Goal: Task Accomplishment & Management: Complete application form

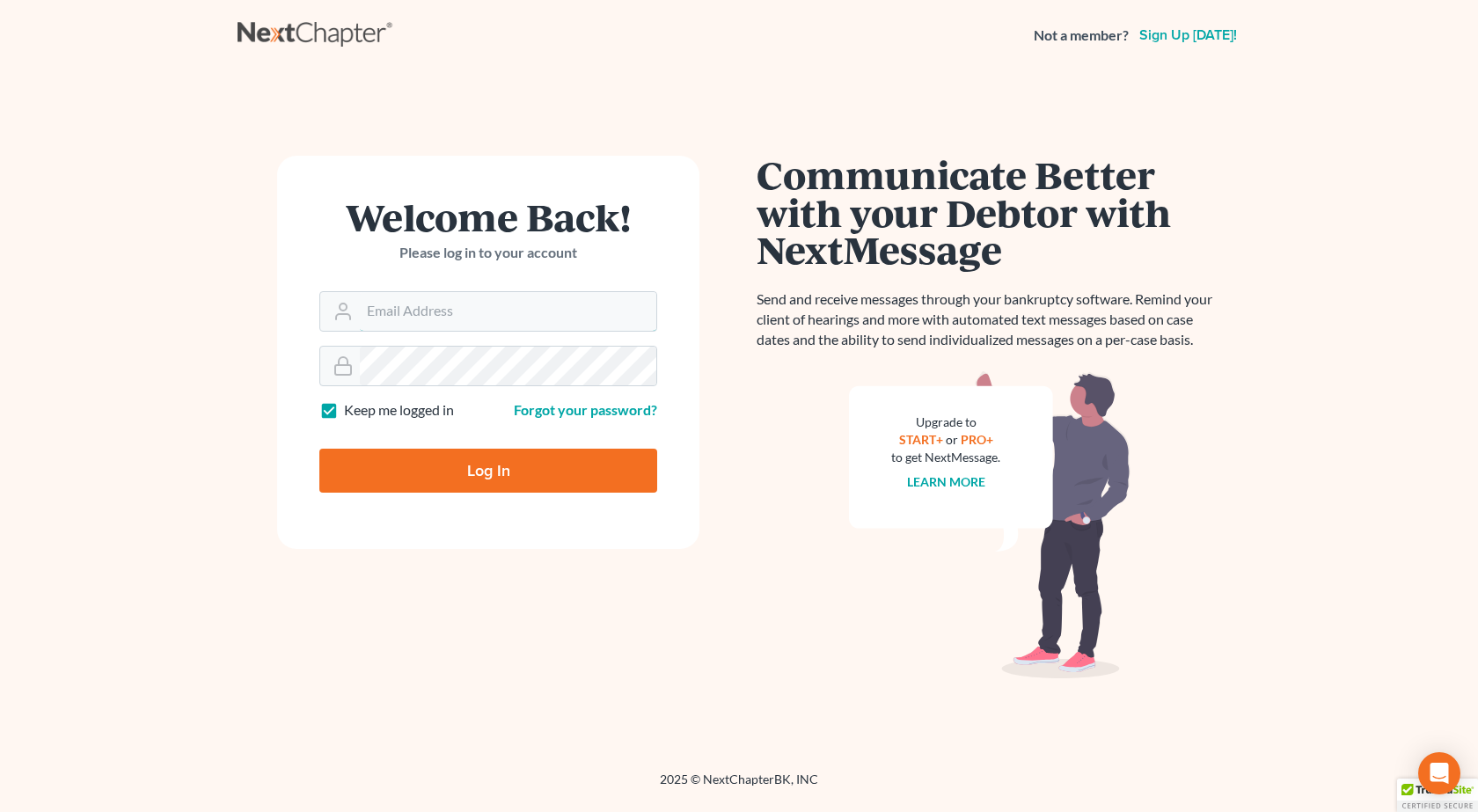
type input "[PERSON_NAME][EMAIL_ADDRESS][DOMAIN_NAME]"
click at [319, 448] on input "Log In" at bounding box center [488, 470] width 337 height 44
type input "Thinking..."
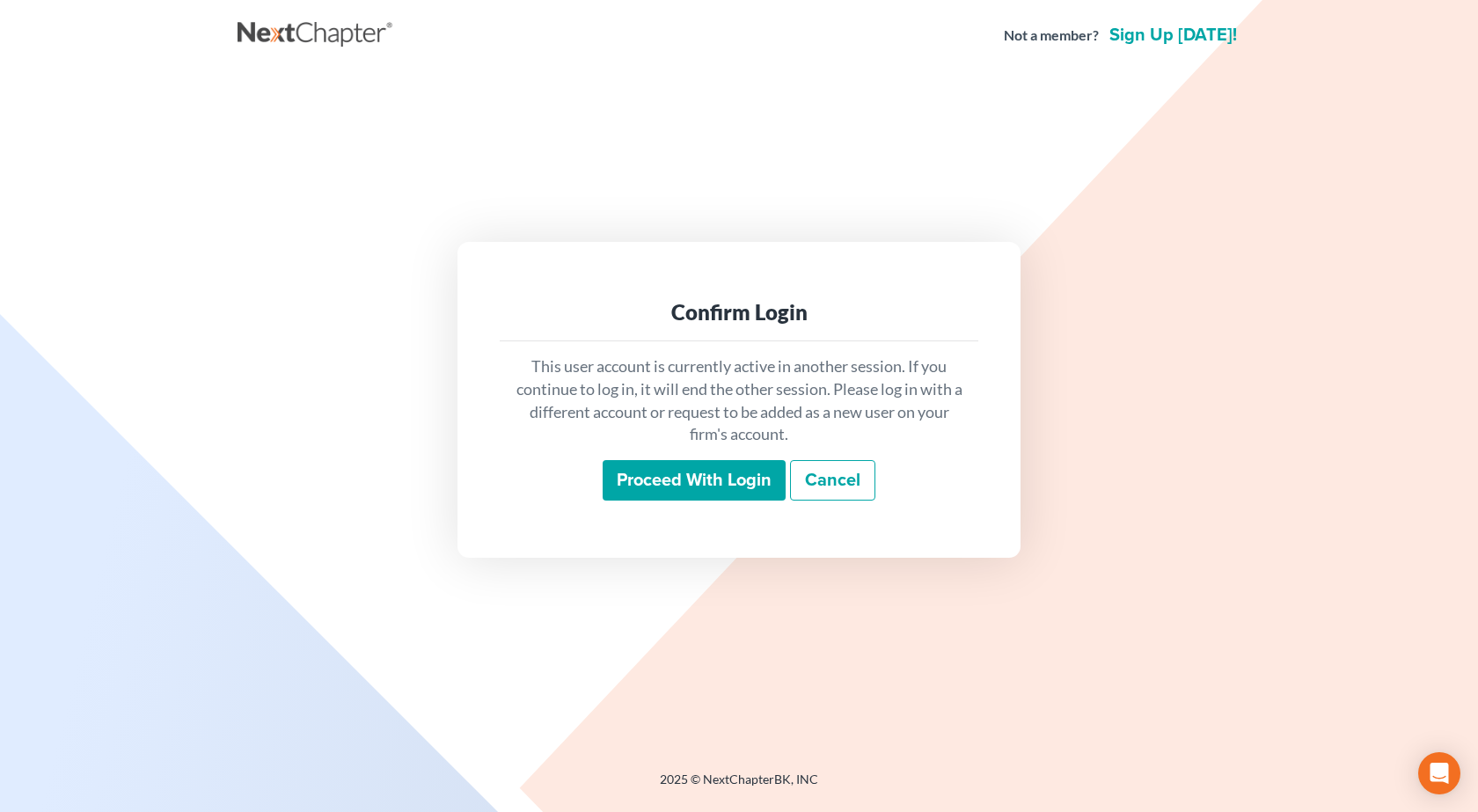
click at [647, 488] on input "Proceed with login" at bounding box center [694, 480] width 183 height 41
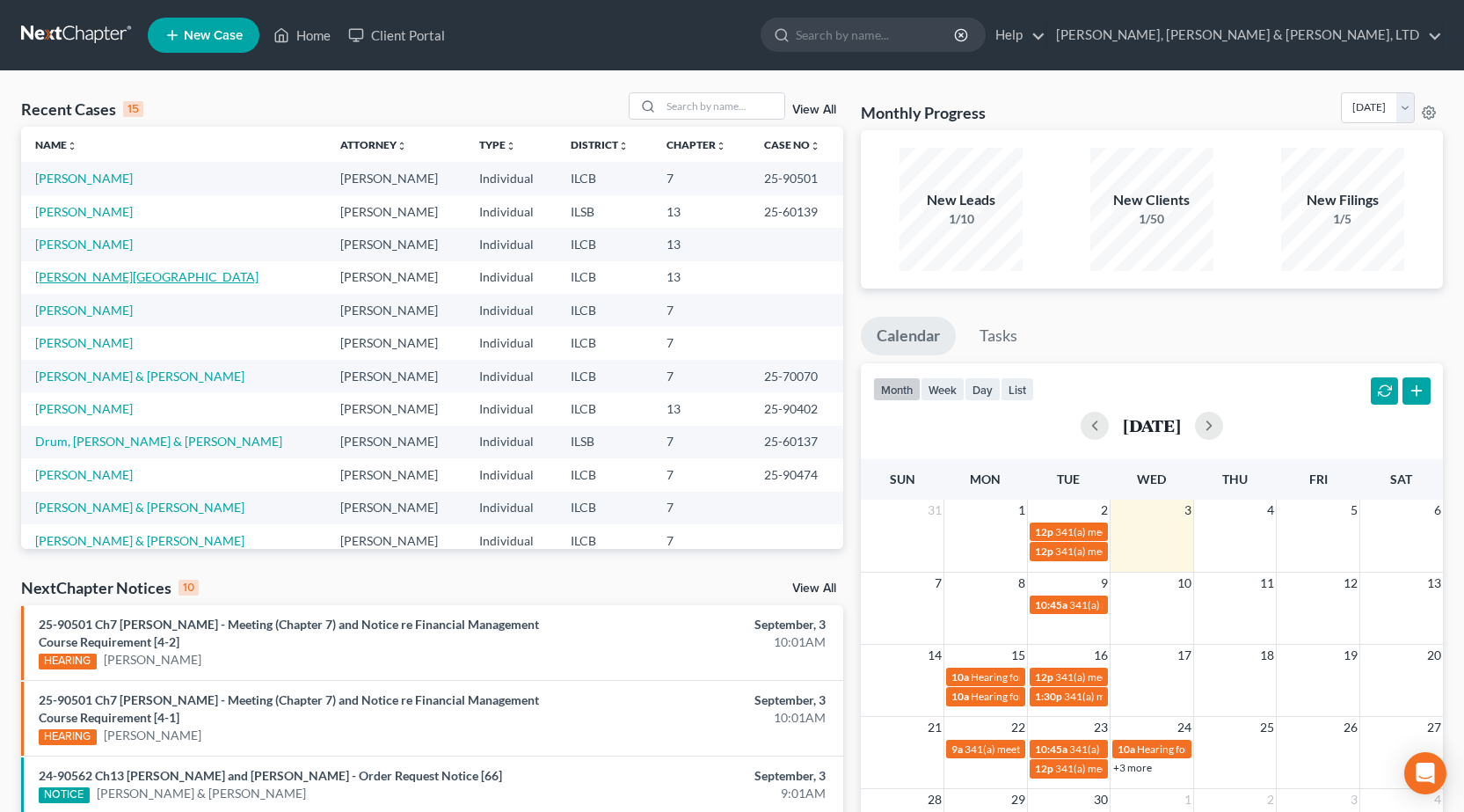
click at [82, 280] on link "[PERSON_NAME][GEOGRAPHIC_DATA]" at bounding box center [146, 277] width 223 height 15
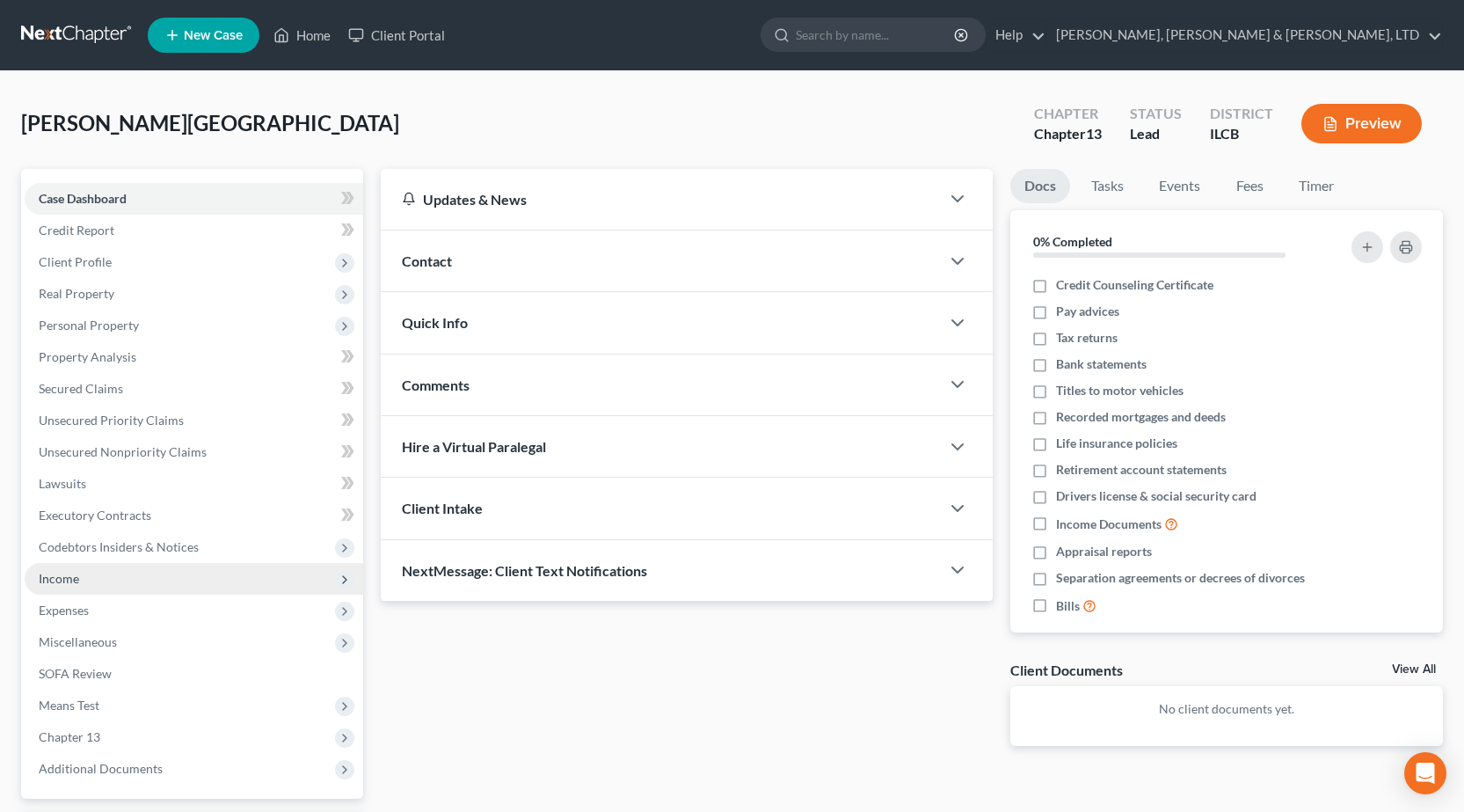
click at [98, 588] on span "Income" at bounding box center [194, 578] width 338 height 32
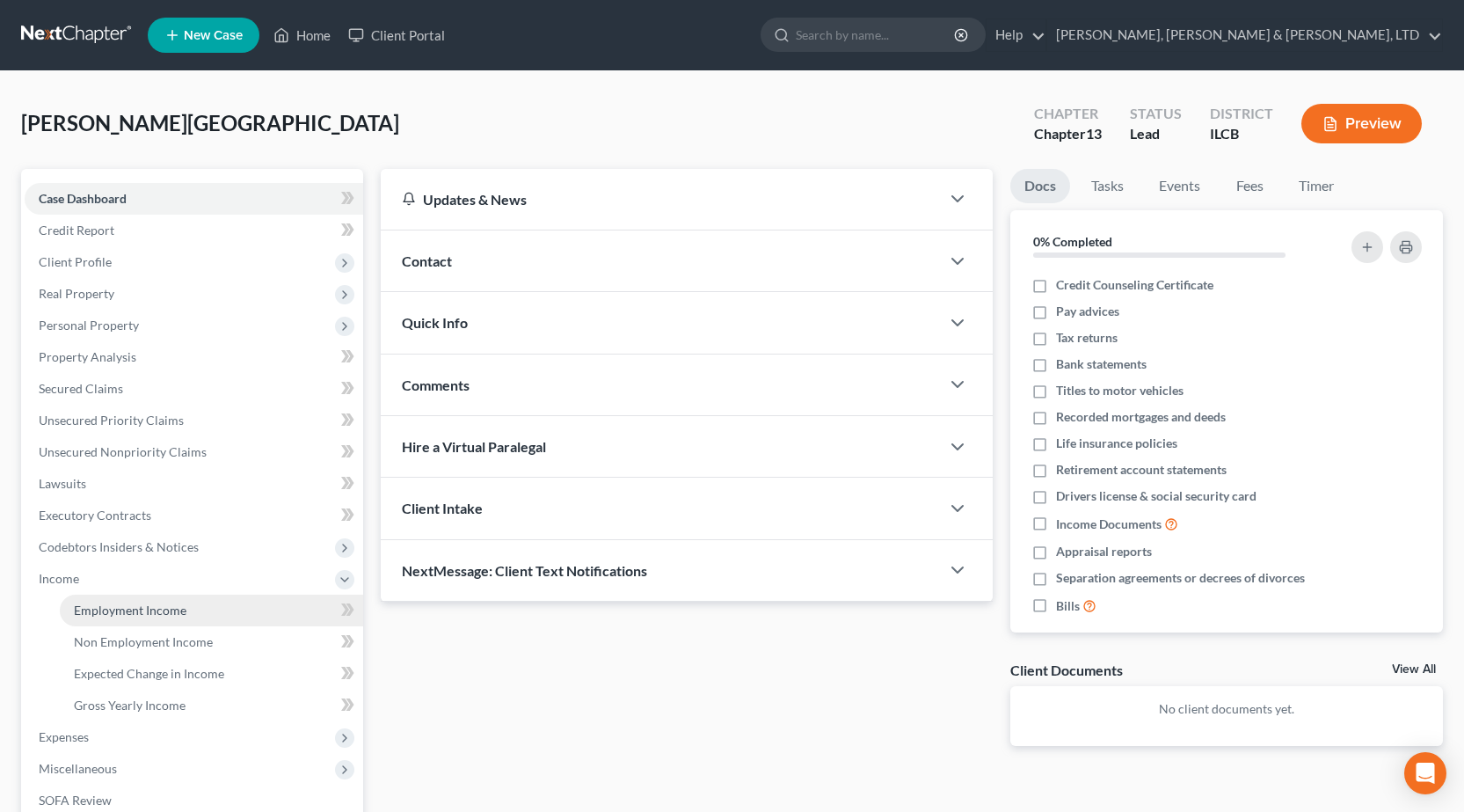
click at [113, 621] on link "Employment Income" at bounding box center [211, 609] width 303 height 32
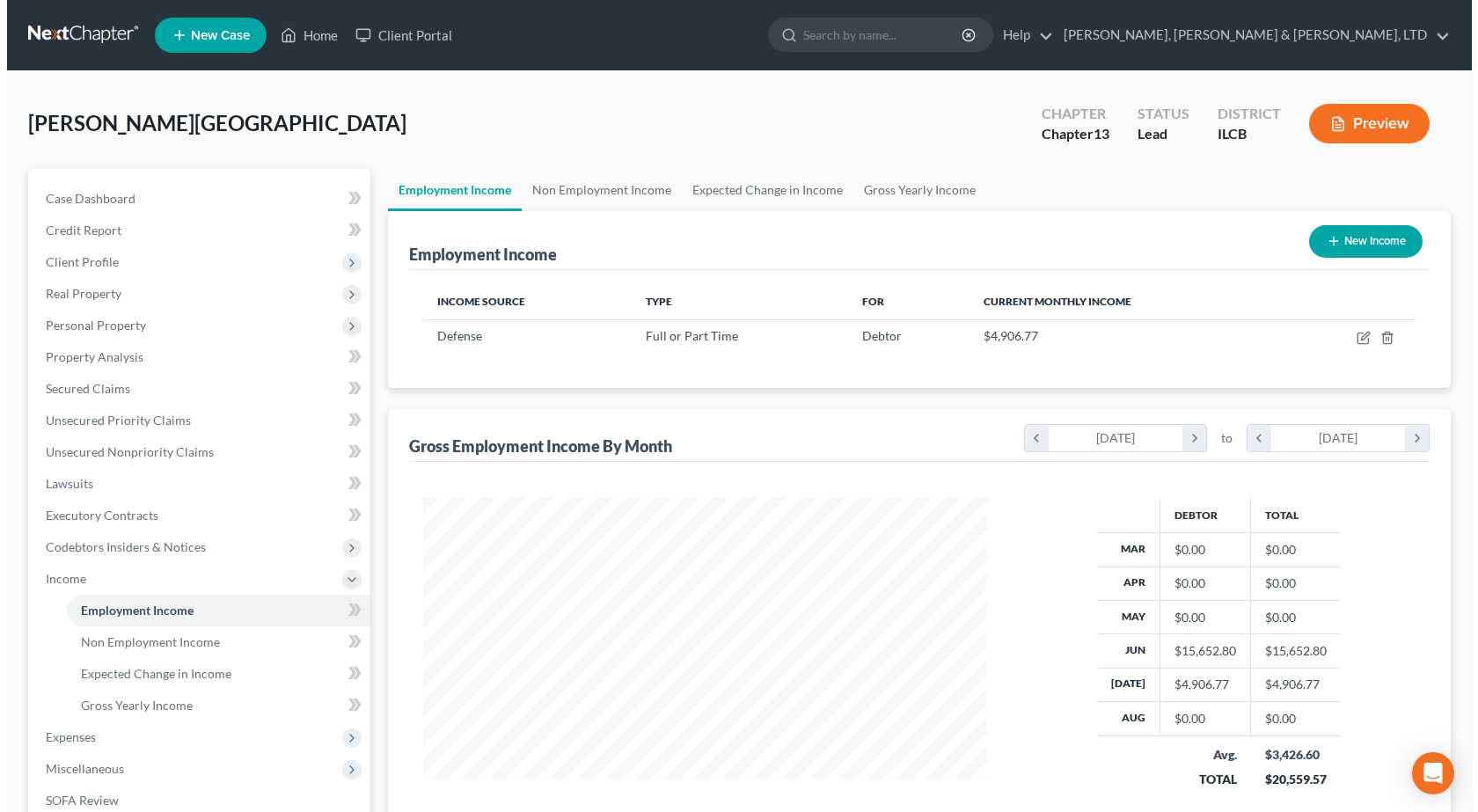
scroll to position [316, 599]
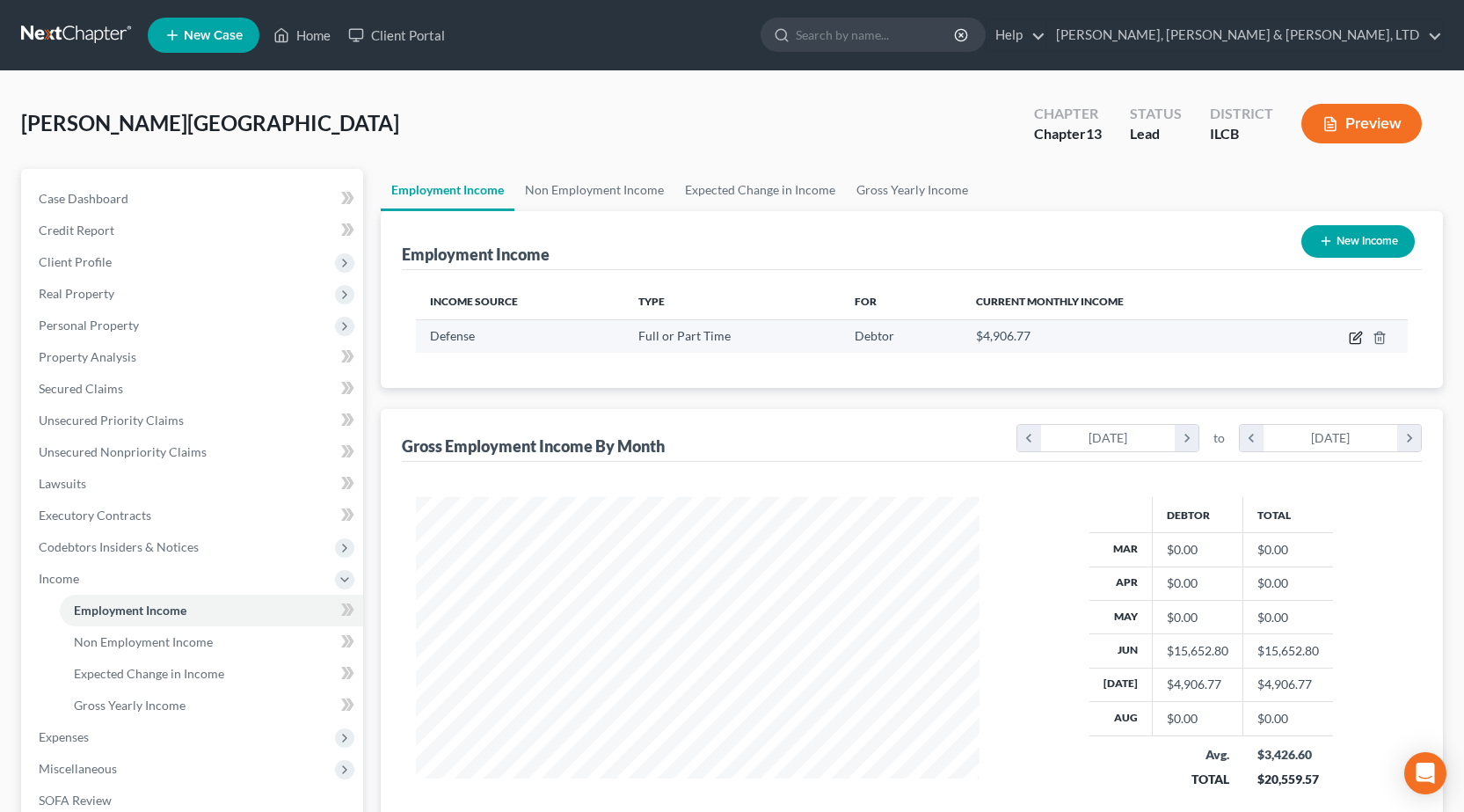
click at [1354, 343] on icon "button" at bounding box center [1355, 339] width 11 height 11
select select "0"
select select "15"
select select "0"
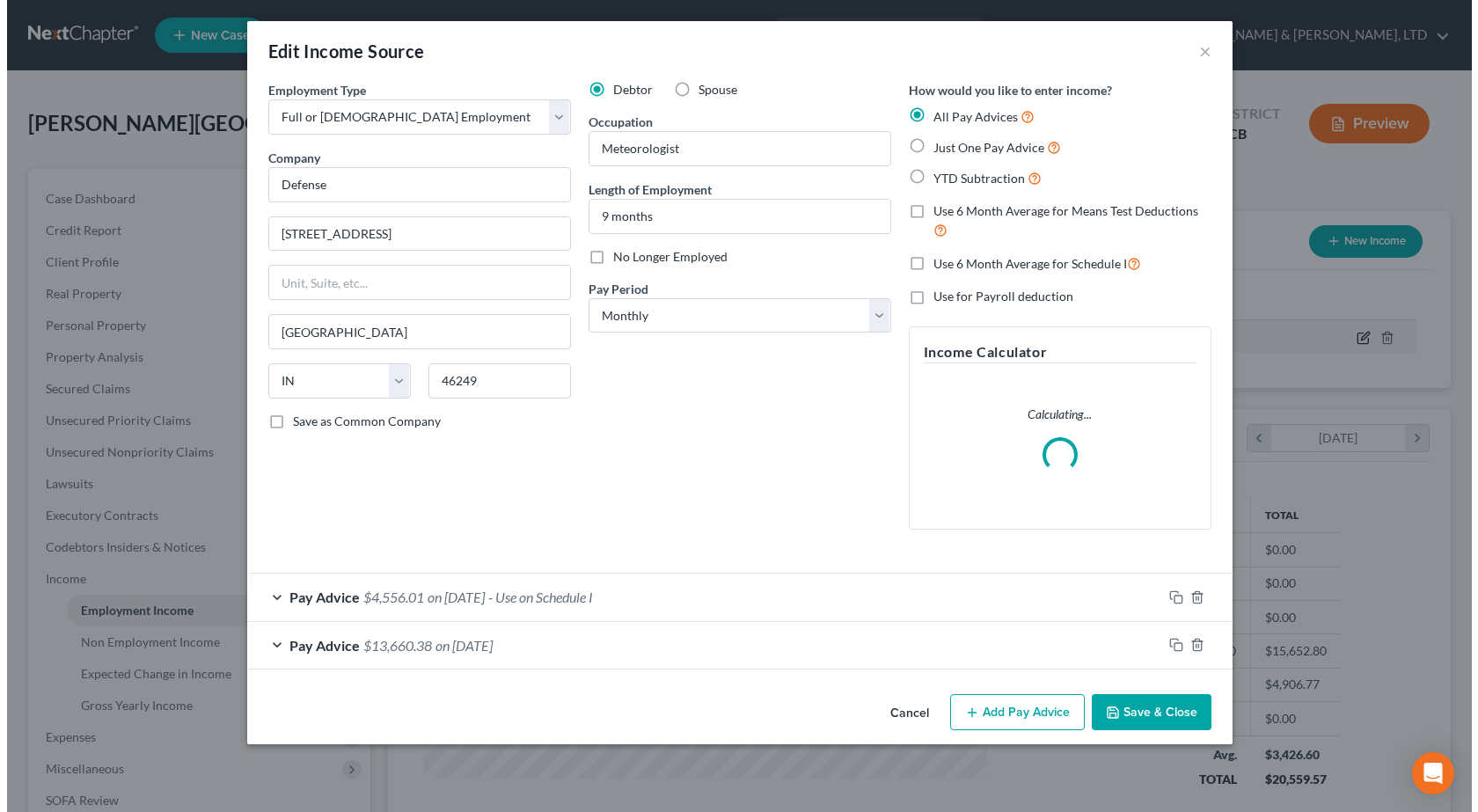
scroll to position [316, 605]
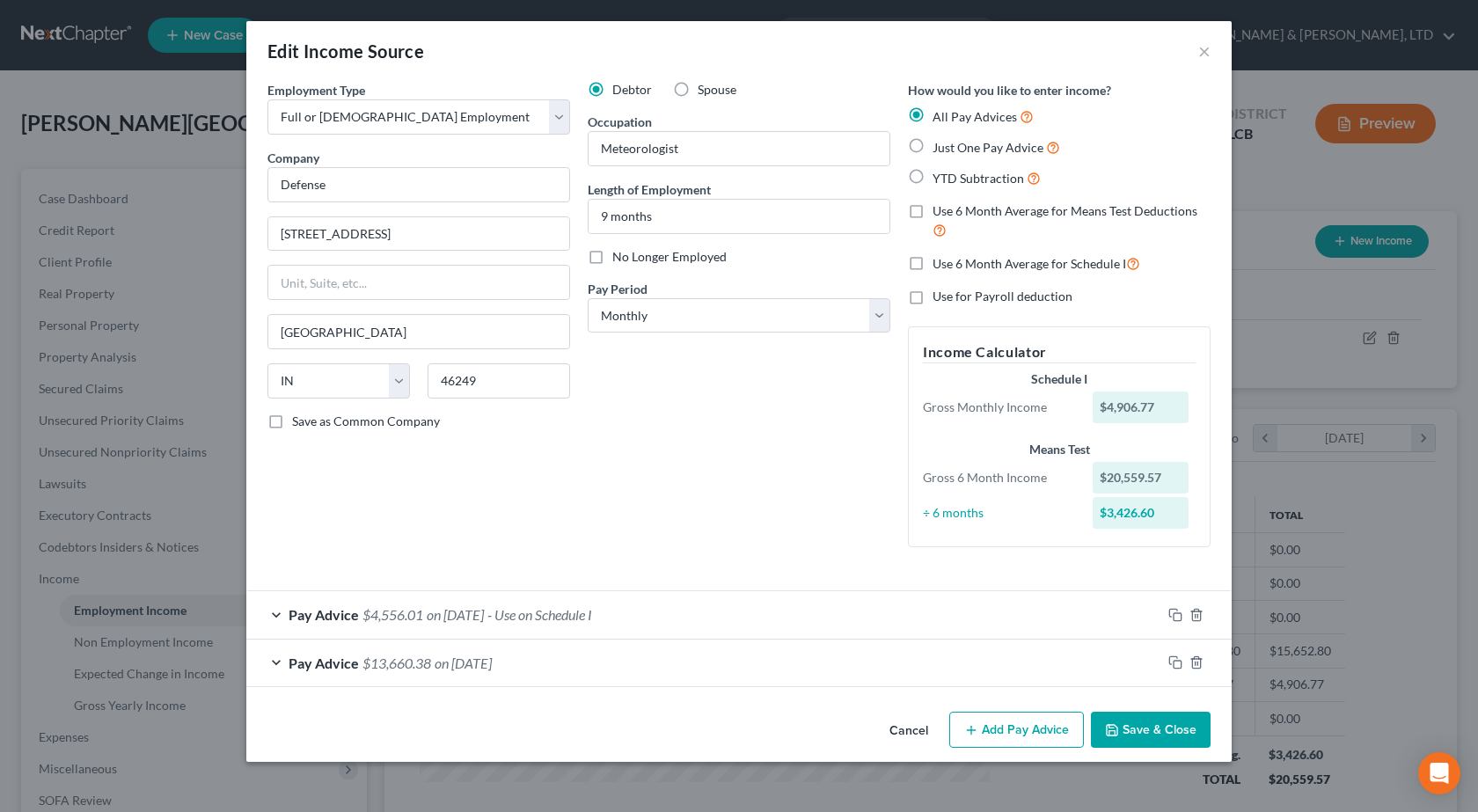
click at [457, 660] on span "on [DATE]" at bounding box center [462, 662] width 57 height 16
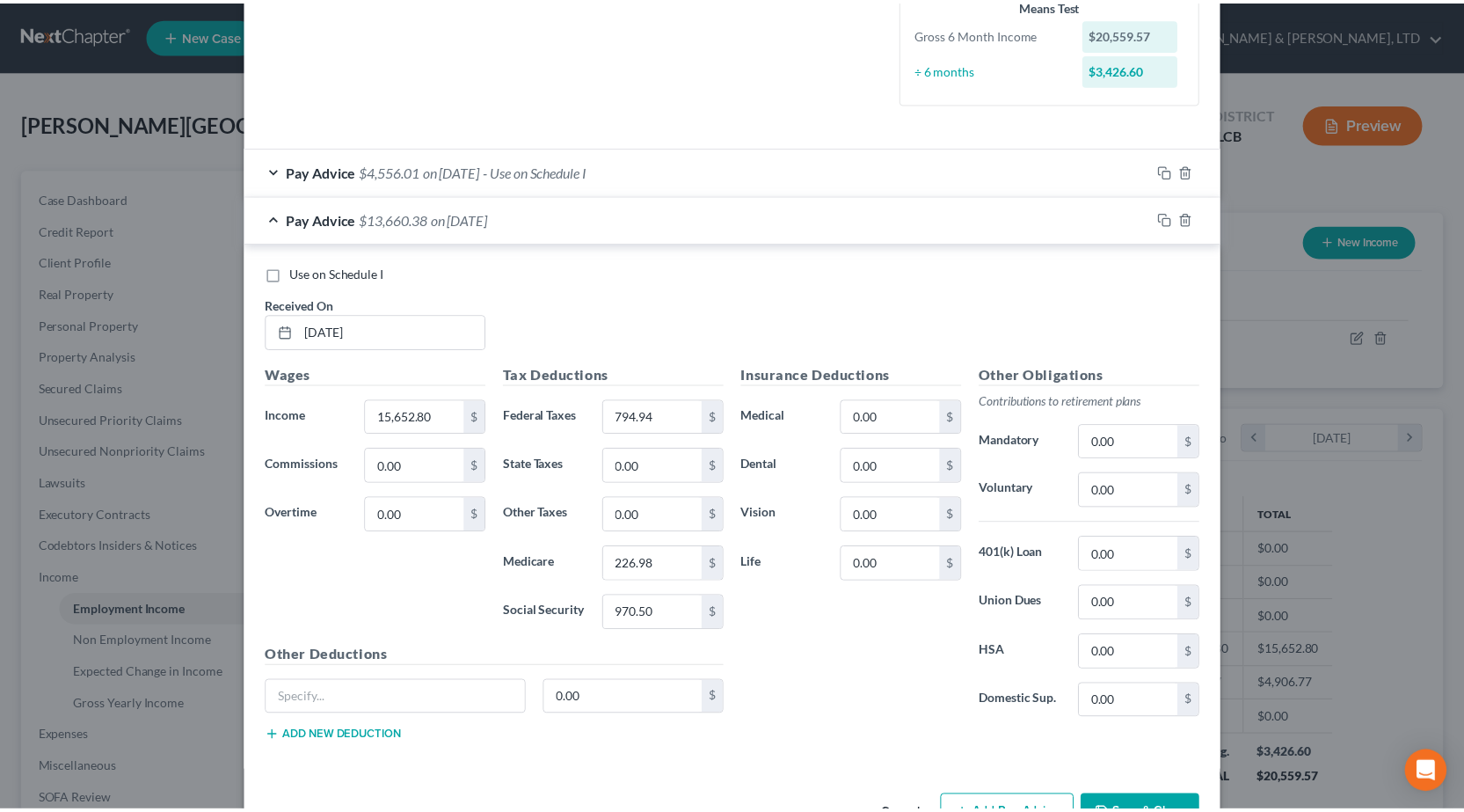
scroll to position [500, 0]
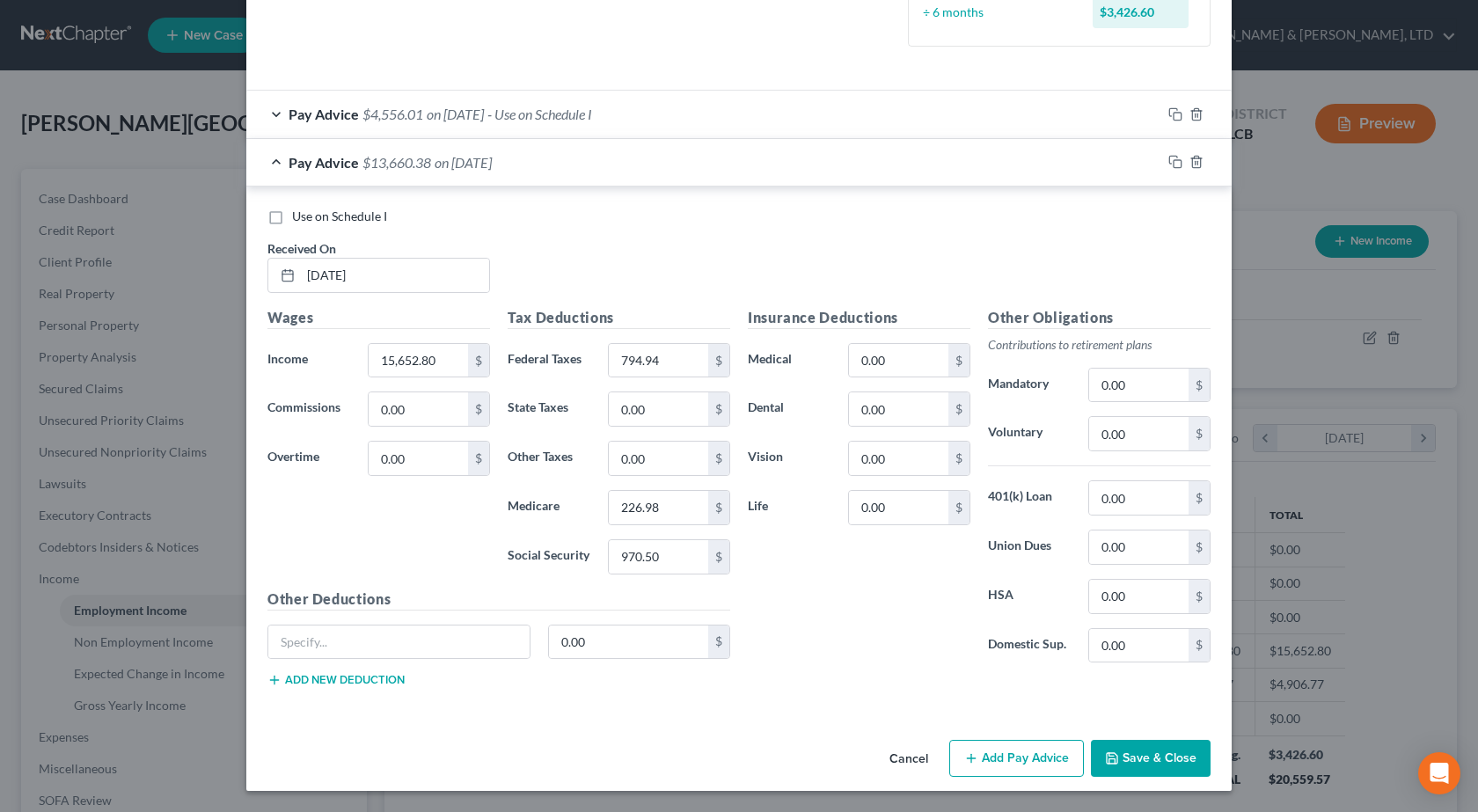
click at [1171, 764] on button "Save & Close" at bounding box center [1151, 758] width 119 height 37
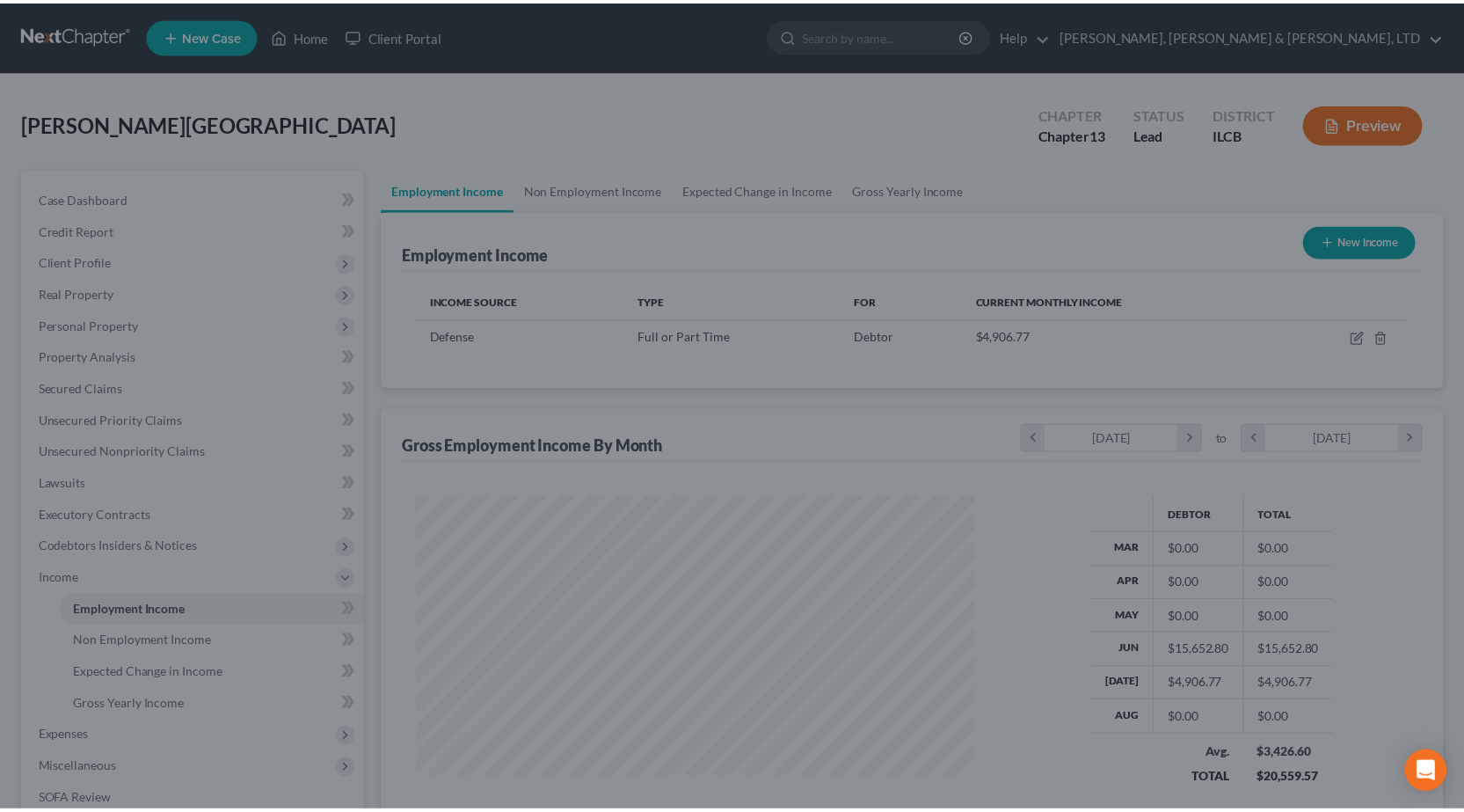
scroll to position [878977, 878723]
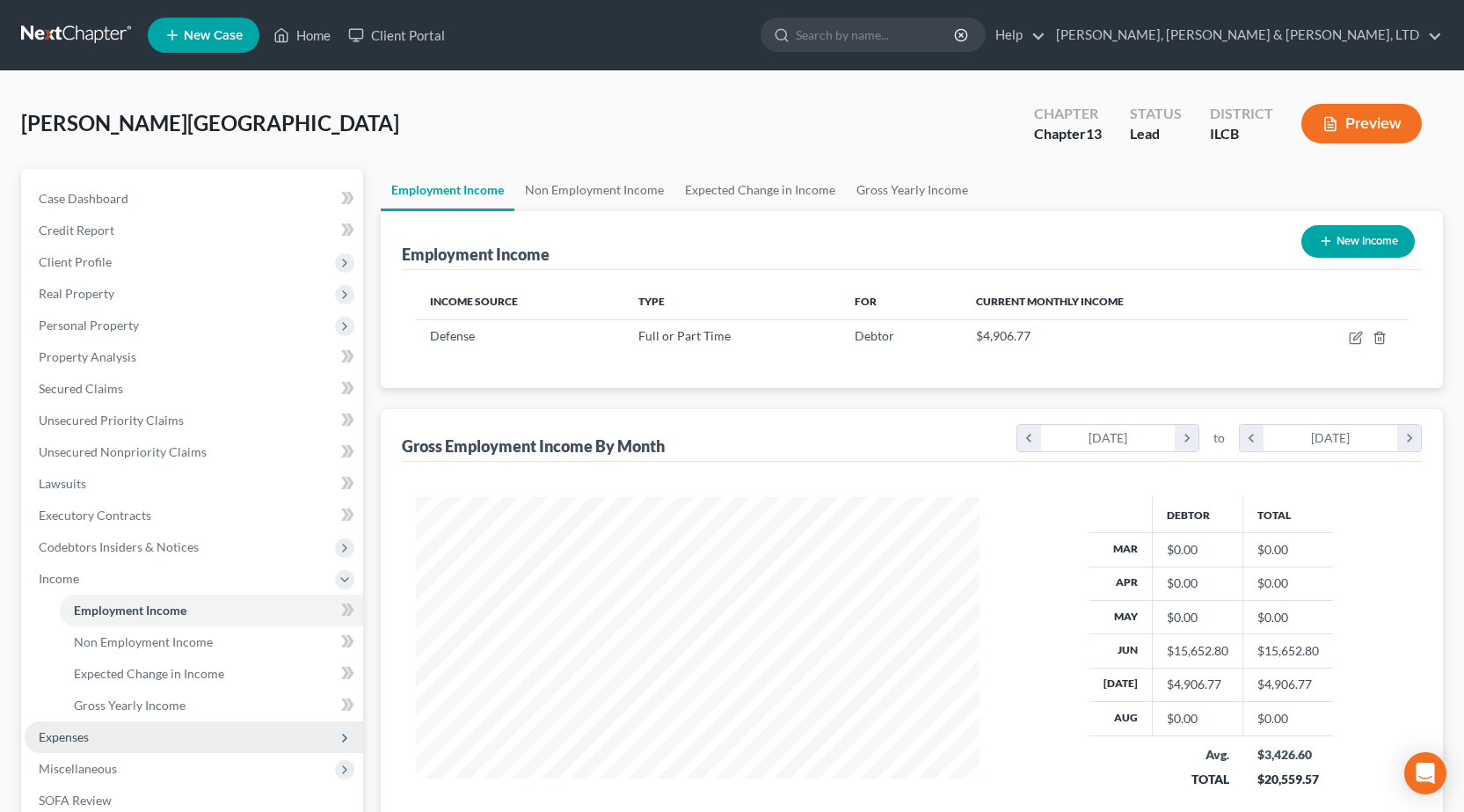
click at [140, 729] on span "Expenses" at bounding box center [194, 736] width 338 height 32
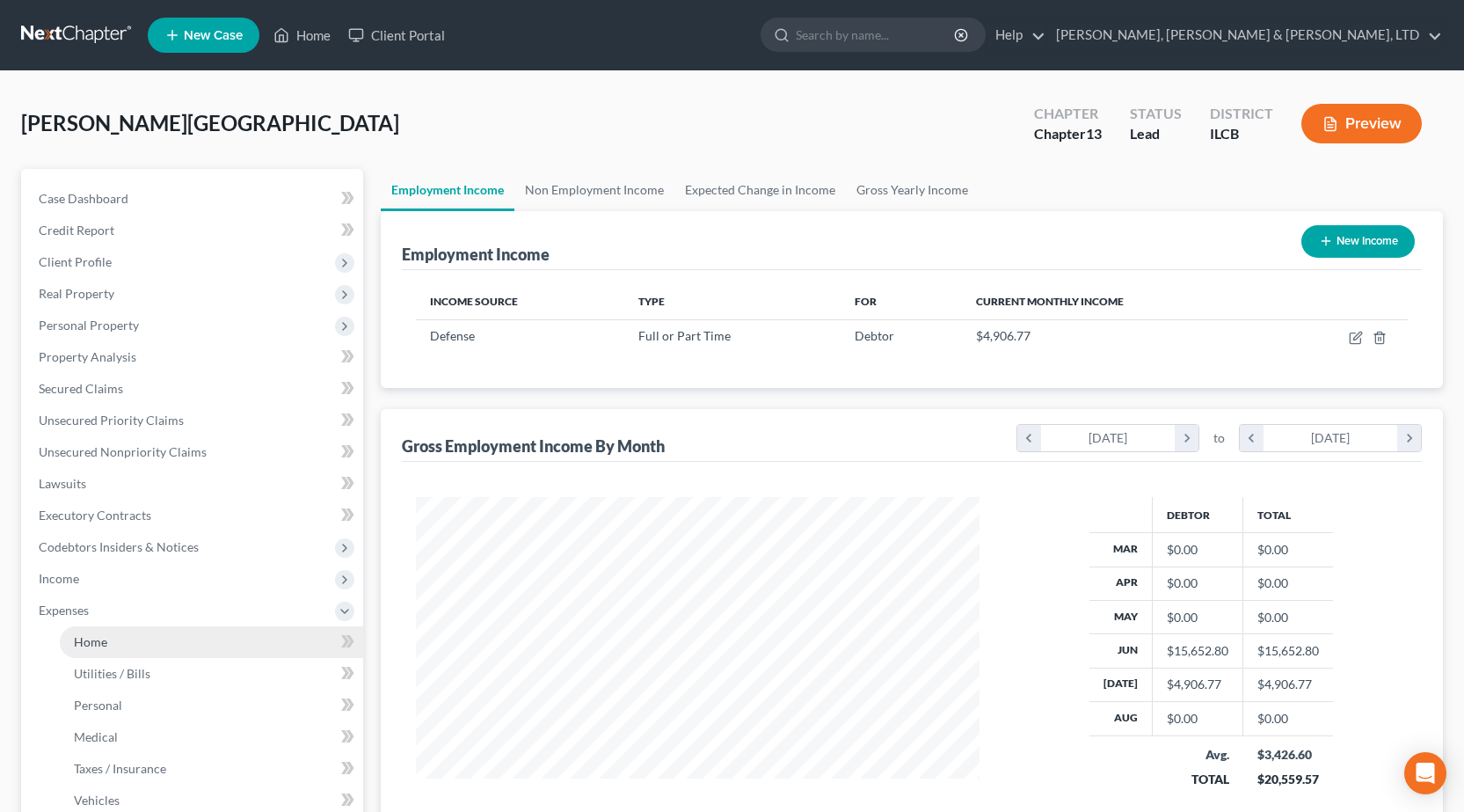
click at [118, 654] on link "Home" at bounding box center [211, 641] width 303 height 32
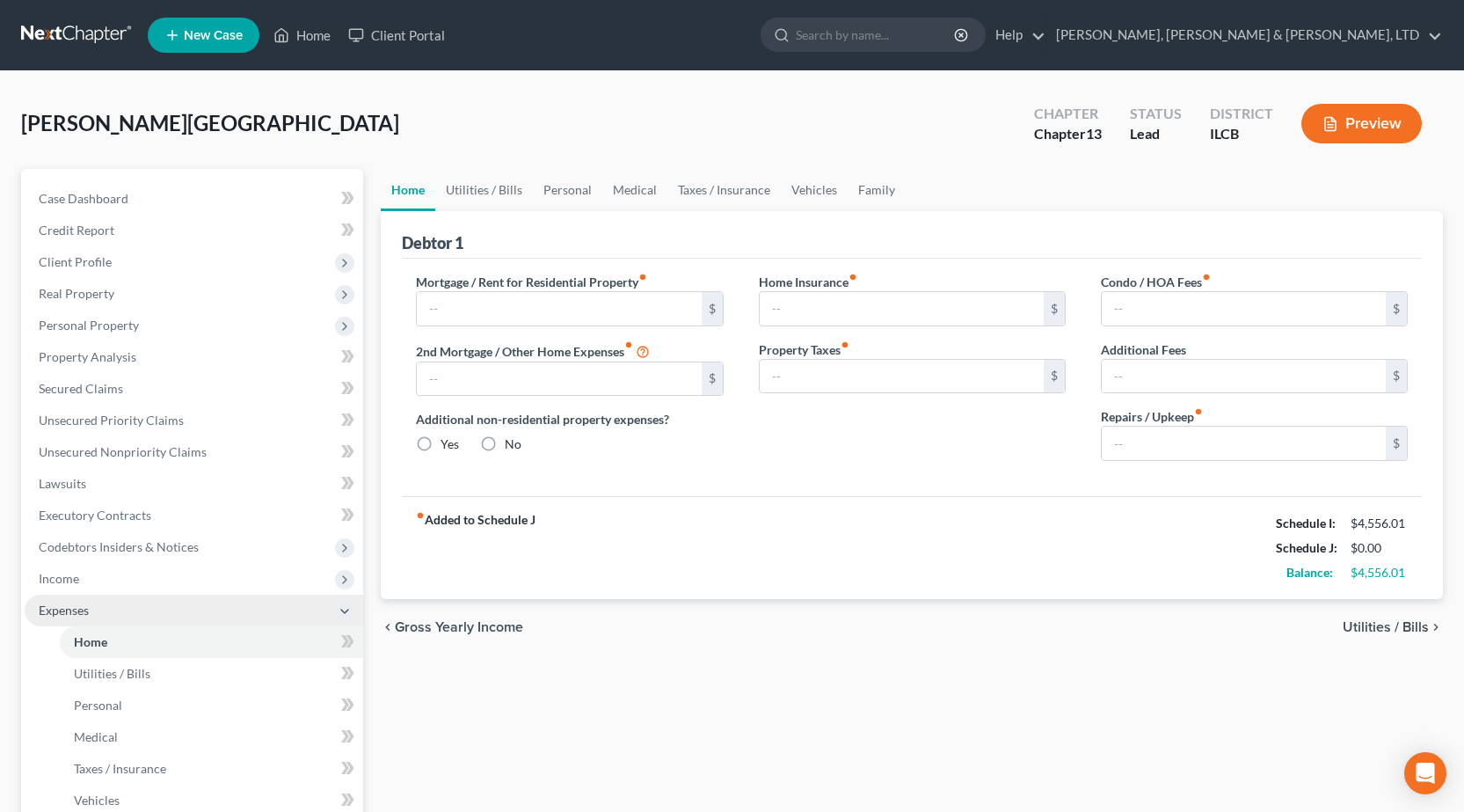
type input "0.00"
radio input "true"
type input "0.00"
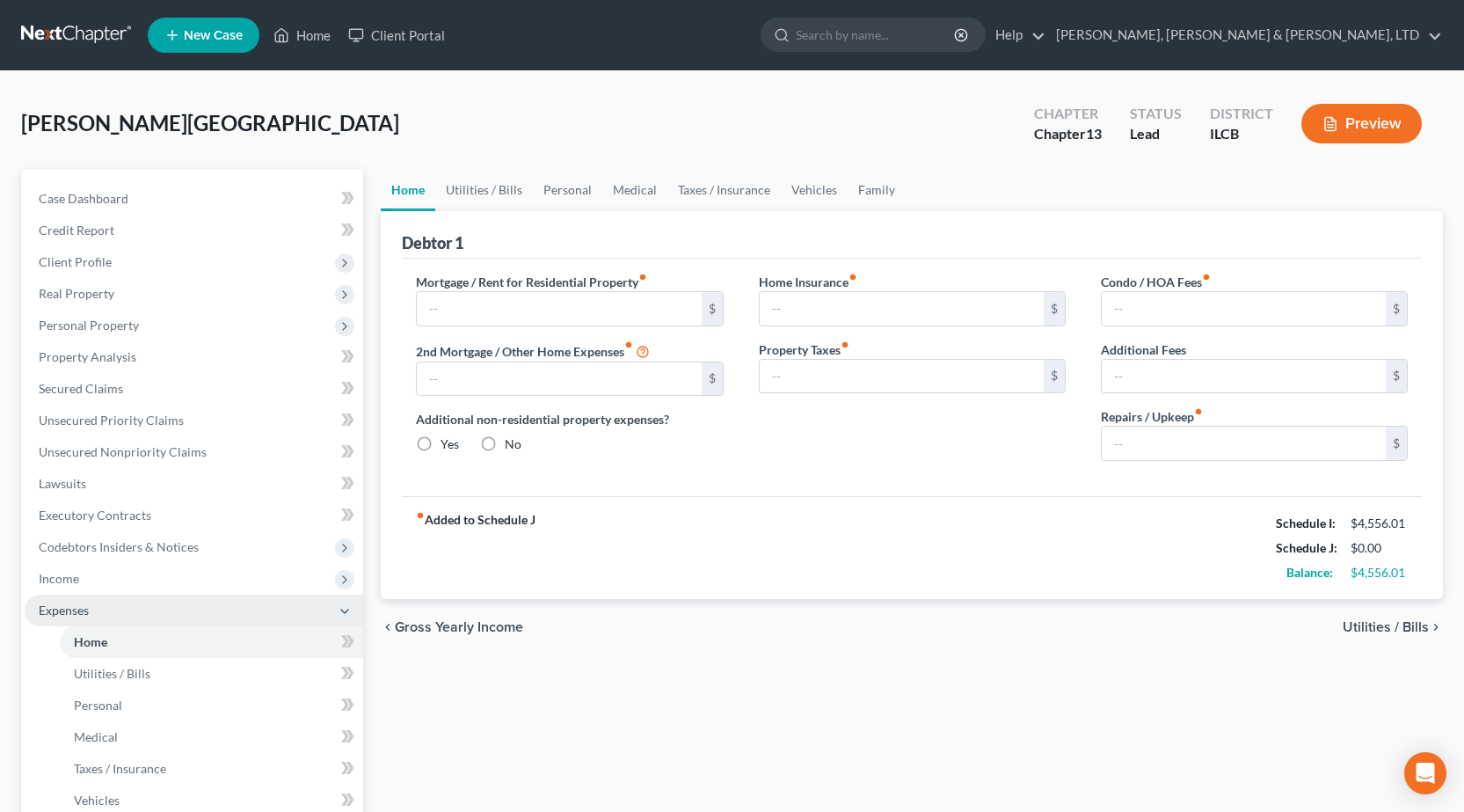
type input "0.00"
click at [579, 196] on link "Personal" at bounding box center [567, 190] width 70 height 42
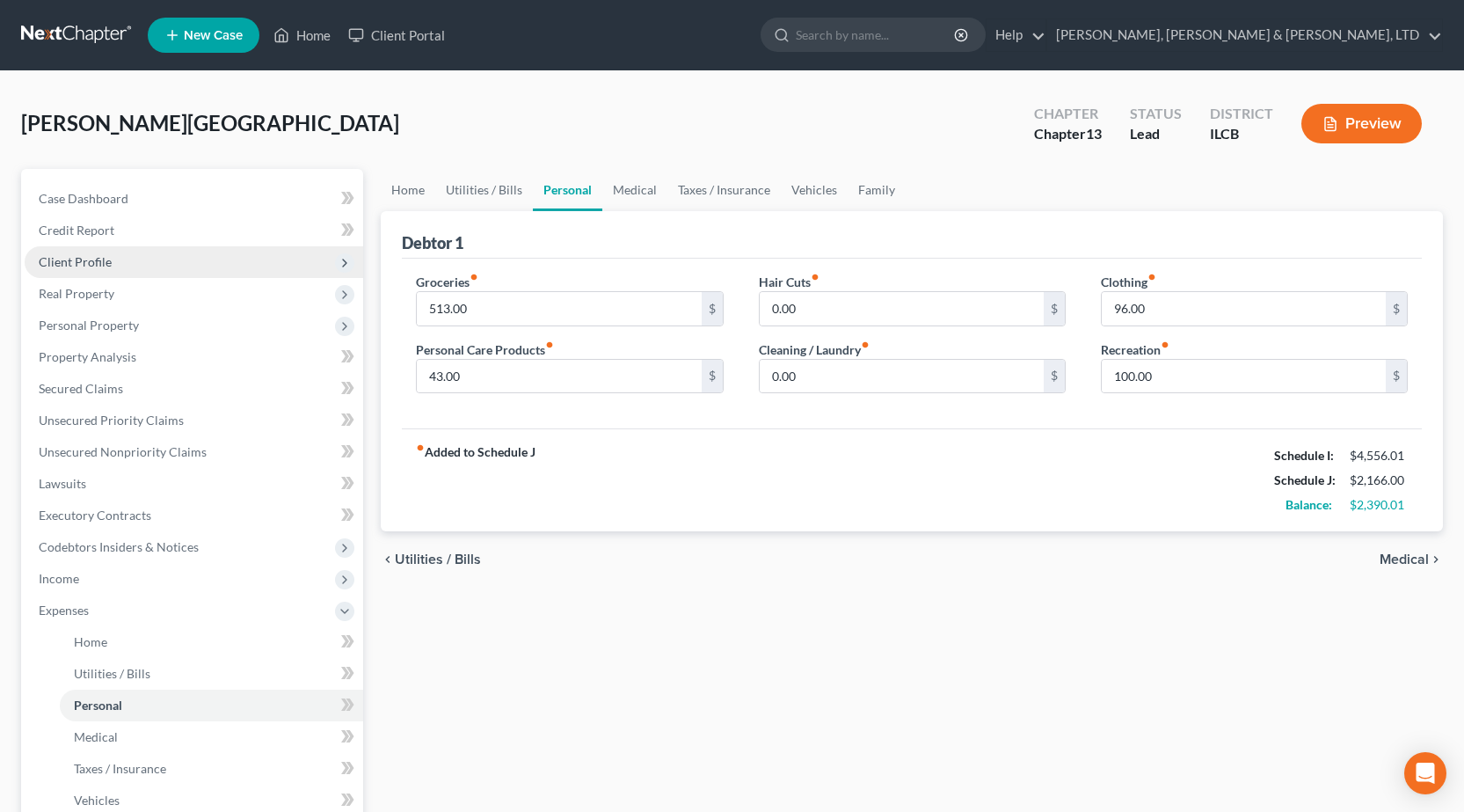
click at [104, 254] on span "Client Profile" at bounding box center [75, 261] width 73 height 15
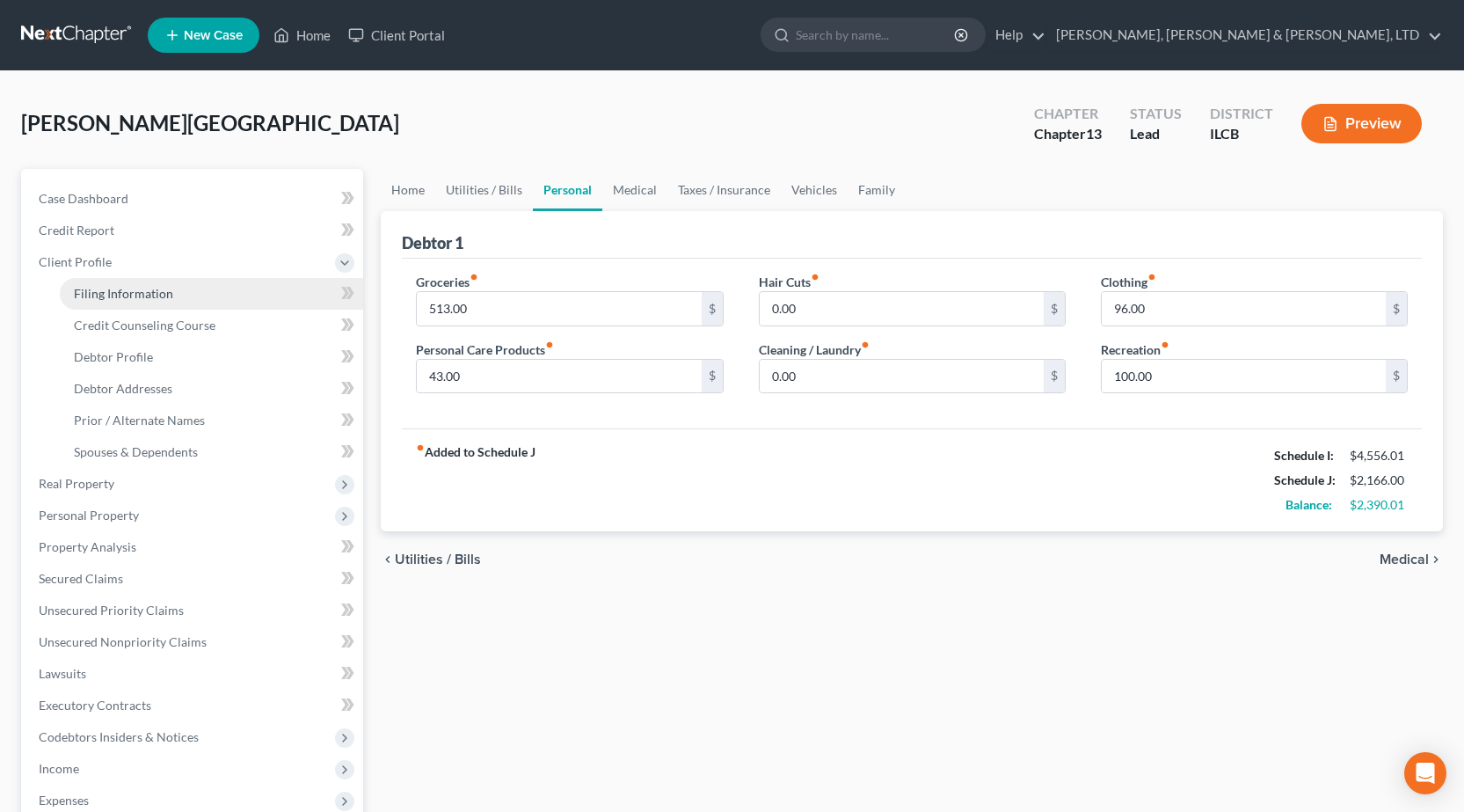
click at [128, 286] on span "Filing Information" at bounding box center [124, 293] width 99 height 15
select select "1"
select select "0"
select select "3"
select select "14"
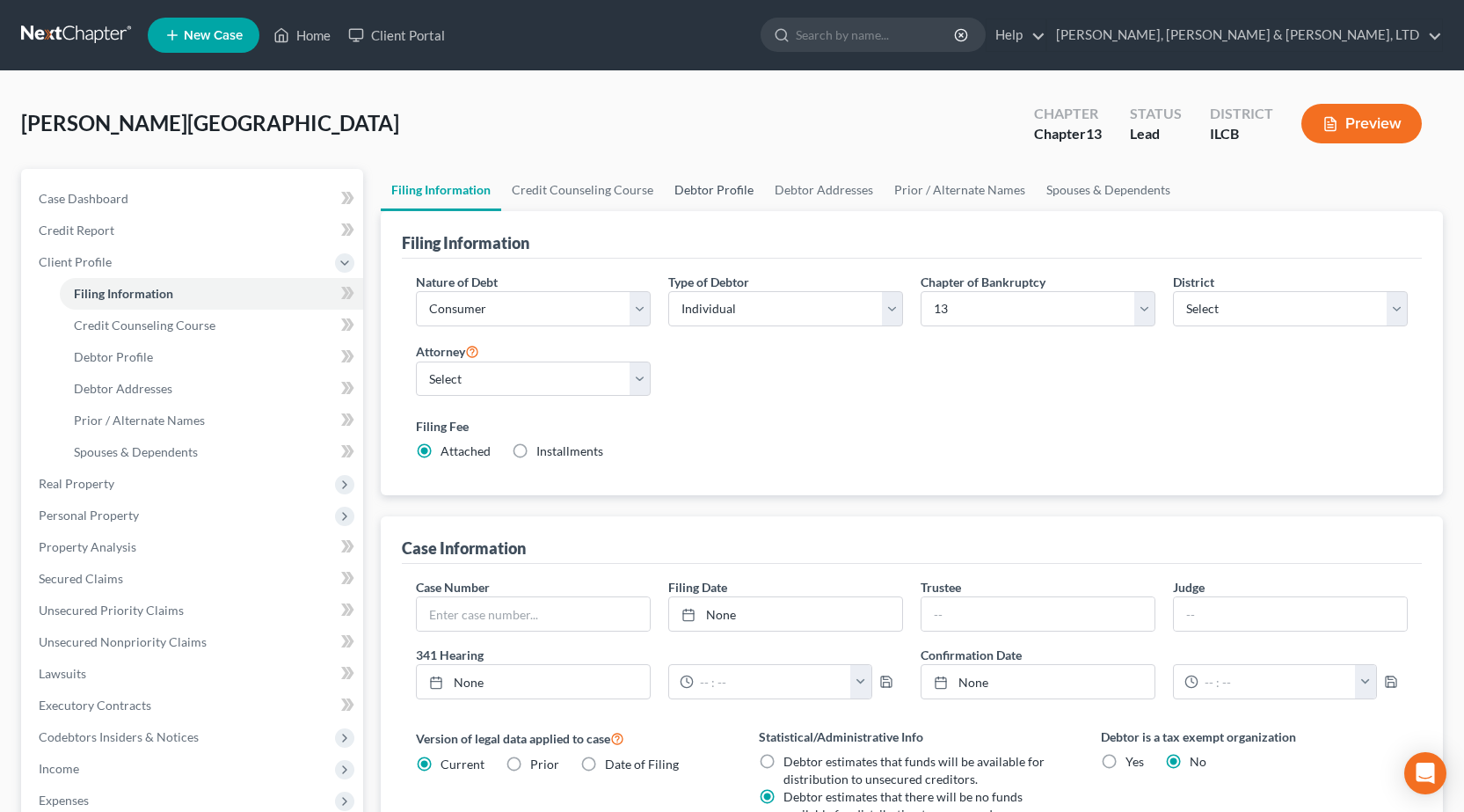
click at [694, 191] on link "Debtor Profile" at bounding box center [713, 190] width 100 height 42
select select "0"
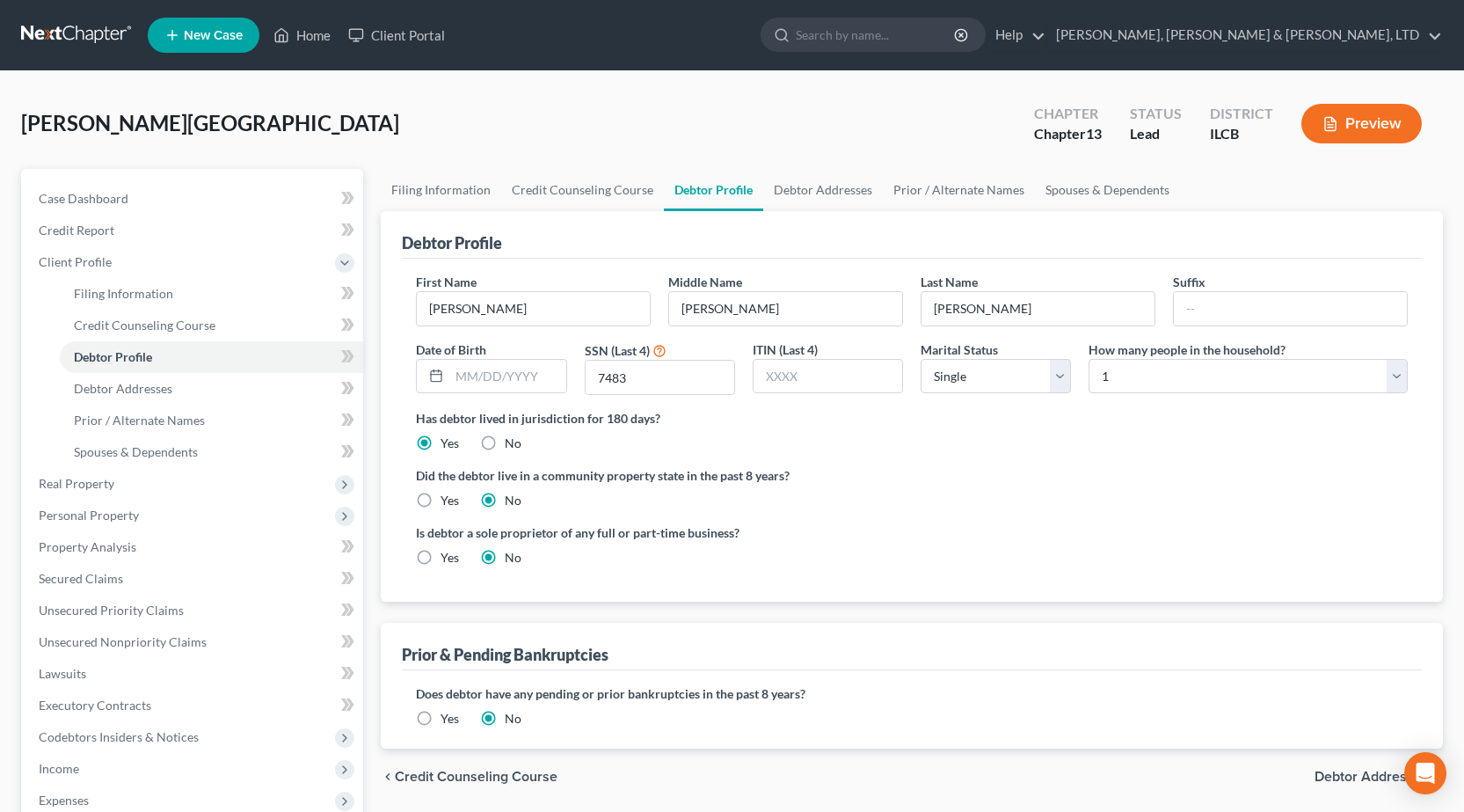
radio input "true"
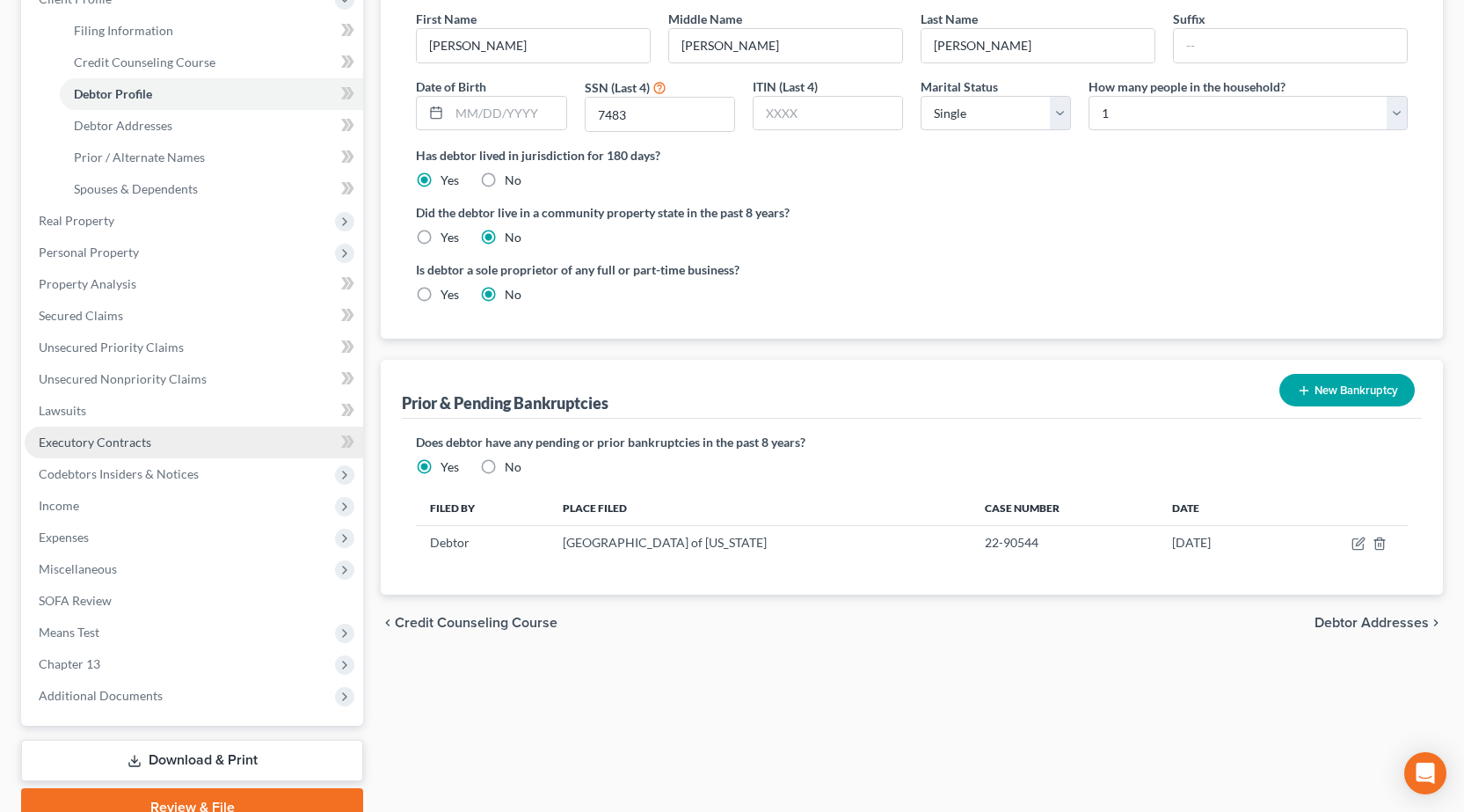
scroll to position [345, 0]
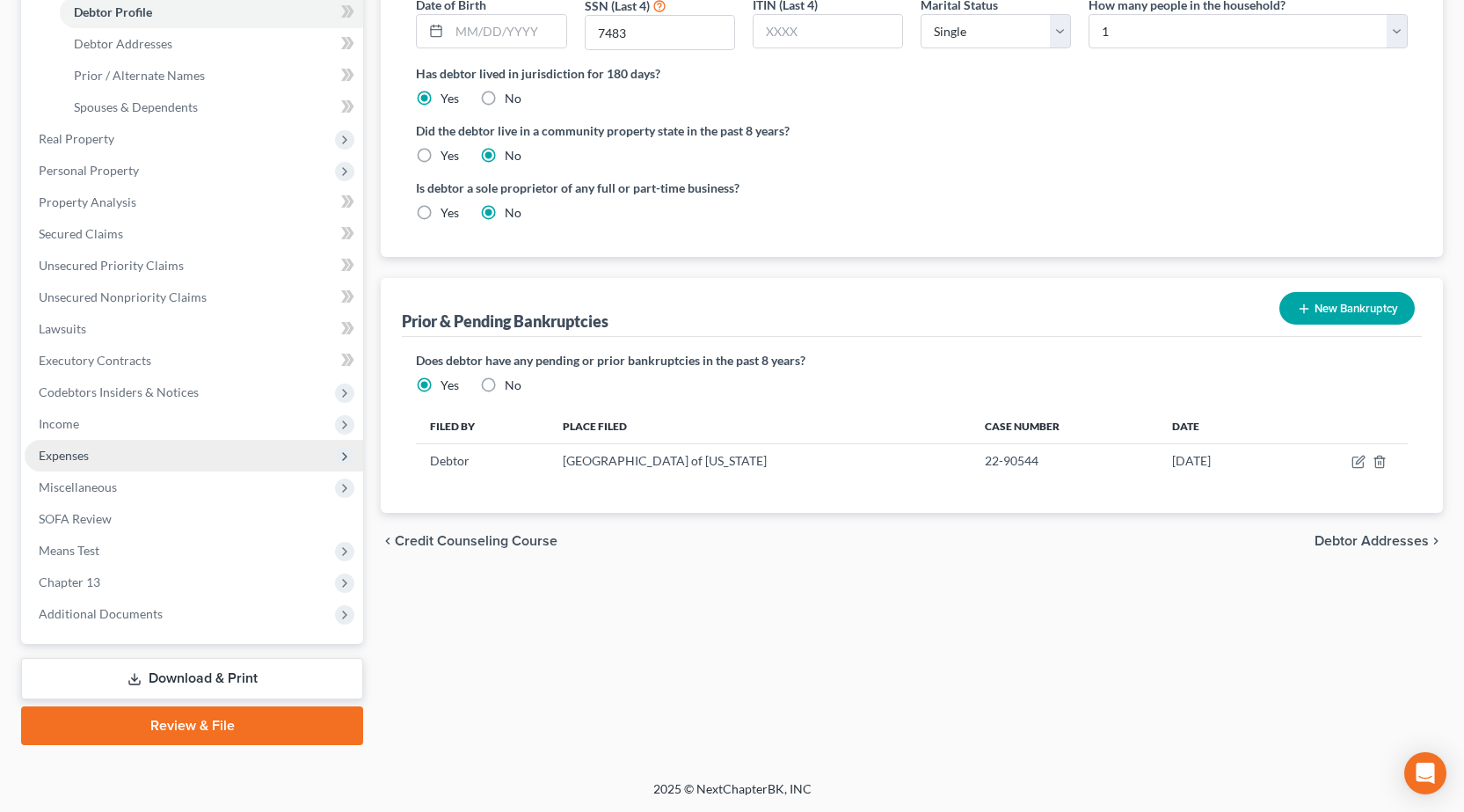
click at [112, 456] on span "Expenses" at bounding box center [194, 455] width 338 height 32
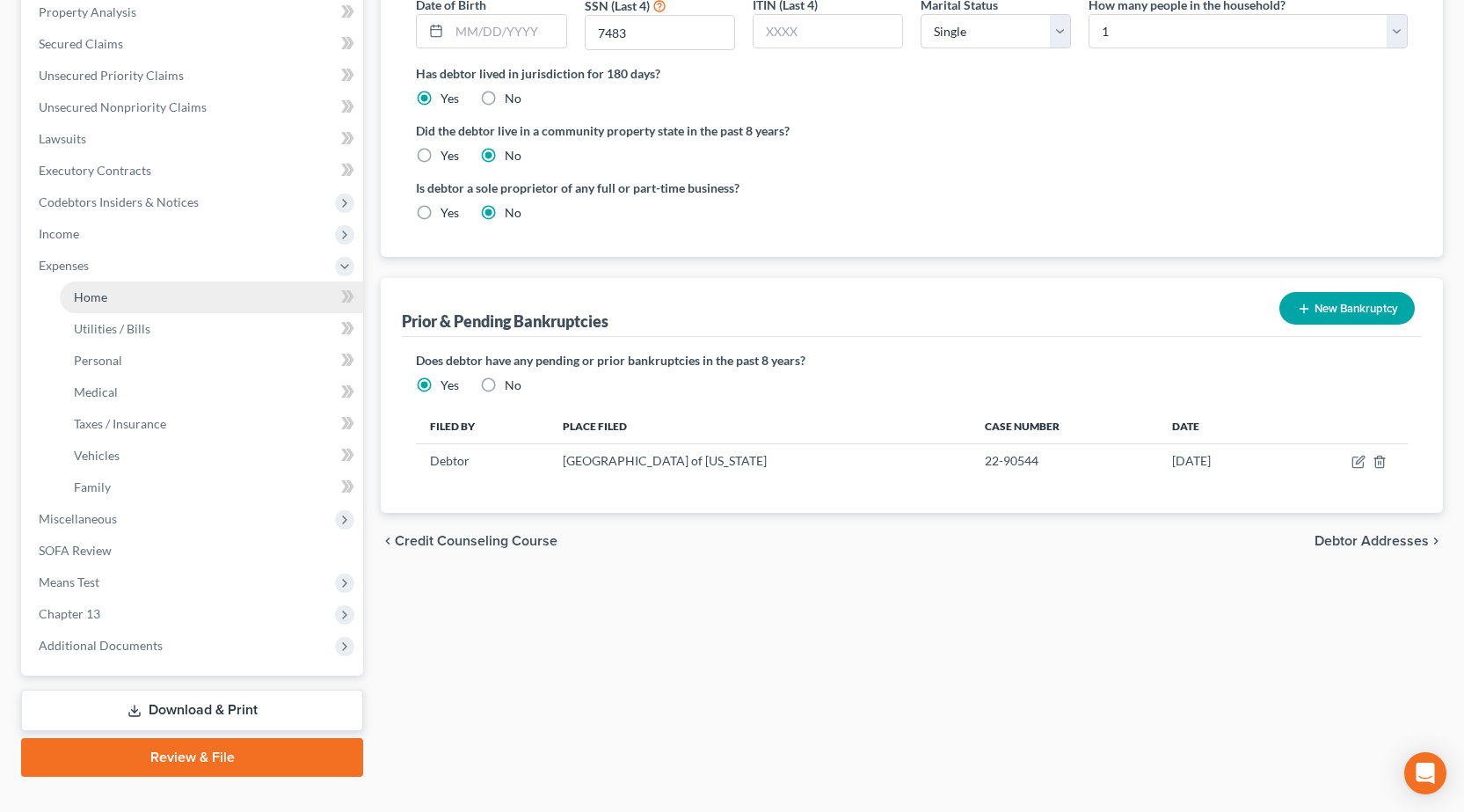
click at [114, 306] on link "Home" at bounding box center [211, 297] width 303 height 32
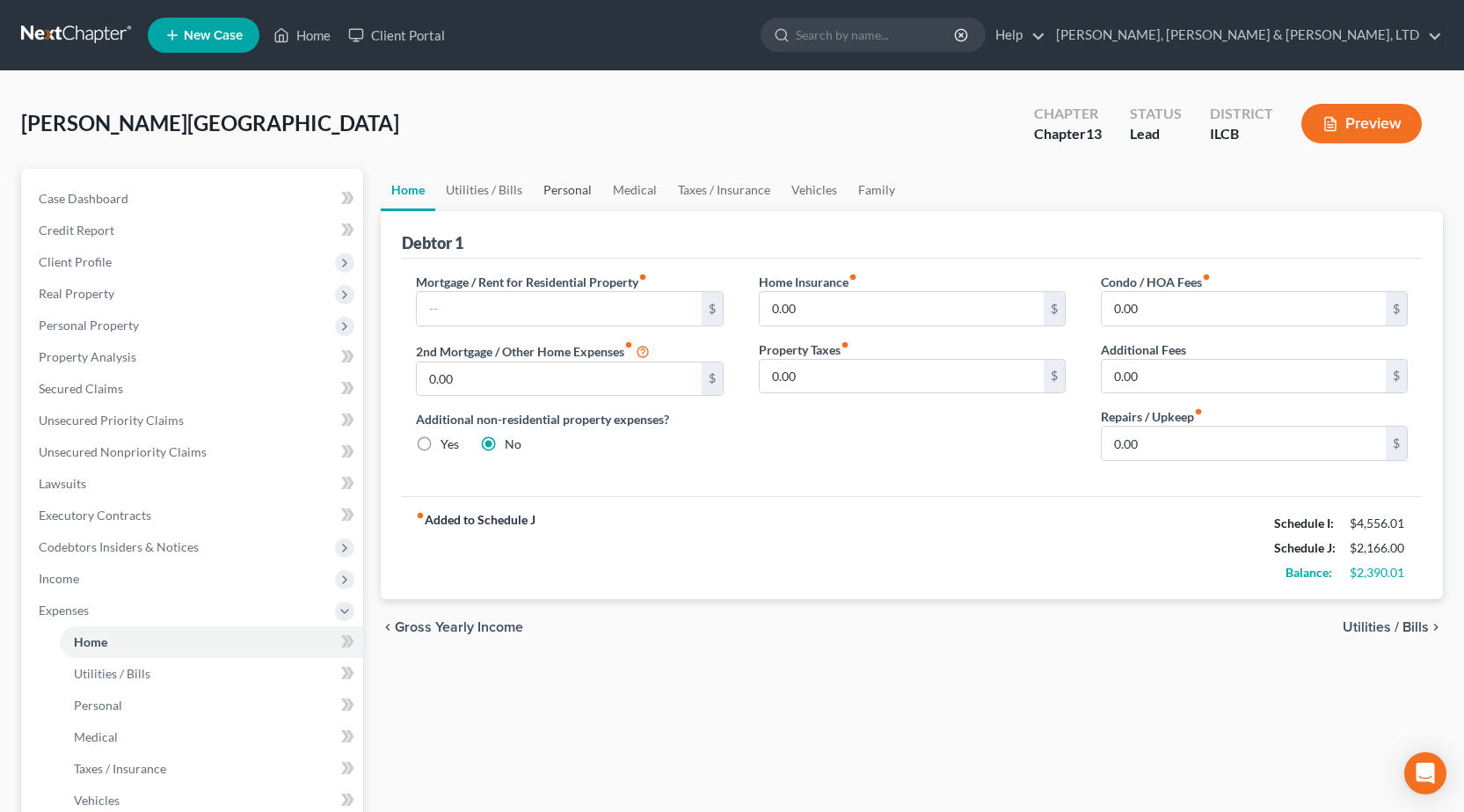
click at [581, 194] on link "Personal" at bounding box center [567, 190] width 70 height 42
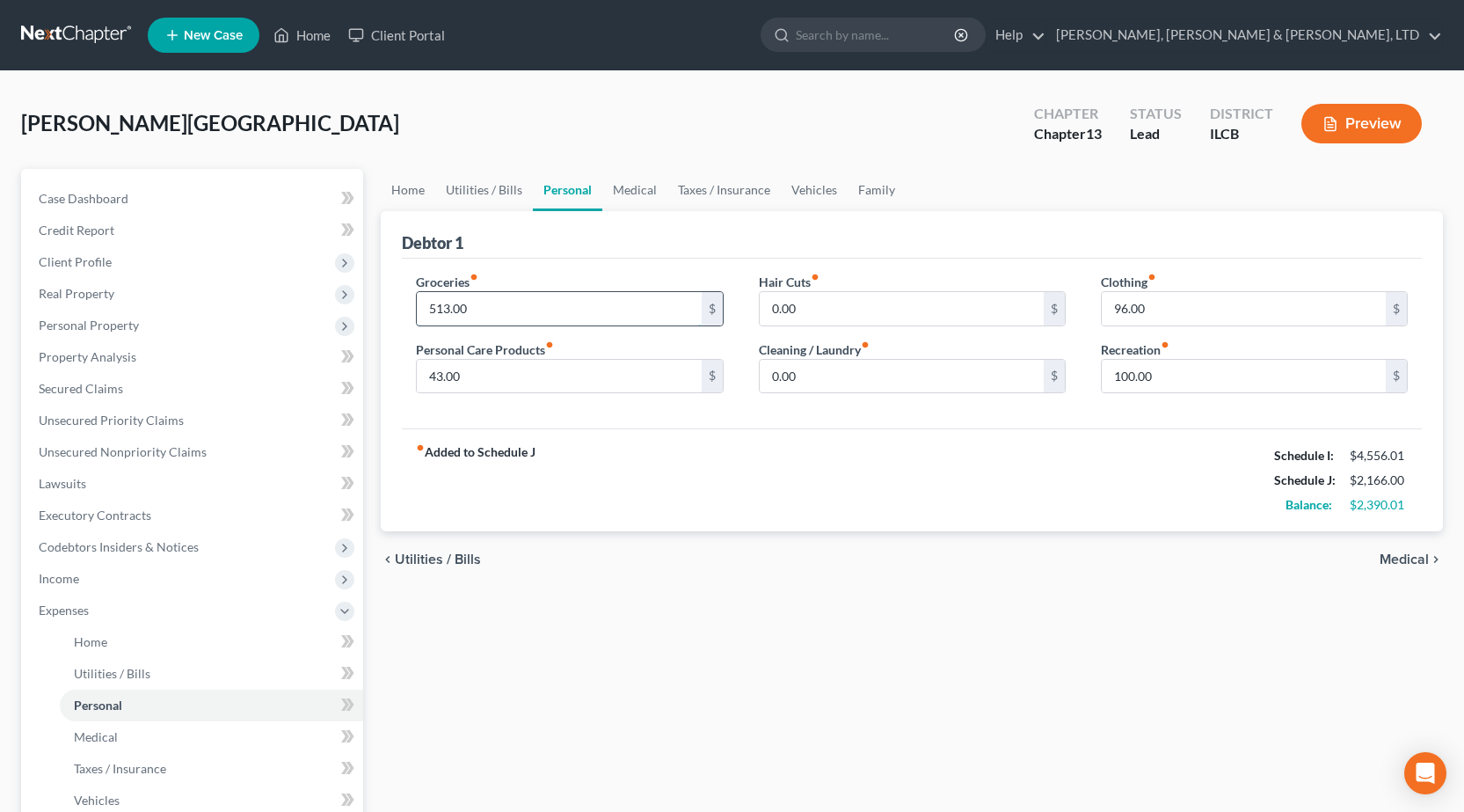
click at [574, 306] on input "513.00" at bounding box center [559, 308] width 284 height 33
type input "542"
click at [732, 245] on div "Debtor 1" at bounding box center [911, 234] width 1020 height 48
click at [1172, 312] on input "96.00" at bounding box center [1243, 308] width 284 height 33
type input "93"
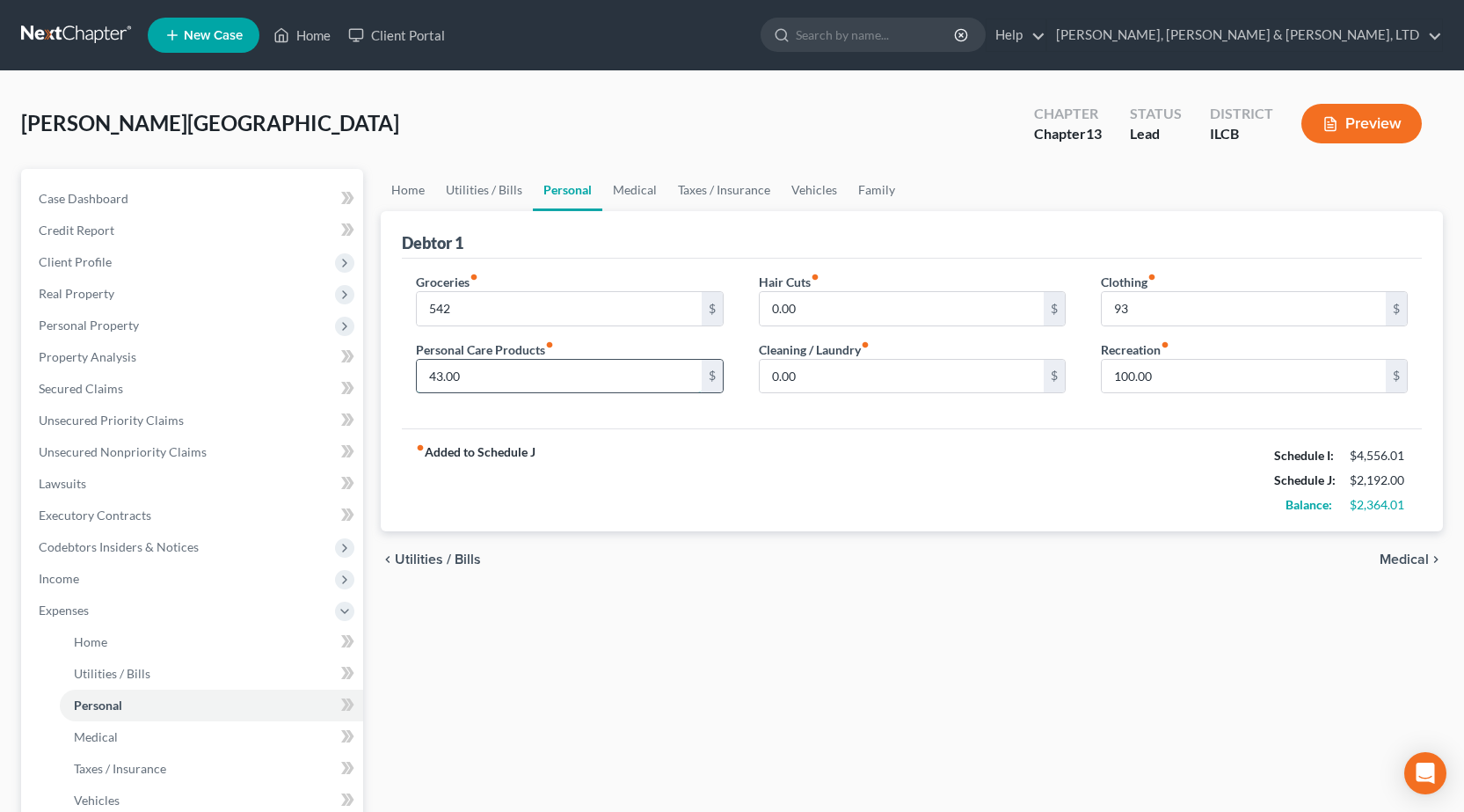
click at [587, 372] on input "43.00" at bounding box center [559, 376] width 284 height 33
type input "50"
click at [622, 628] on div "Home Utilities / Bills Personal Medical Taxes / Insurance Vehicles Family Debto…" at bounding box center [911, 645] width 1080 height 952
click at [207, 328] on span "Personal Property" at bounding box center [194, 325] width 338 height 32
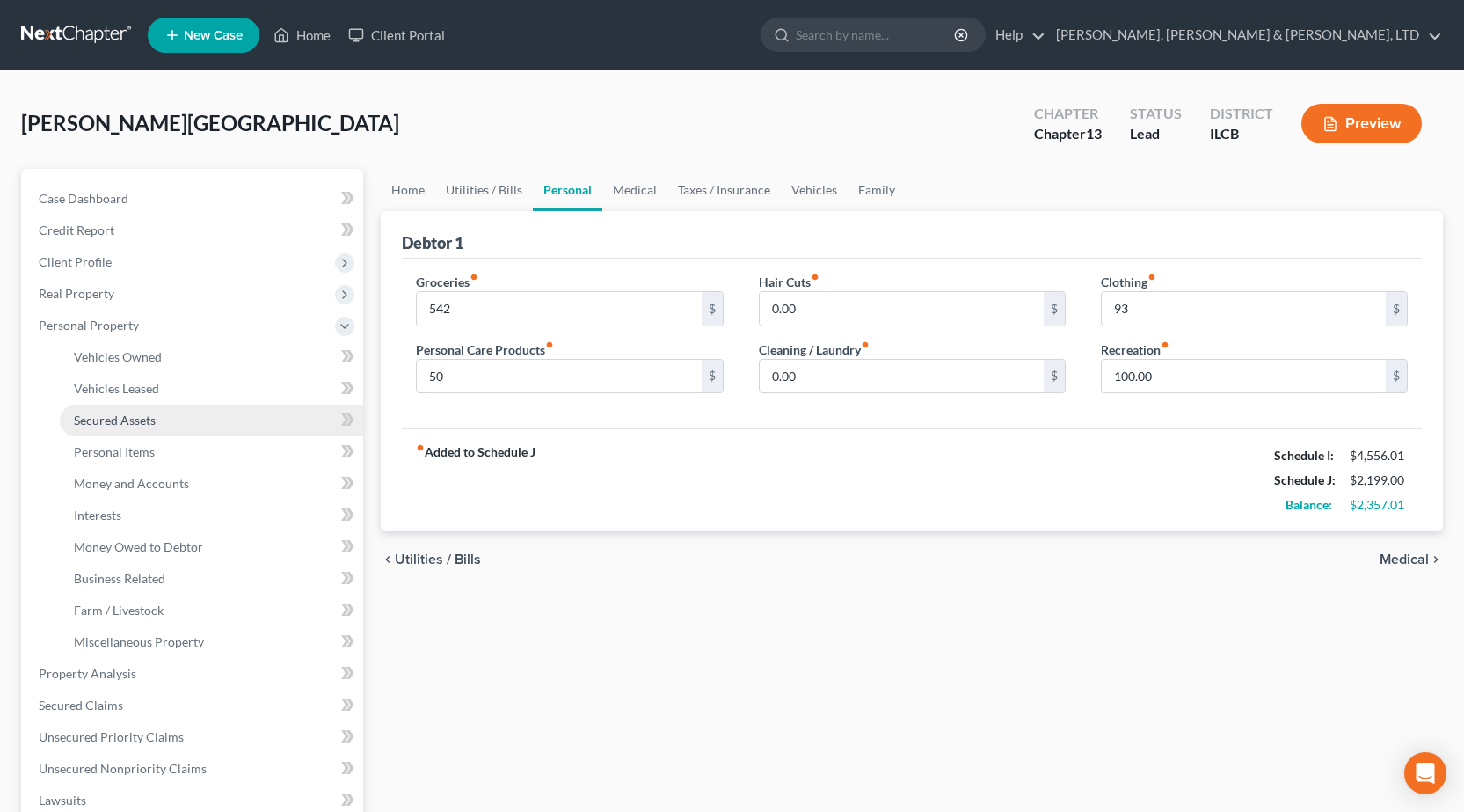
click at [218, 430] on link "Secured Assets" at bounding box center [211, 420] width 303 height 32
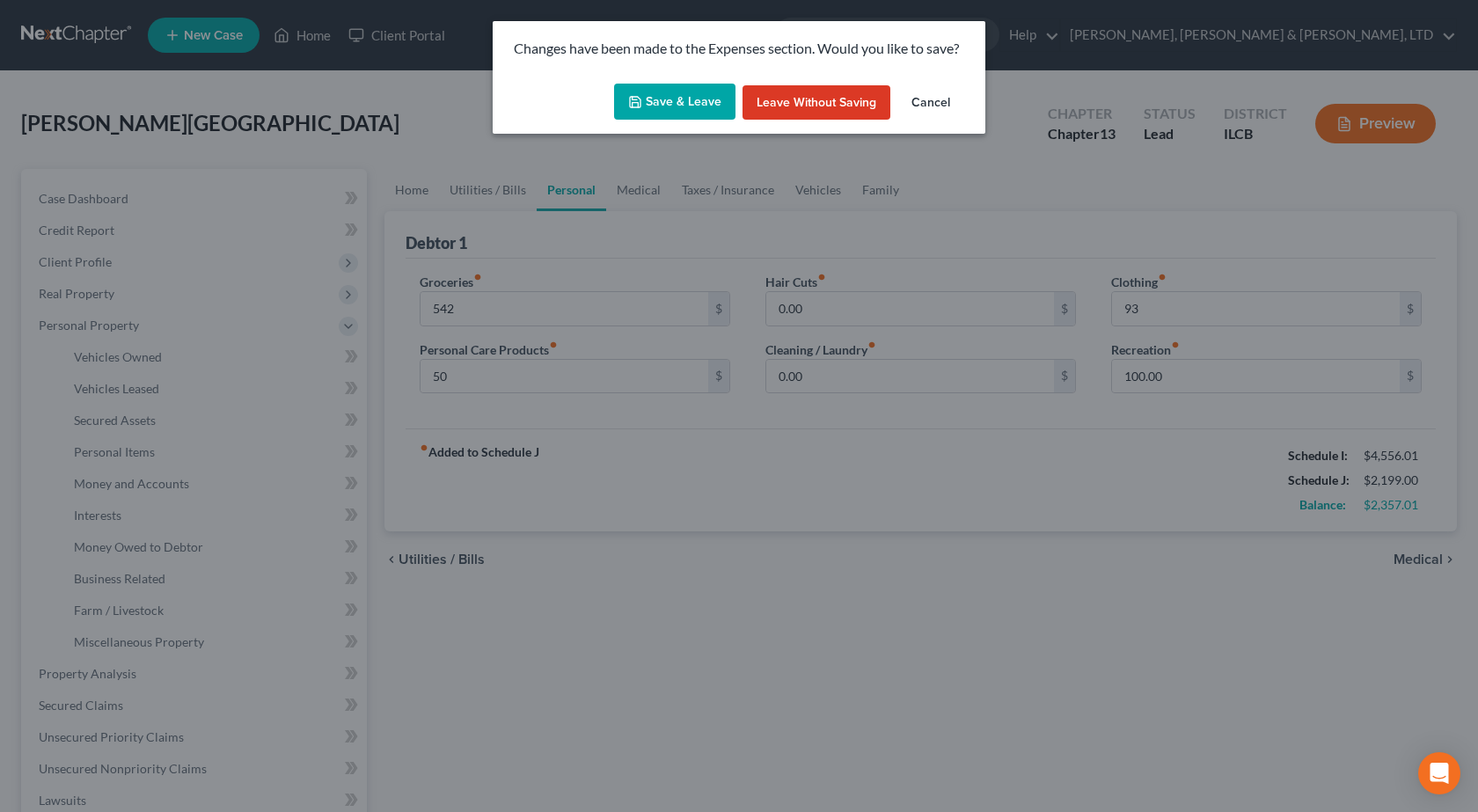
click at [663, 111] on button "Save & Leave" at bounding box center [675, 101] width 121 height 37
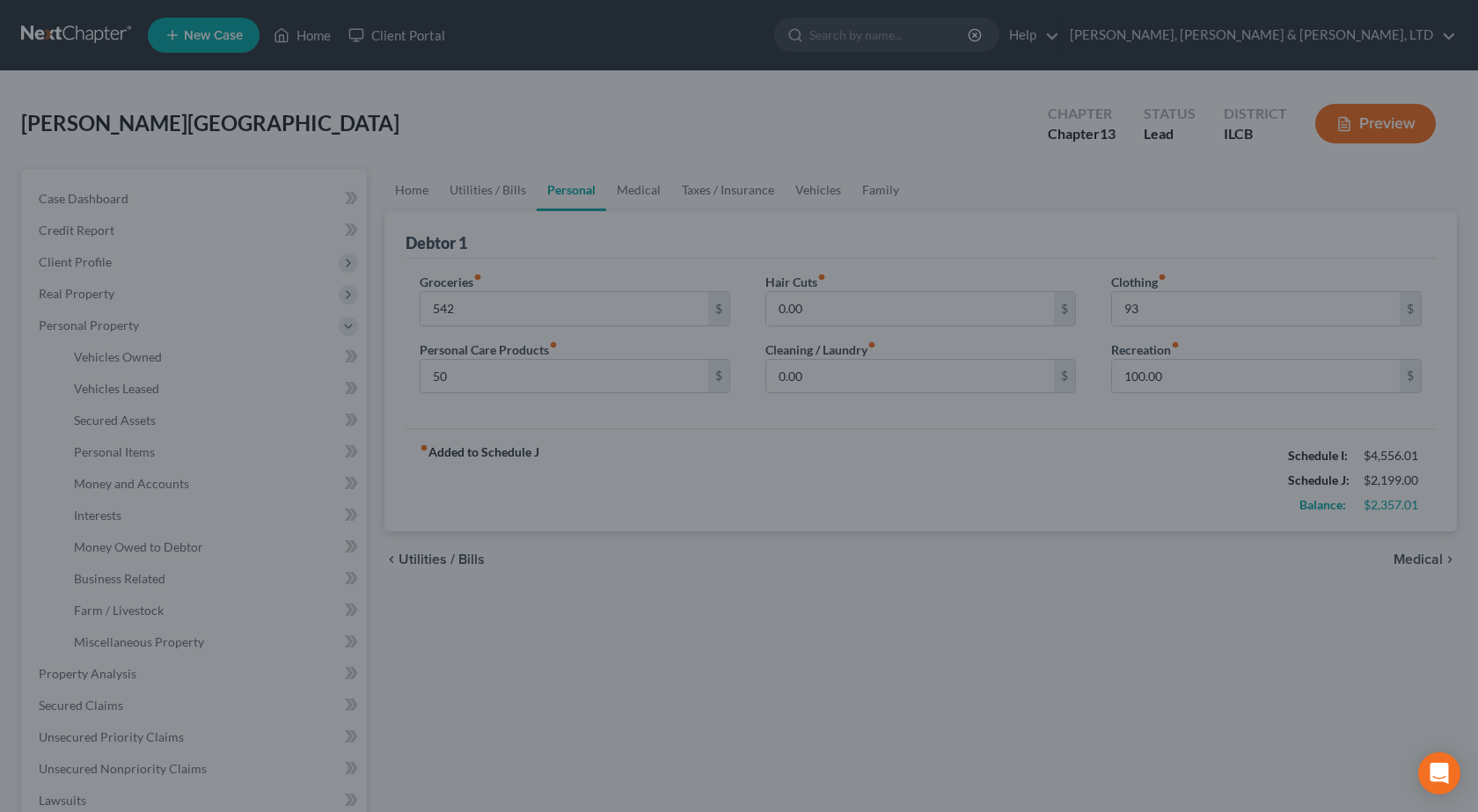
type input "542.00"
type input "50.00"
type input "93.00"
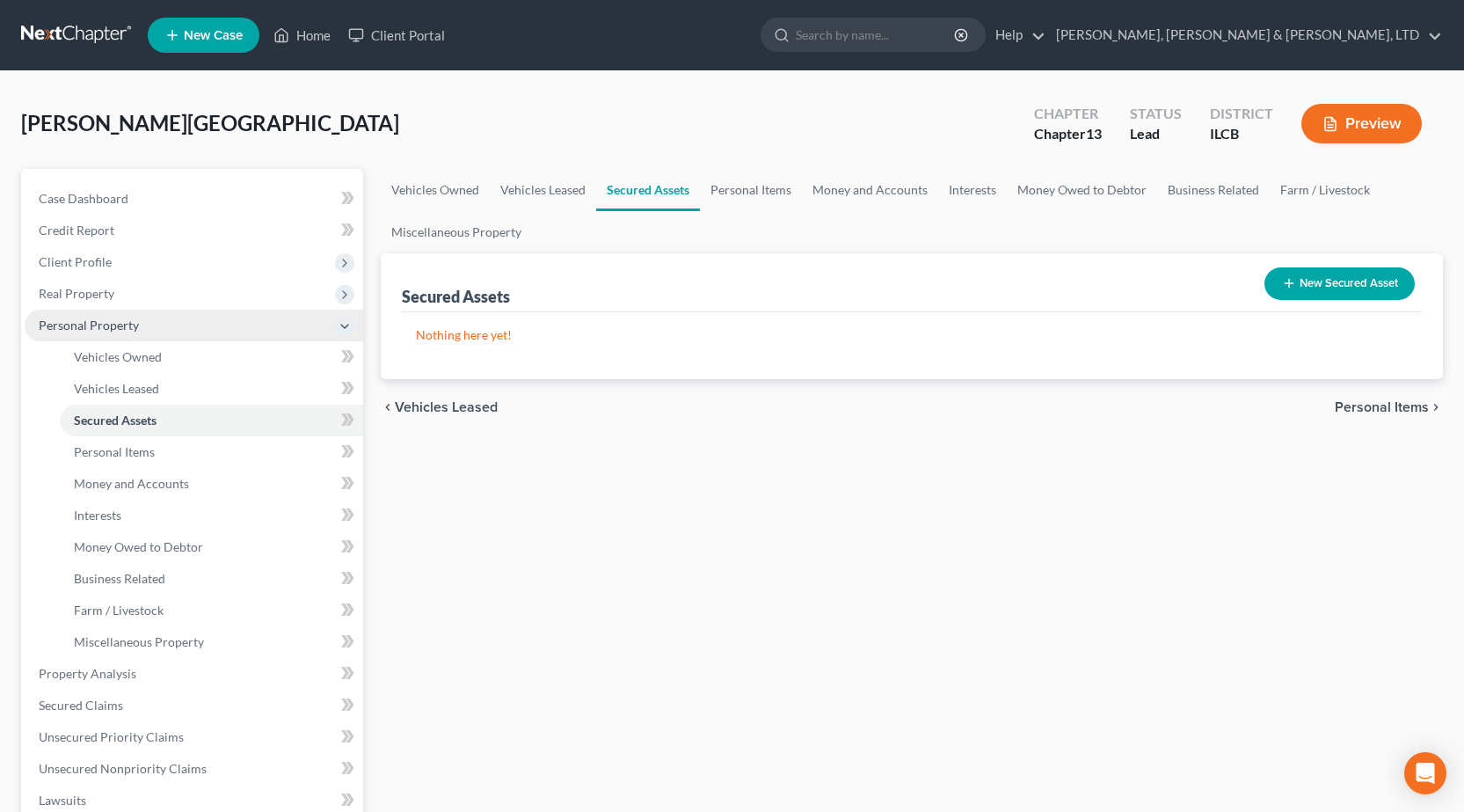
click at [98, 335] on span "Personal Property" at bounding box center [194, 325] width 338 height 32
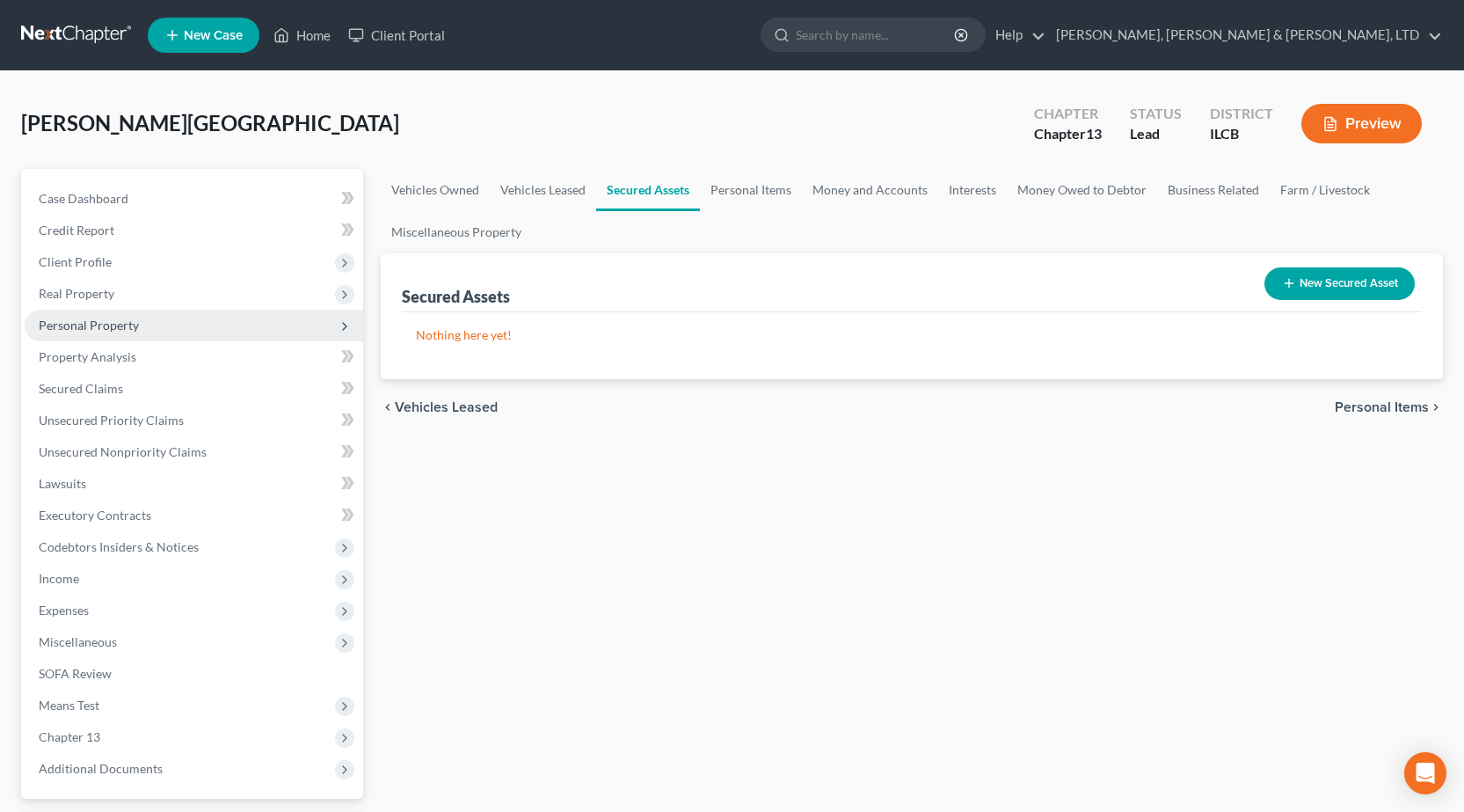
click at [152, 325] on span "Personal Property" at bounding box center [194, 325] width 338 height 32
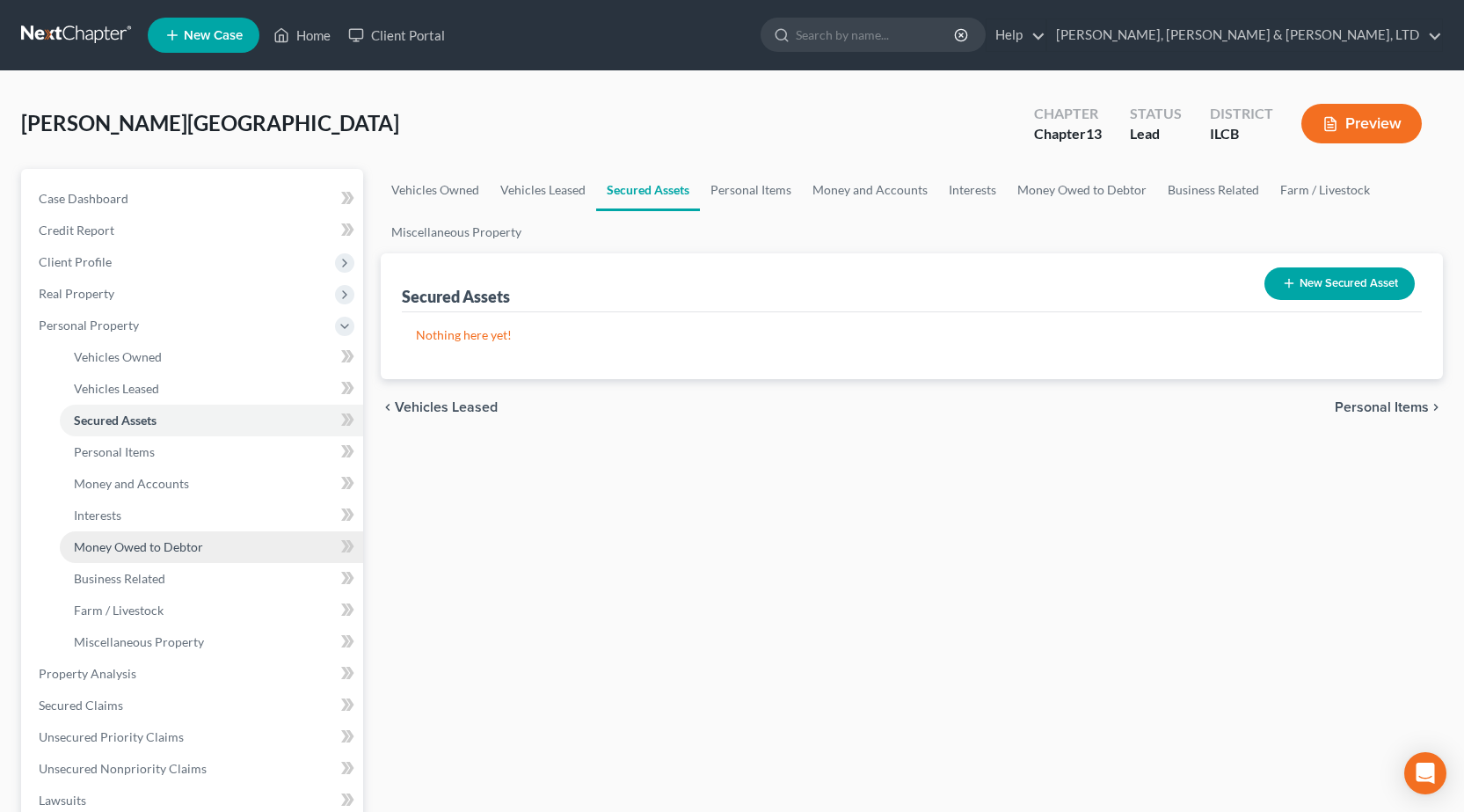
click at [172, 536] on link "Money Owed to Debtor" at bounding box center [211, 546] width 303 height 32
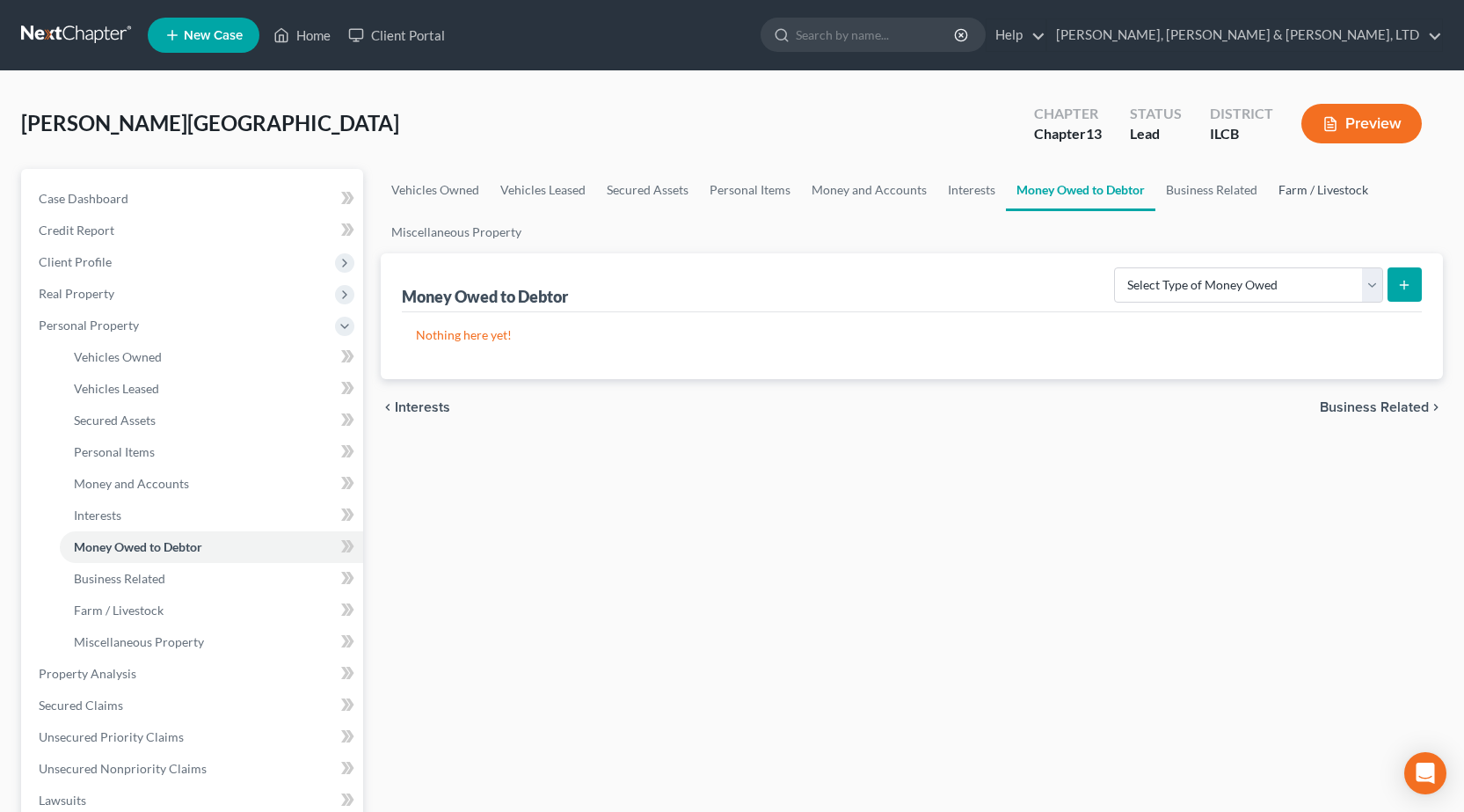
click at [1289, 194] on link "Farm / Livestock" at bounding box center [1323, 190] width 111 height 42
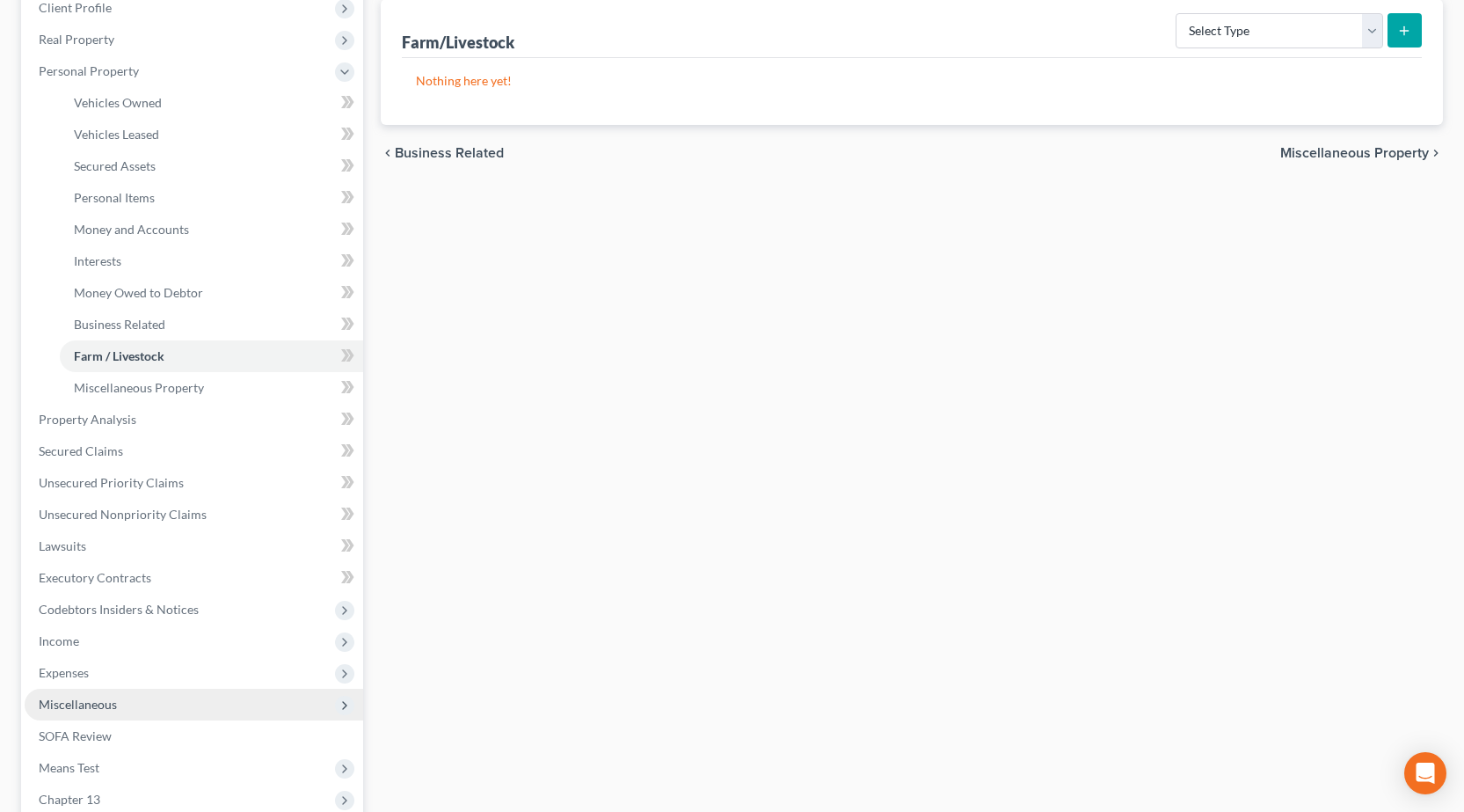
scroll to position [264, 0]
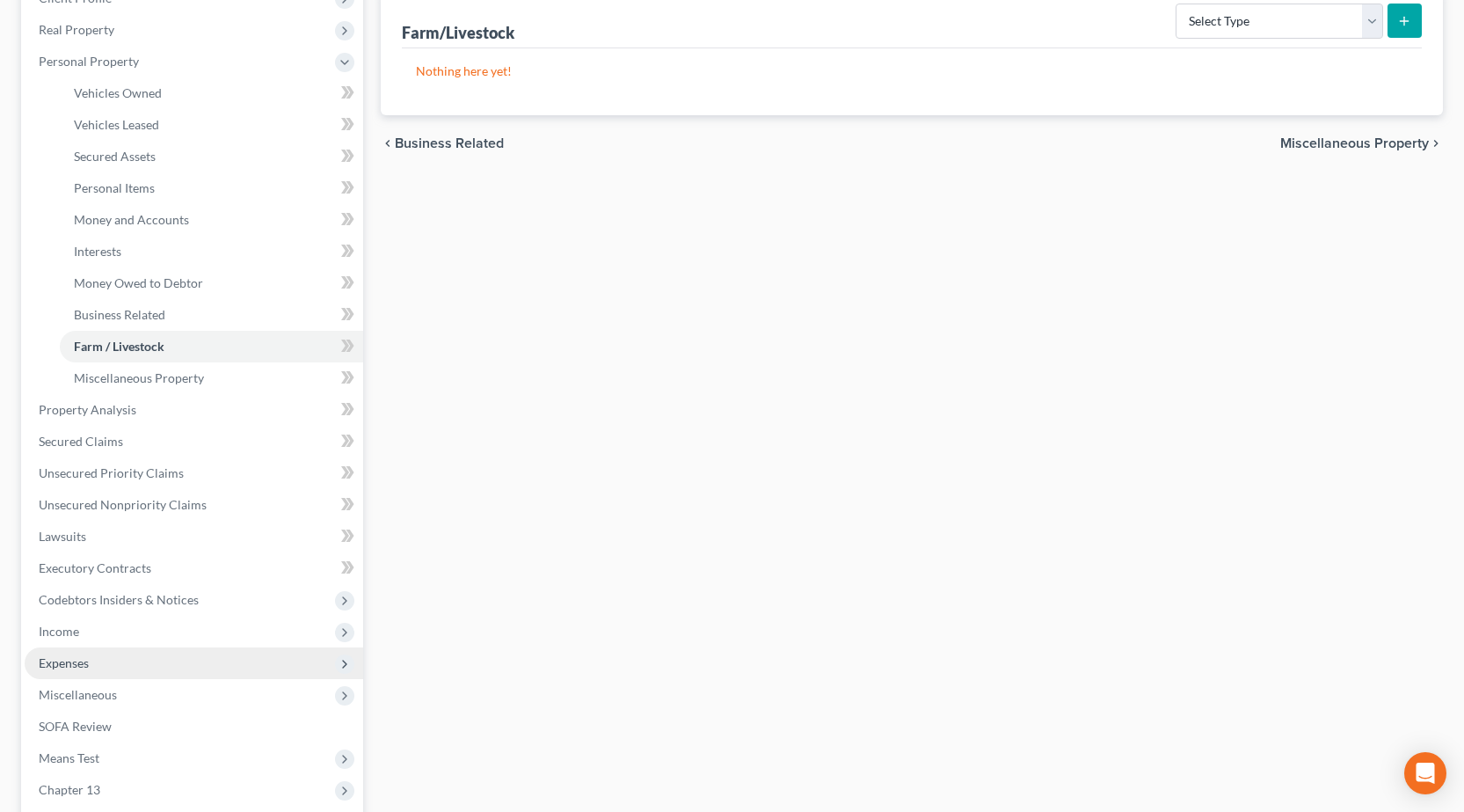
click at [121, 665] on span "Expenses" at bounding box center [194, 663] width 338 height 32
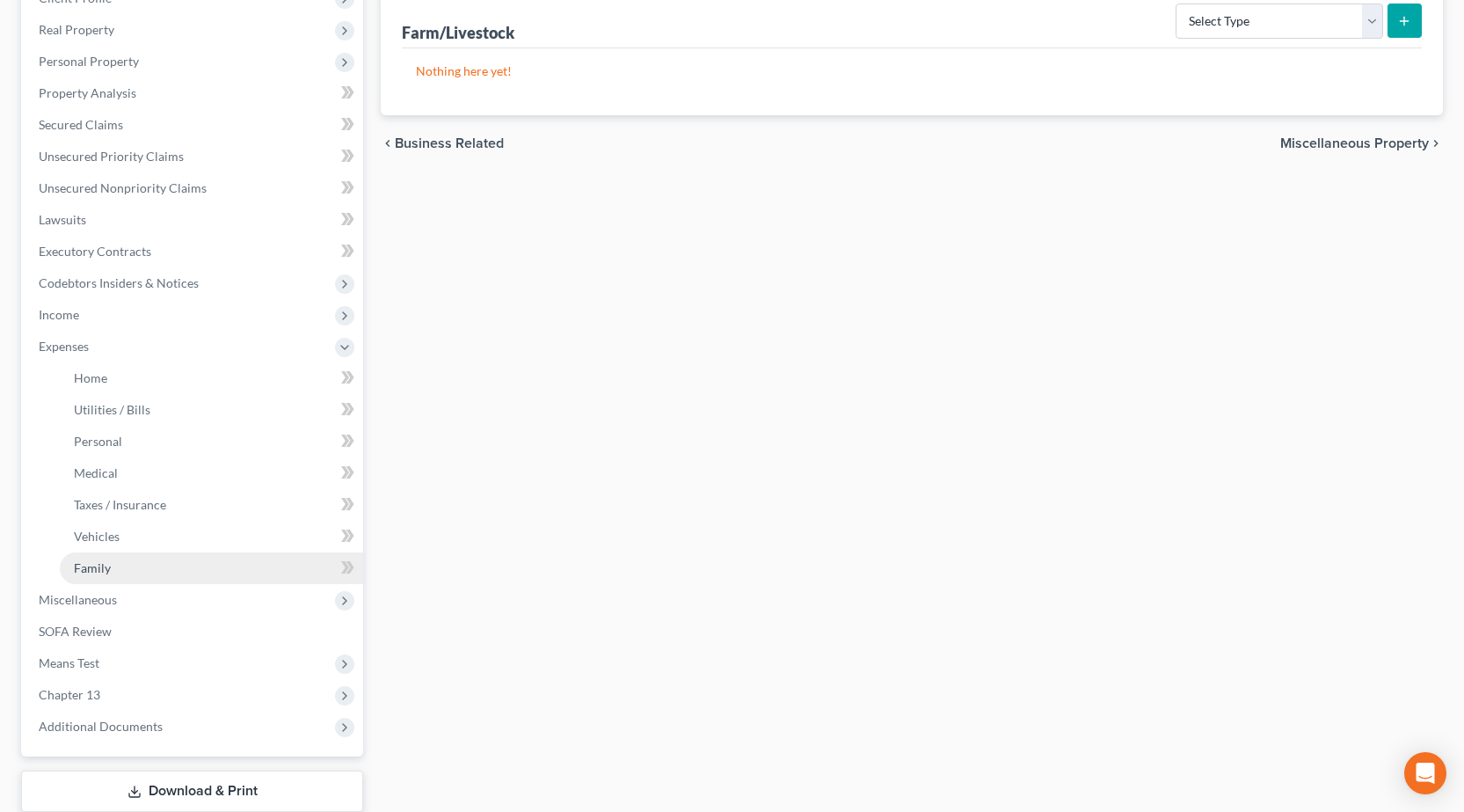
click at [163, 570] on link "Family" at bounding box center [211, 568] width 303 height 32
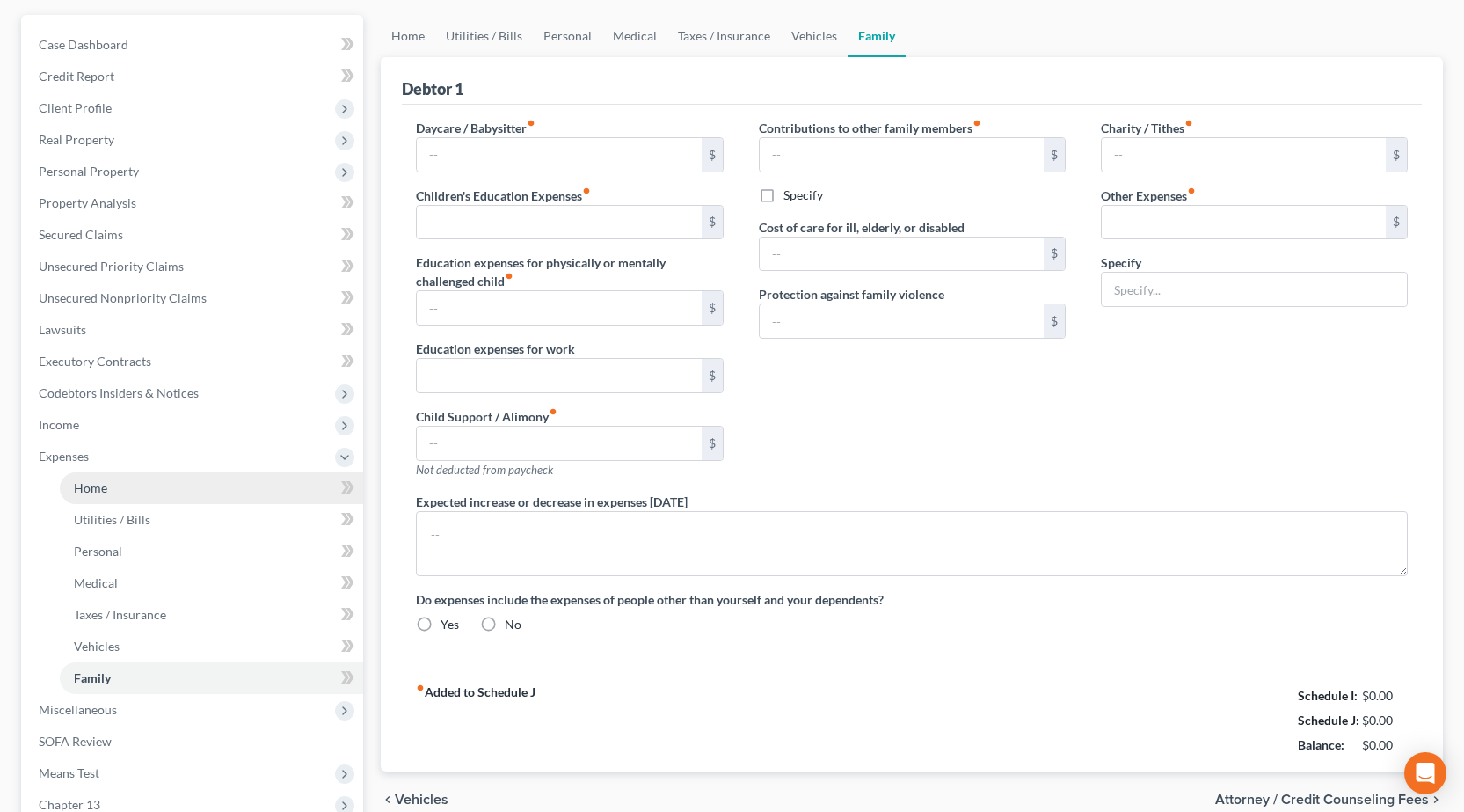
type input "0.00"
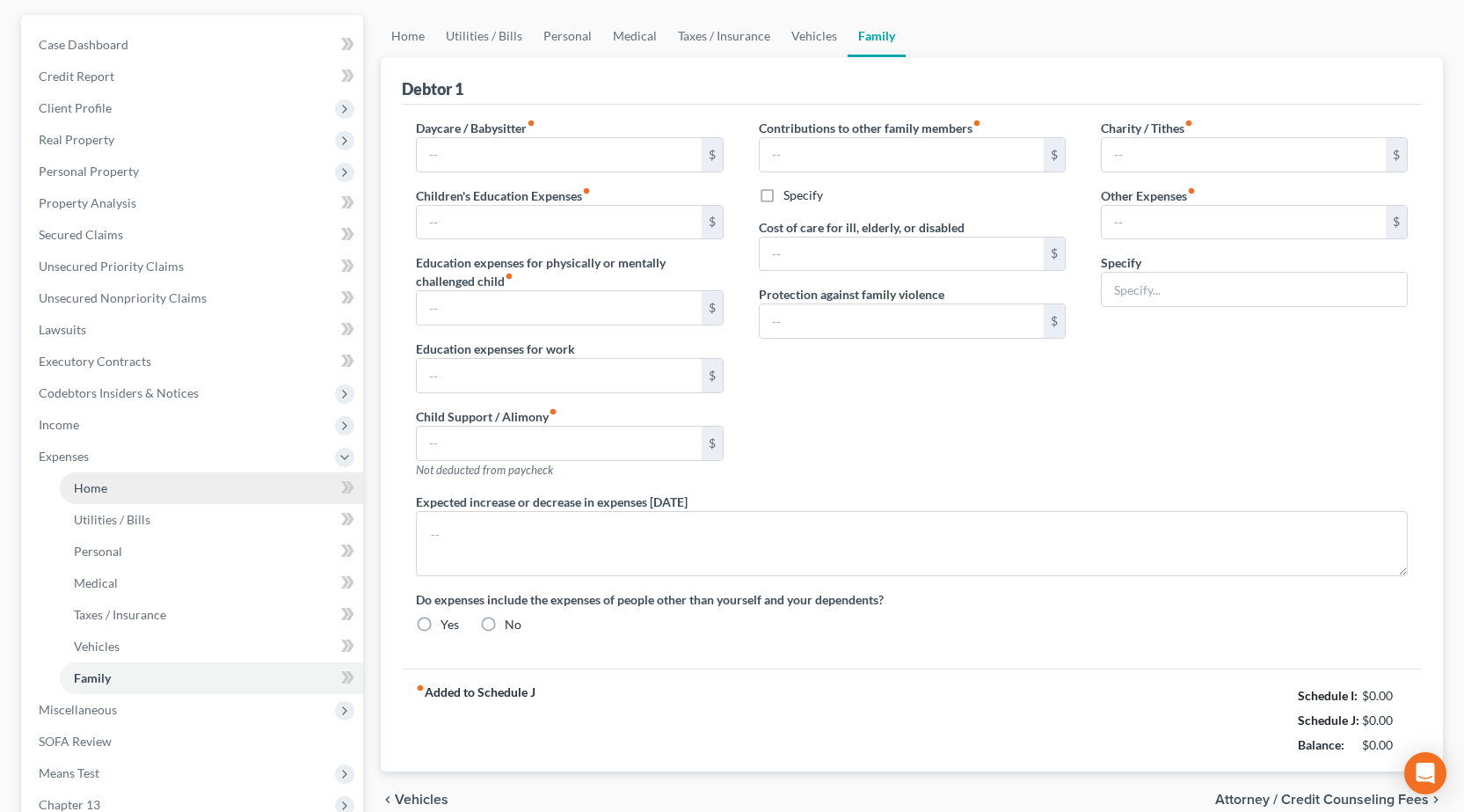
type input "0.00"
type input "500.00"
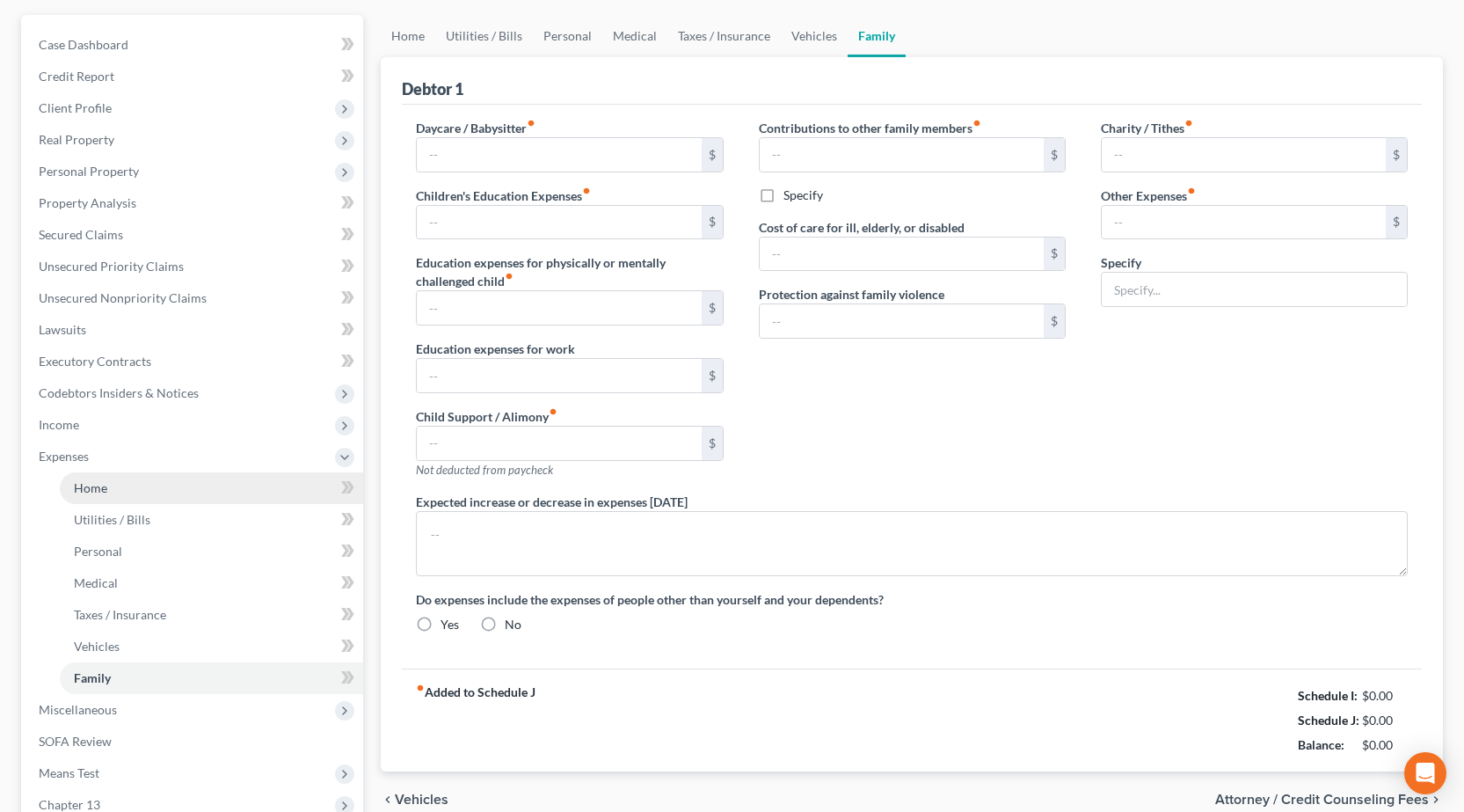
type input "Child Medical/Dental Expenses"
radio input "true"
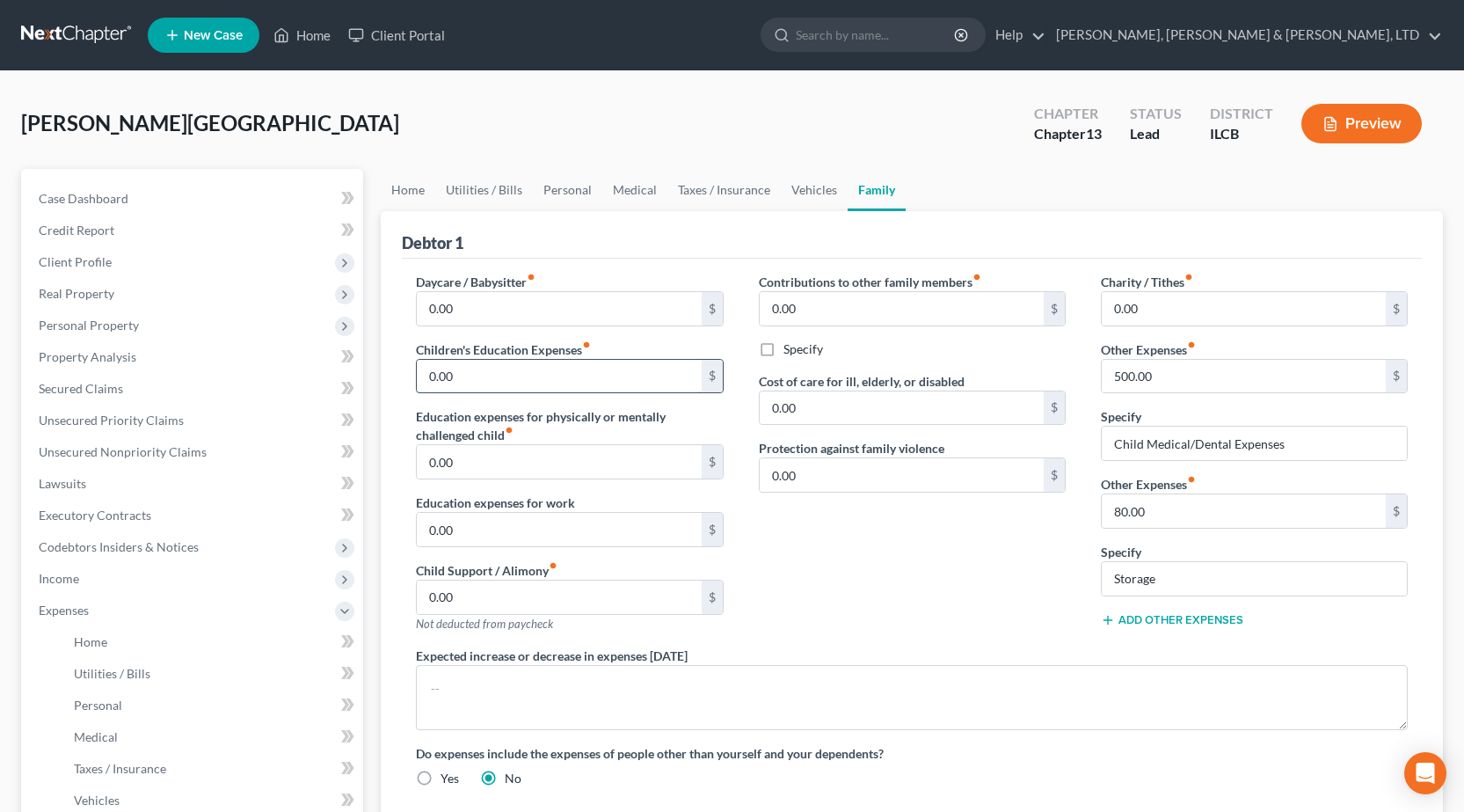
click at [580, 369] on input "0.00" at bounding box center [559, 376] width 284 height 33
click at [587, 307] on input "0.00" at bounding box center [559, 308] width 284 height 33
type input "40"
click at [727, 239] on div "Debtor 1" at bounding box center [911, 234] width 1020 height 48
click at [566, 184] on link "Personal" at bounding box center [567, 190] width 70 height 42
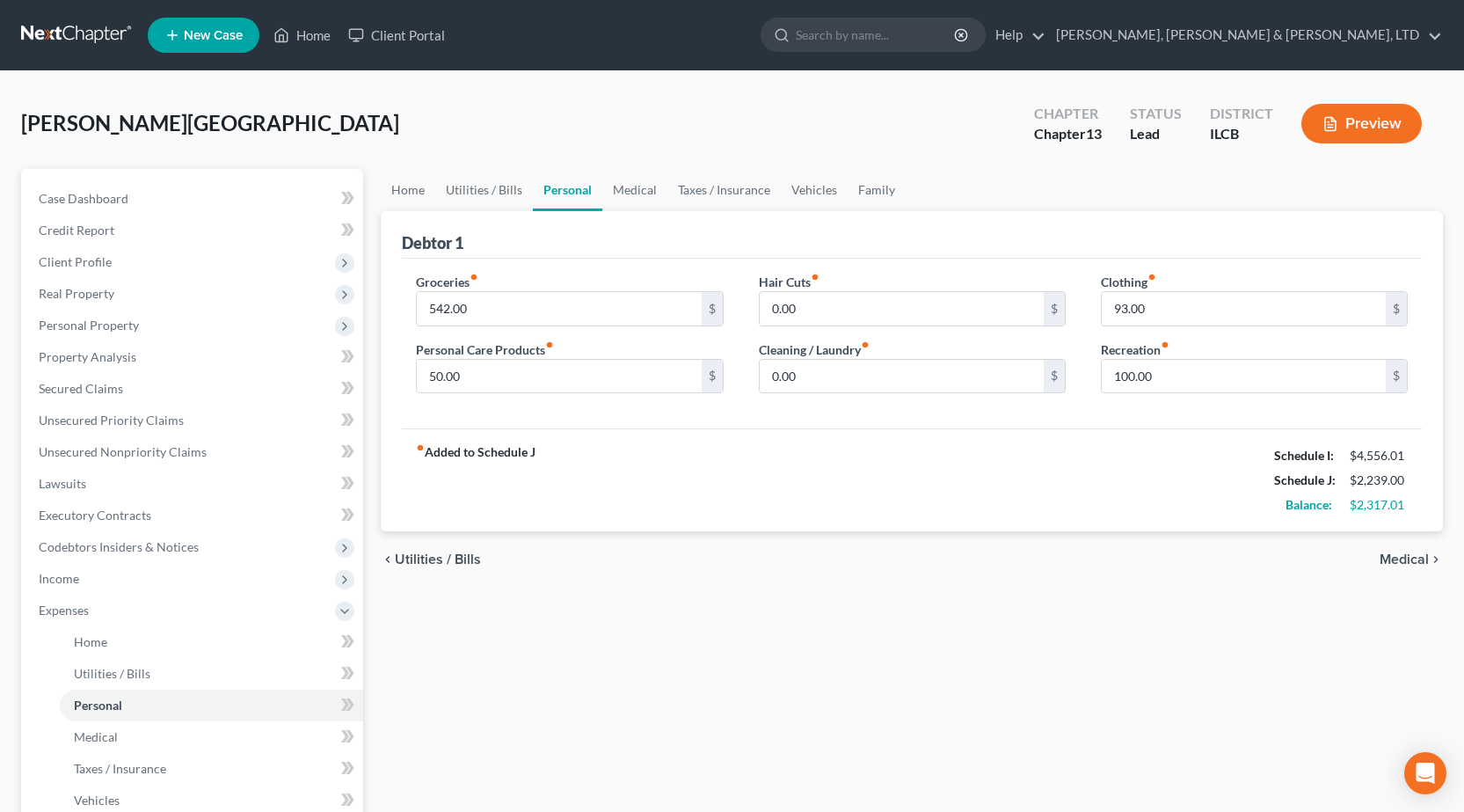
click at [51, 40] on link at bounding box center [77, 34] width 112 height 32
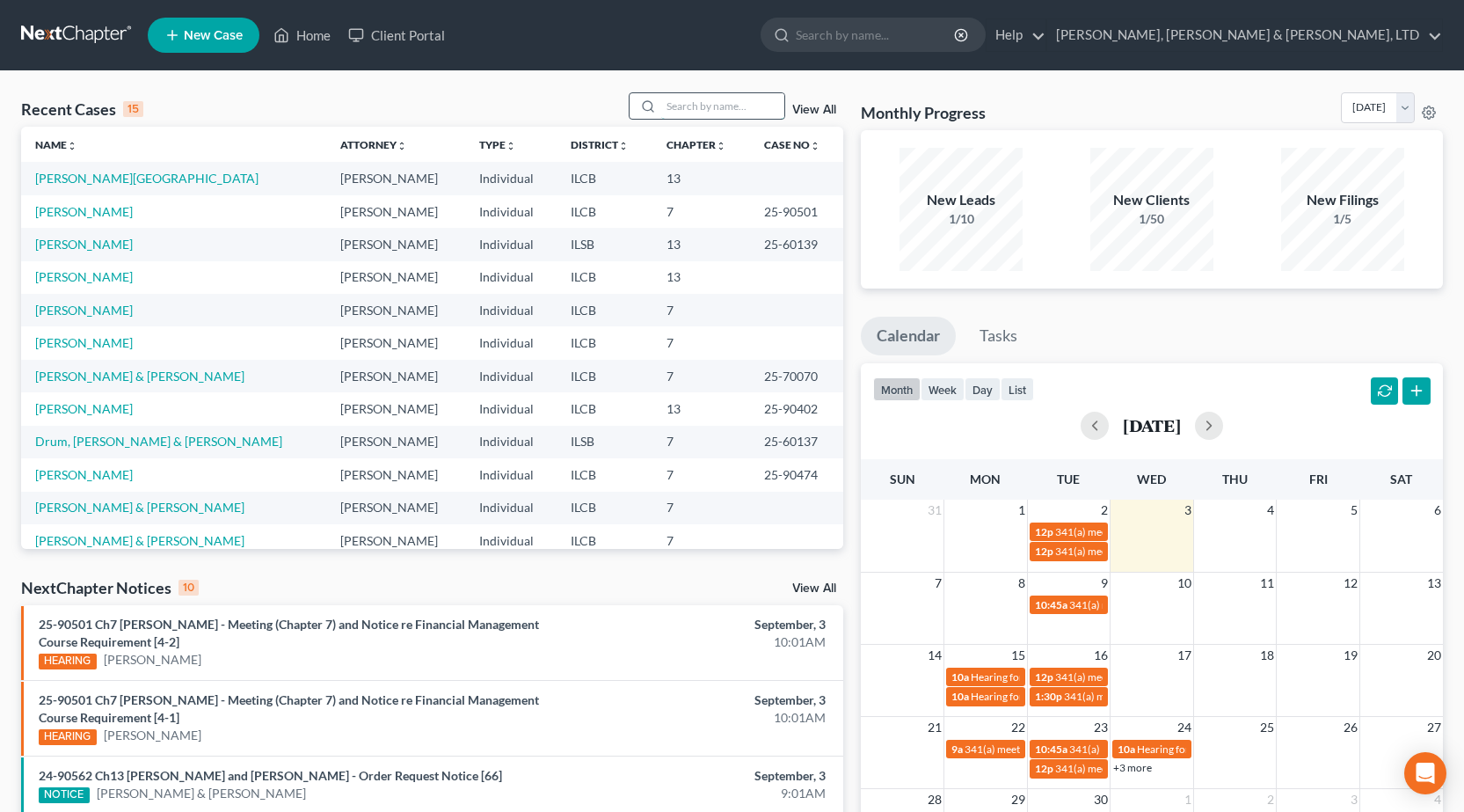
click at [670, 108] on input "search" at bounding box center [723, 106] width 123 height 25
type input "poppen"
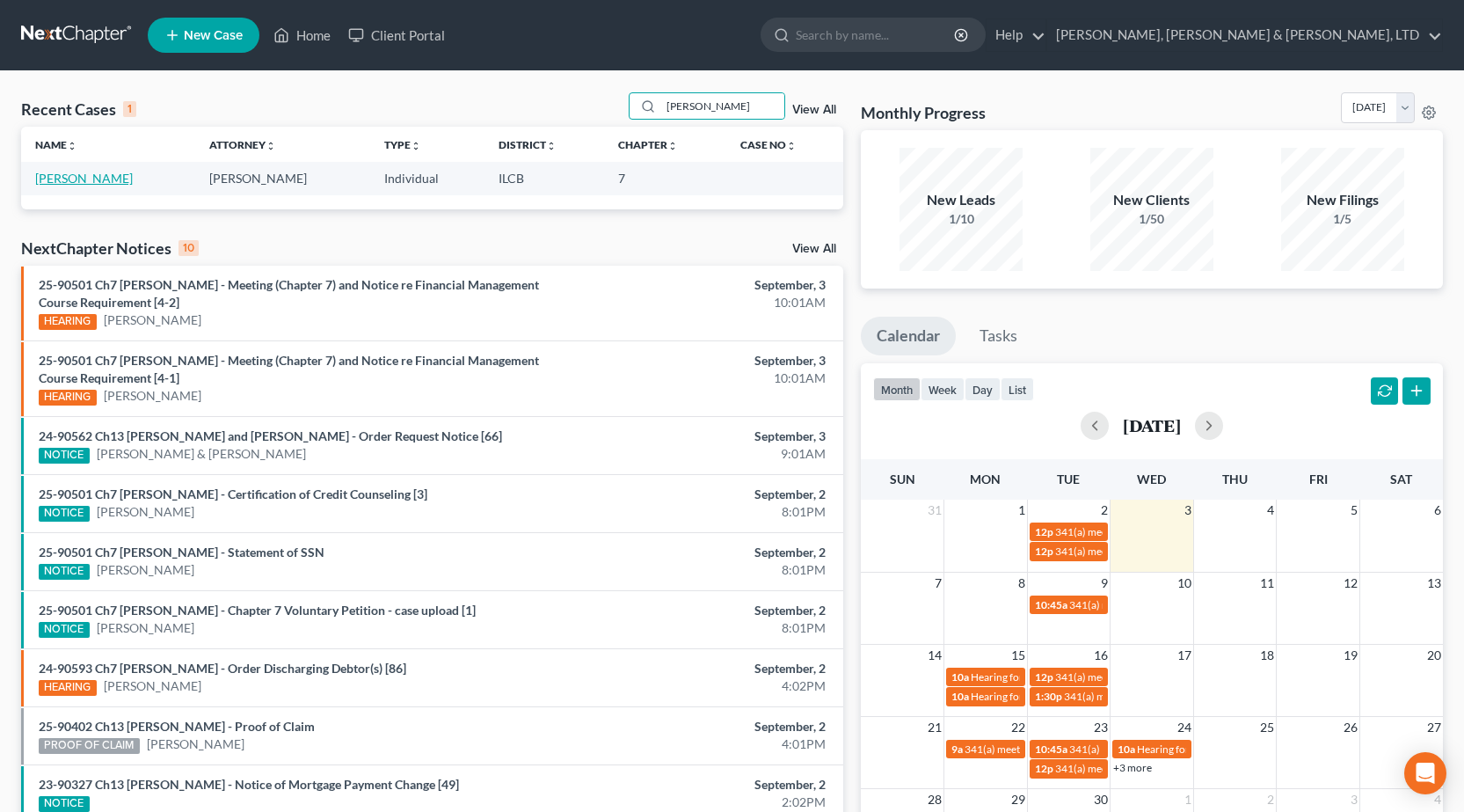
click at [95, 177] on link "[PERSON_NAME]" at bounding box center [84, 178] width 98 height 15
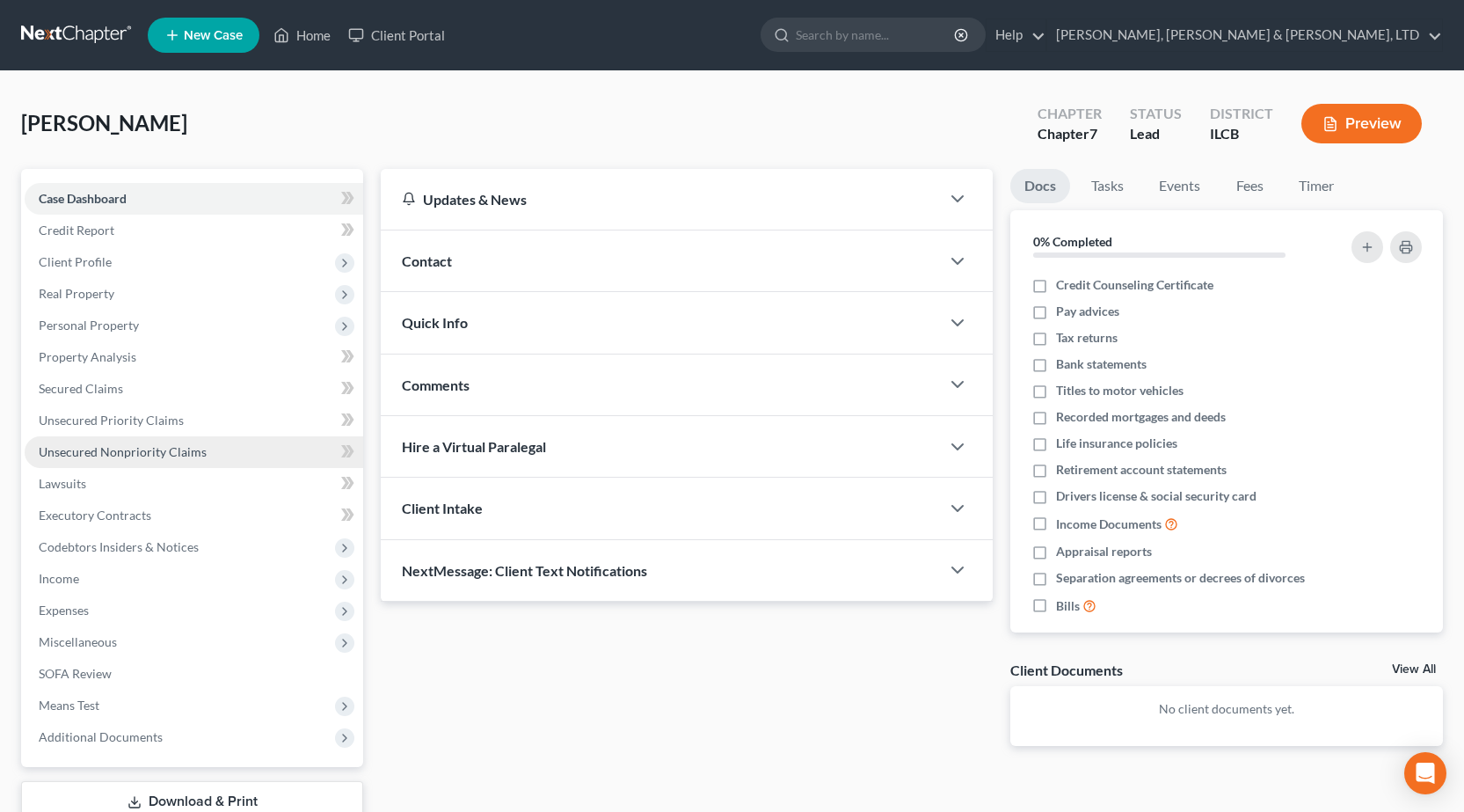
click at [140, 454] on span "Unsecured Nonpriority Claims" at bounding box center [123, 451] width 168 height 15
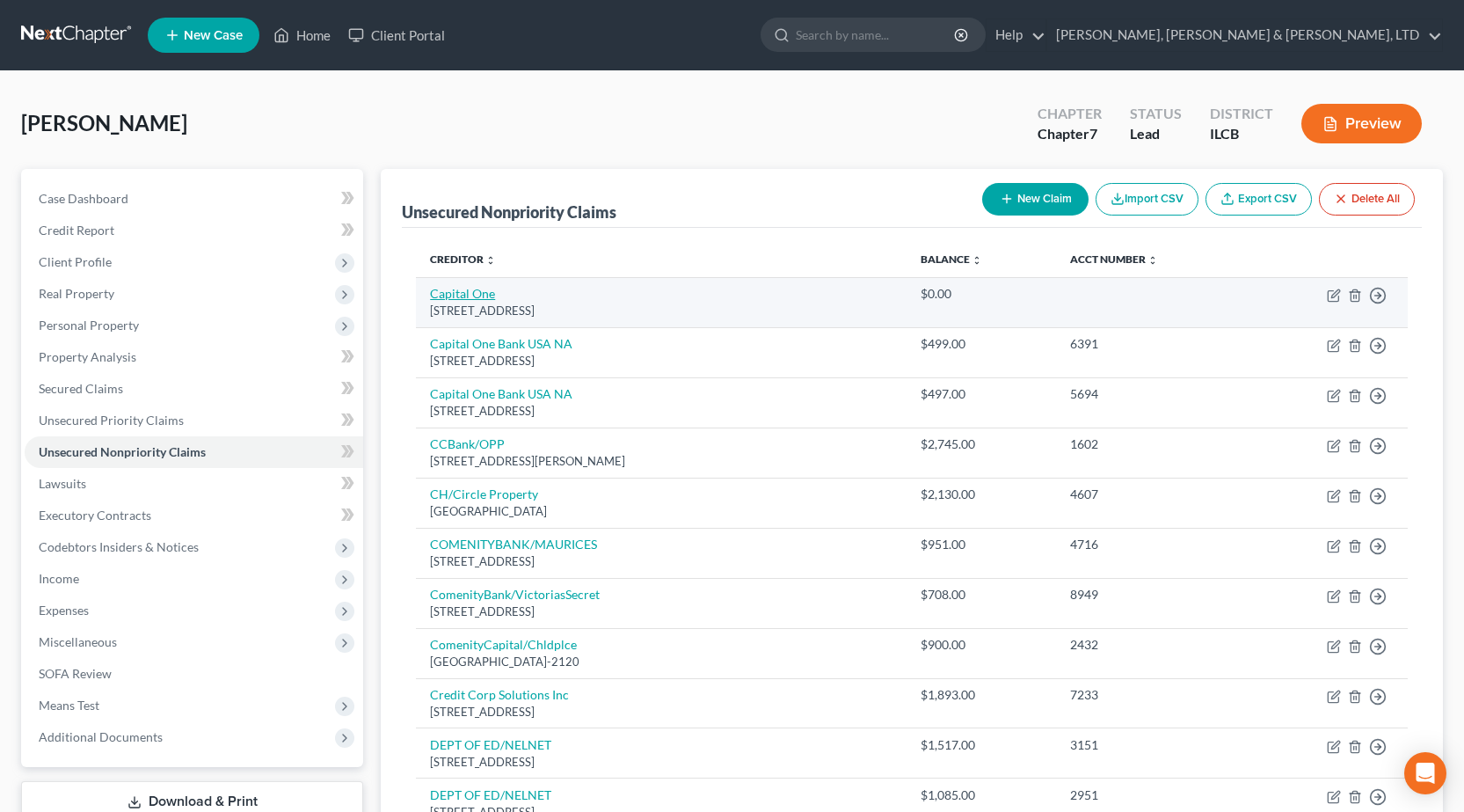
click at [468, 297] on link "Capital One" at bounding box center [463, 293] width 65 height 15
select select "7"
select select "0"
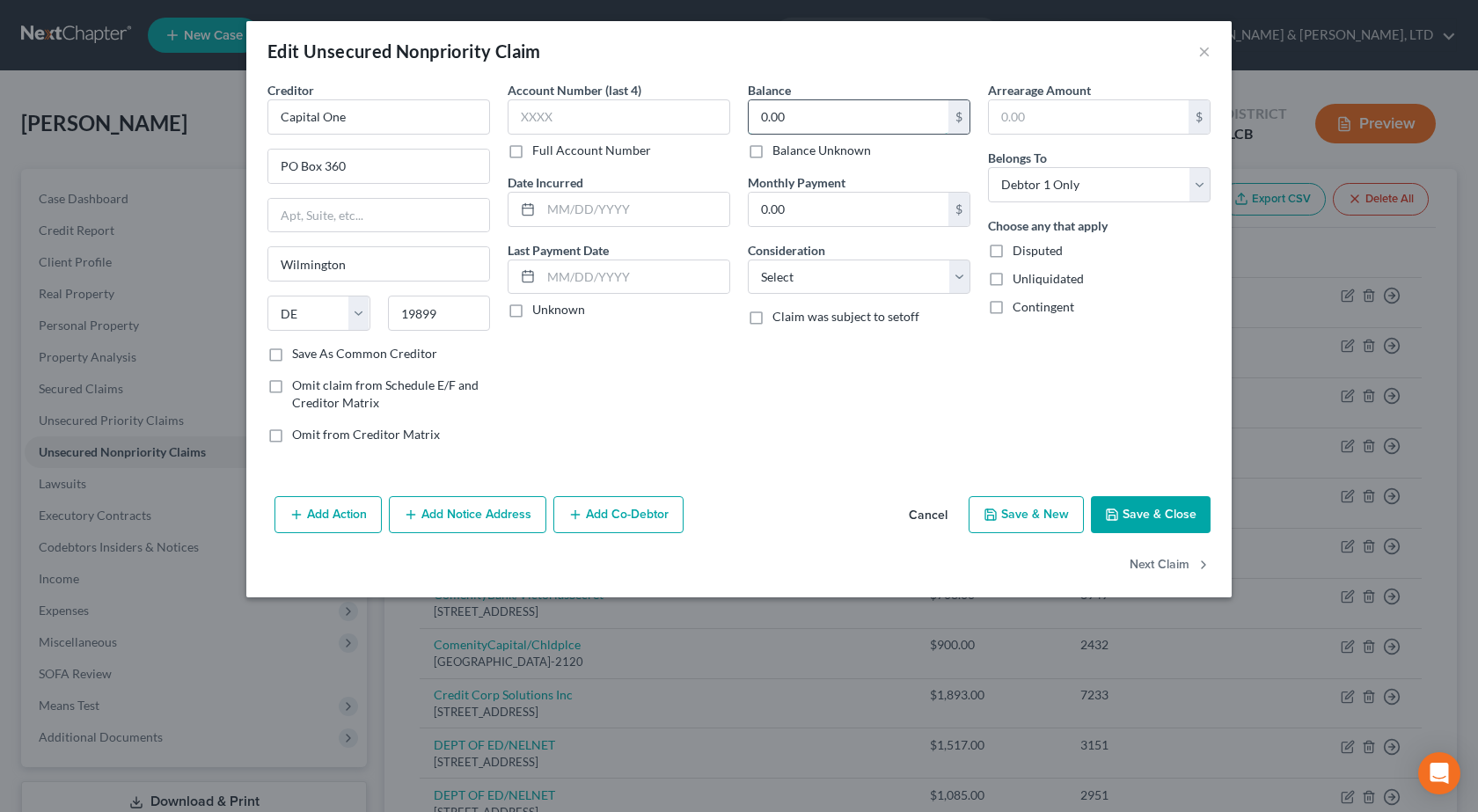
click at [796, 118] on input "0.00" at bounding box center [848, 117] width 200 height 33
type input "400"
click at [820, 269] on select "Select Cable / Satellite Services Collection Agency Credit Card Debt Debt Couns…" at bounding box center [859, 277] width 223 height 35
click at [806, 279] on select "Select Cable / Satellite Services Collection Agency Credit Card Debt Debt Couns…" at bounding box center [859, 277] width 223 height 35
select select "15"
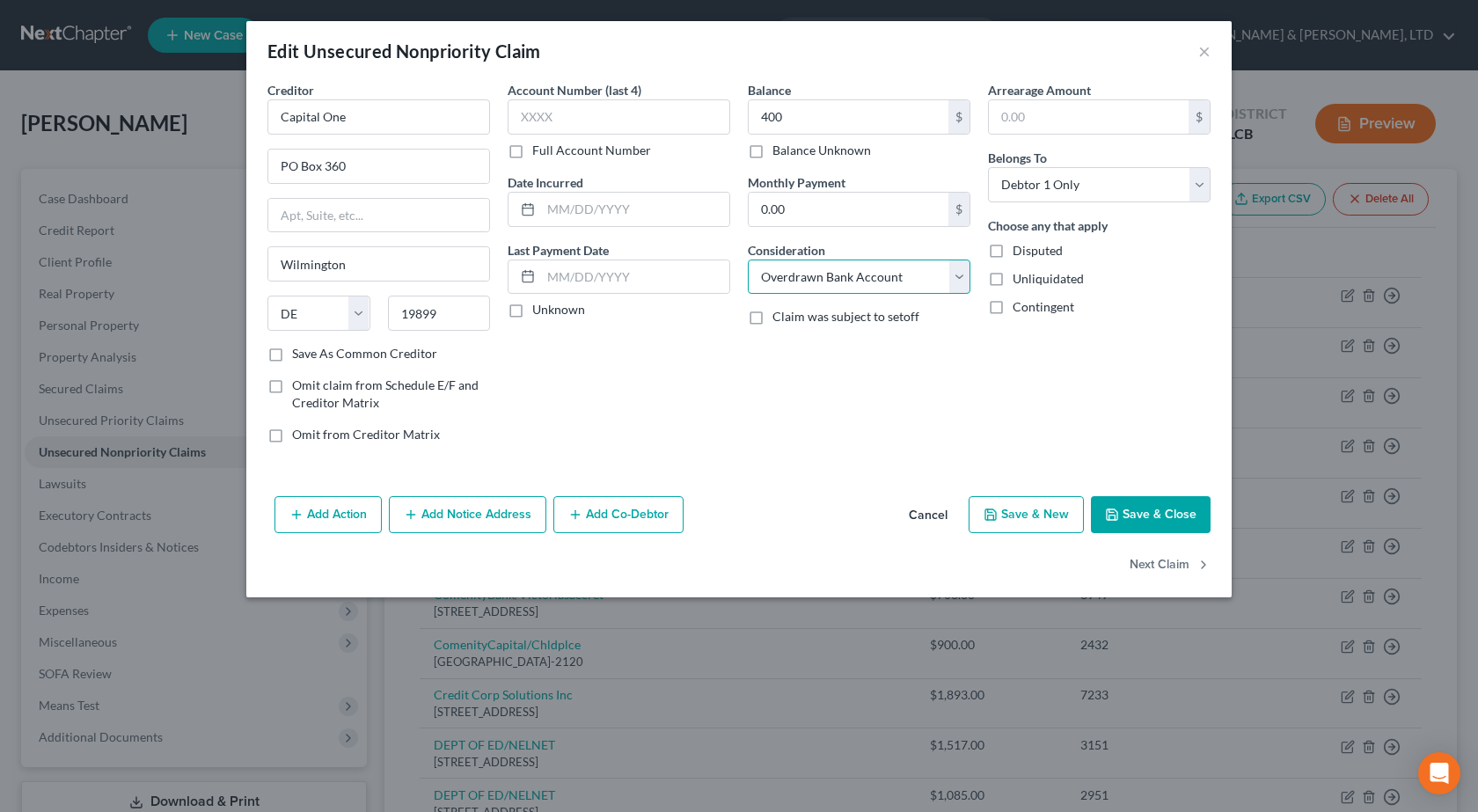
click at [748, 260] on select "Select Cable / Satellite Services Collection Agency Credit Card Debt Debt Couns…" at bounding box center [859, 277] width 223 height 35
click at [1132, 503] on button "Save & Close" at bounding box center [1151, 514] width 119 height 37
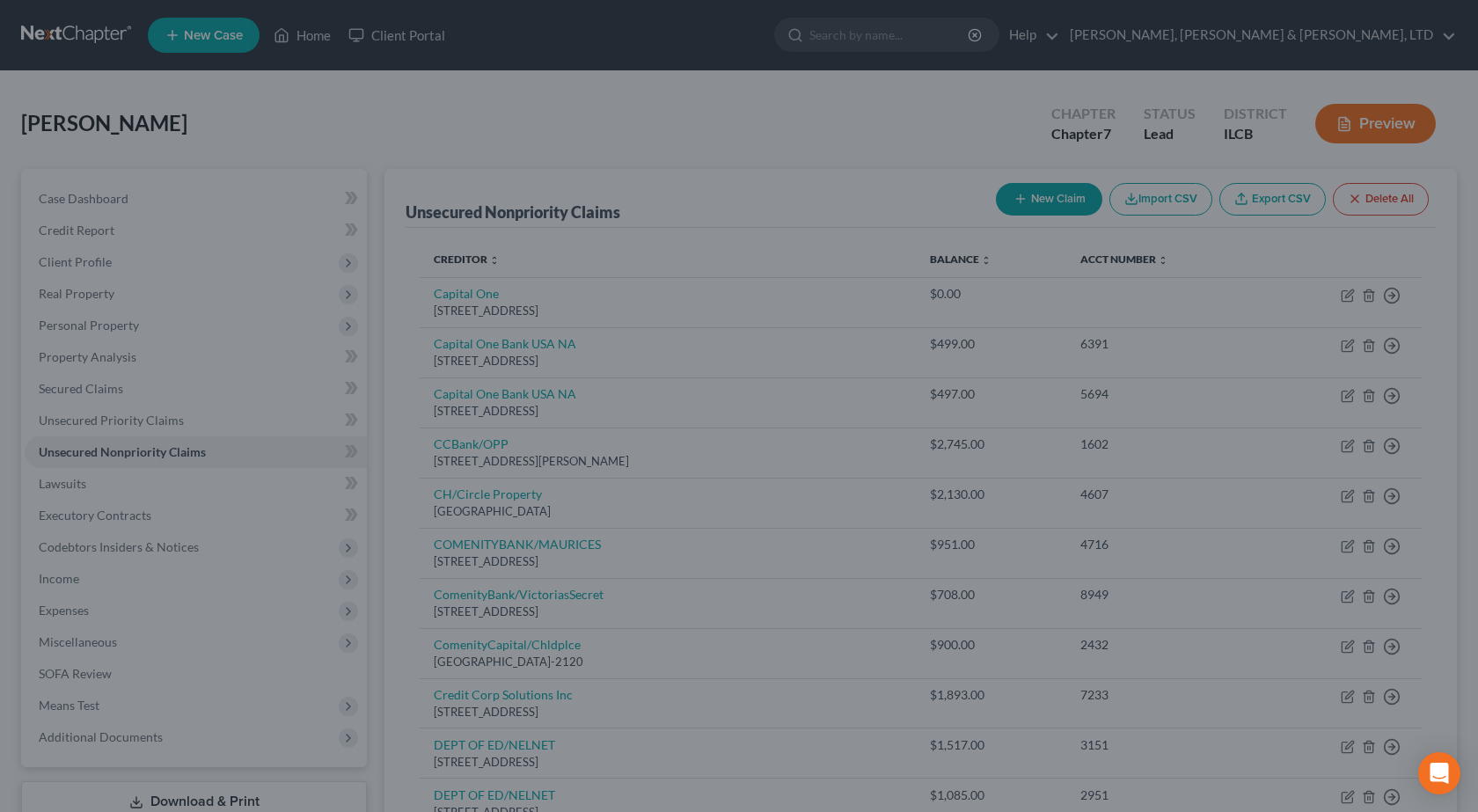
type input "400.00"
type input "0"
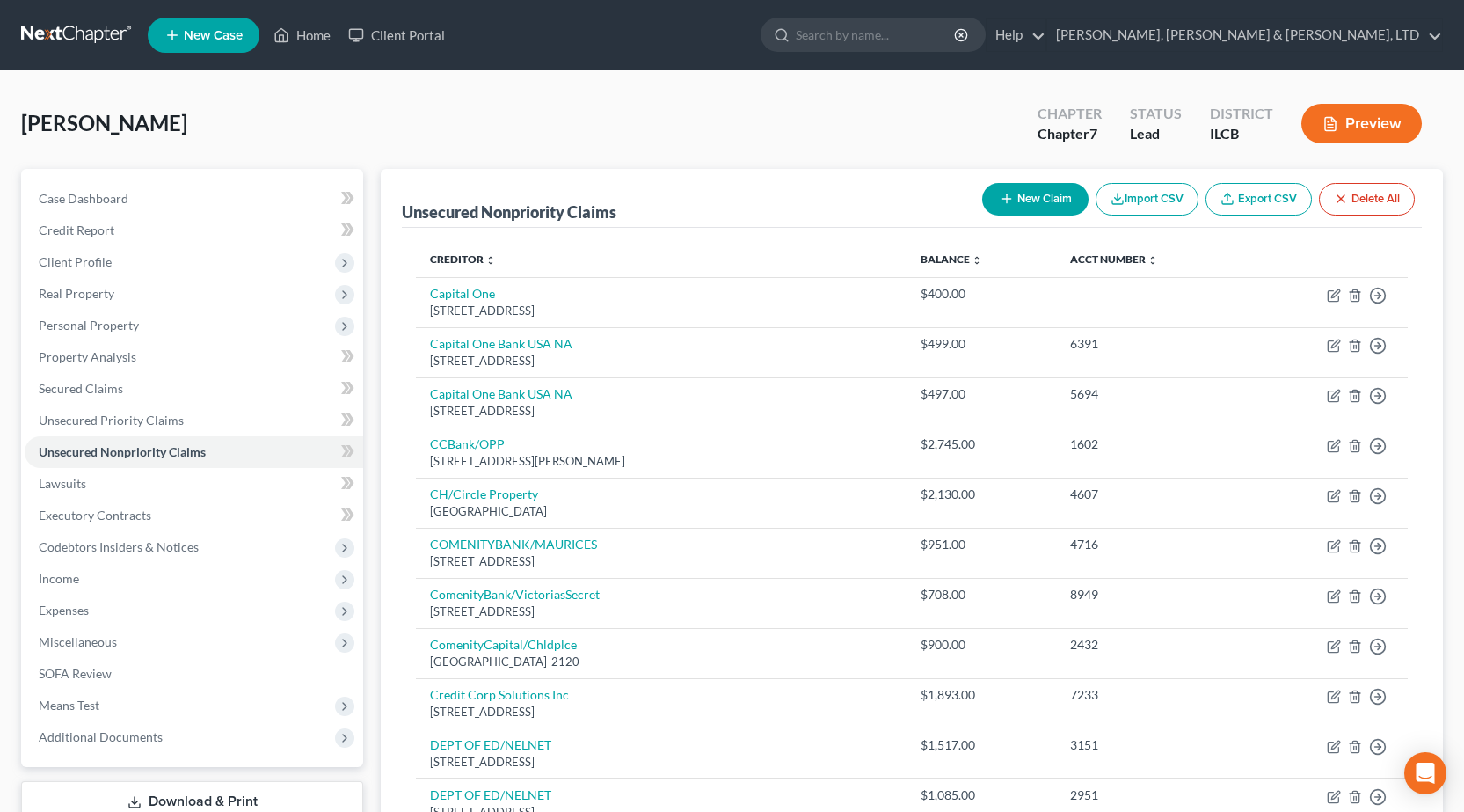
click at [1011, 203] on button "New Claim" at bounding box center [1035, 199] width 107 height 33
select select "0"
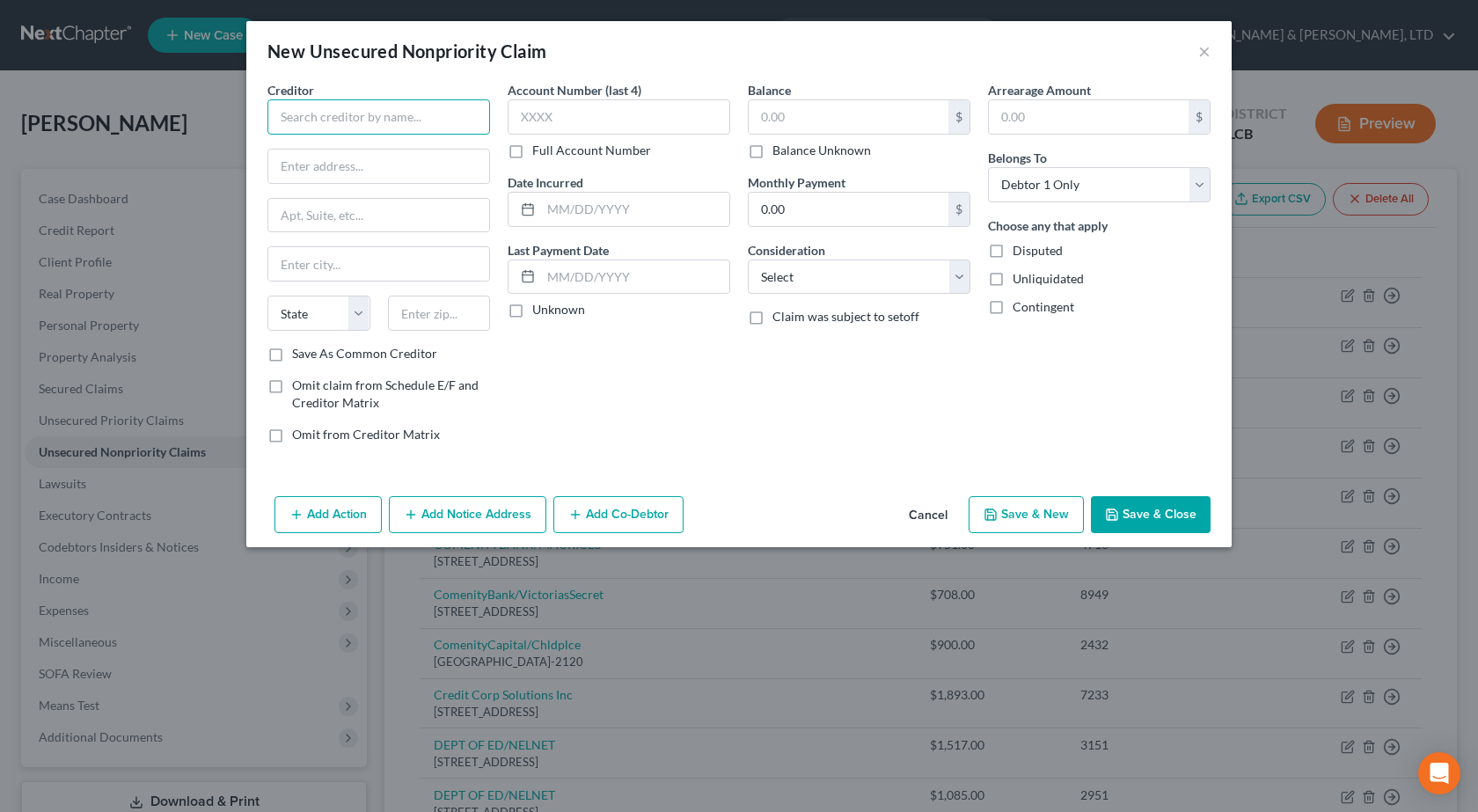
click at [284, 105] on input "text" at bounding box center [379, 117] width 223 height 35
type input "Rosenblum Realty"
click at [375, 174] on input "text" at bounding box center [379, 165] width 221 height 33
paste input "2314 Memorial Pkwy SW"
type input "2314 Memorial Pkwy SW"
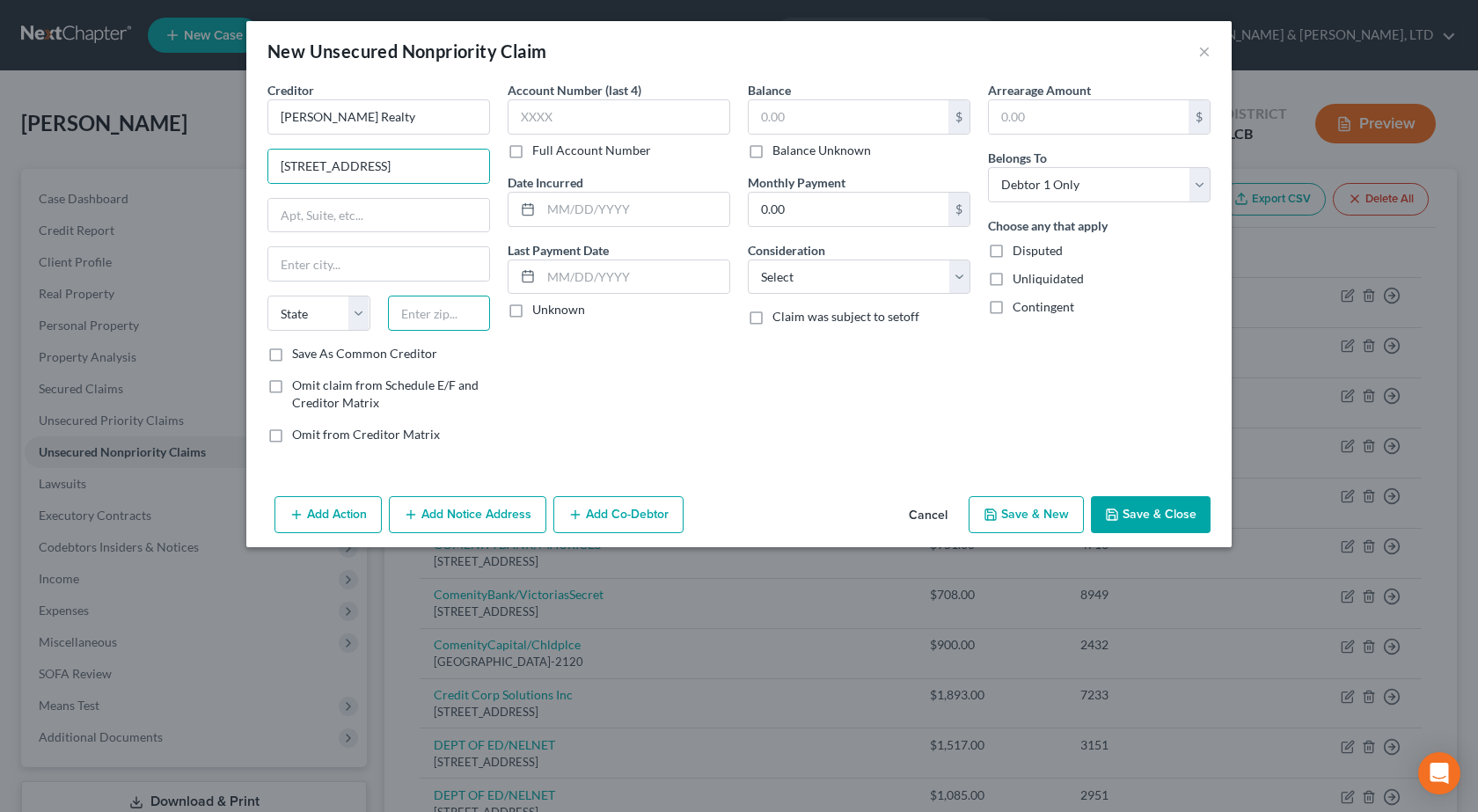
drag, startPoint x: 450, startPoint y: 312, endPoint x: 443, endPoint y: 141, distance: 171.1
click at [450, 312] on input "text" at bounding box center [440, 313] width 103 height 35
type input "35801"
type input "Huntsville"
select select "0"
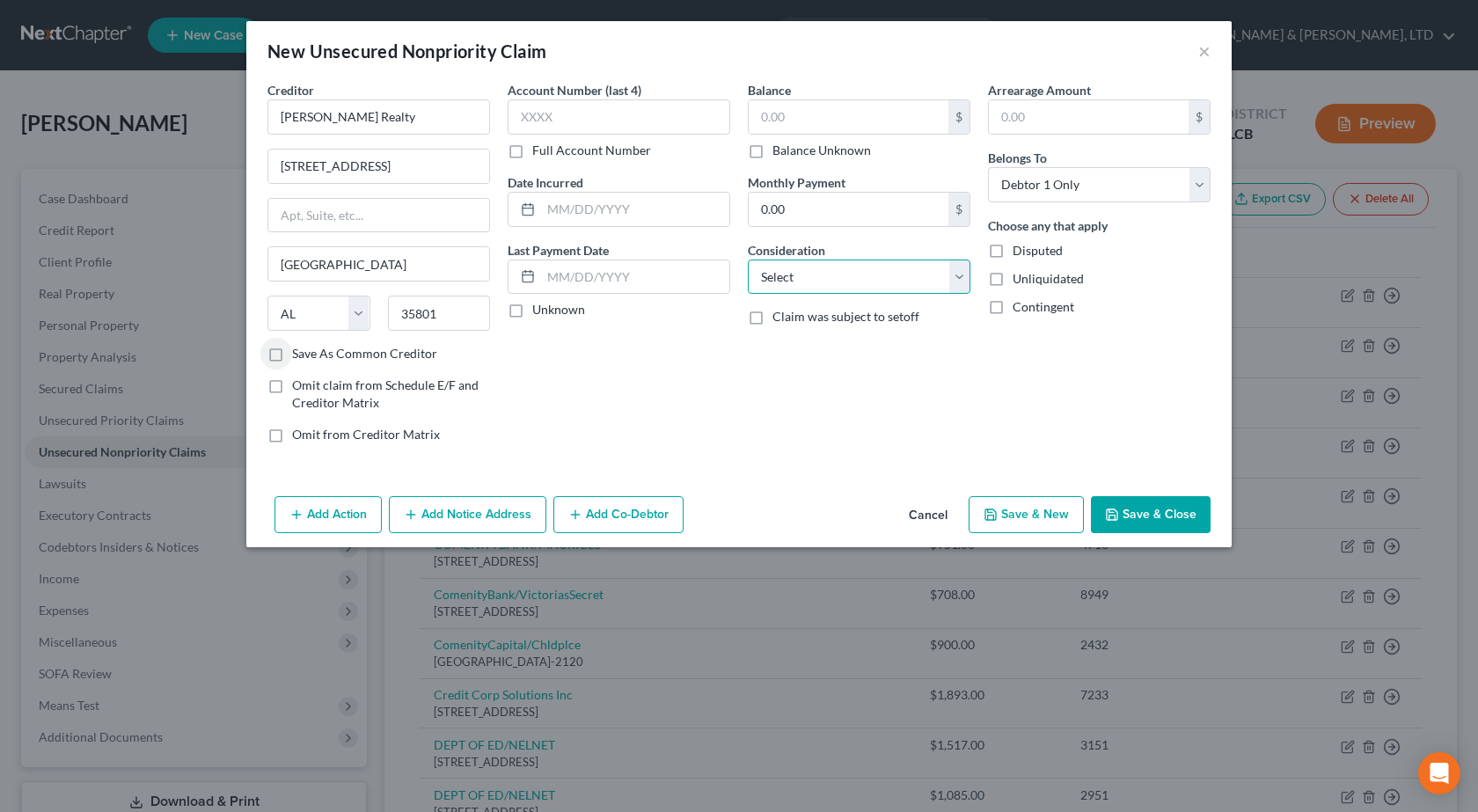
click at [784, 282] on select "Select Cable / Satellite Services Collection Agency Credit Card Debt Debt Couns…" at bounding box center [859, 277] width 223 height 35
select select "14"
click at [748, 260] on select "Select Cable / Satellite Services Collection Agency Credit Card Debt Debt Couns…" at bounding box center [859, 277] width 223 height 35
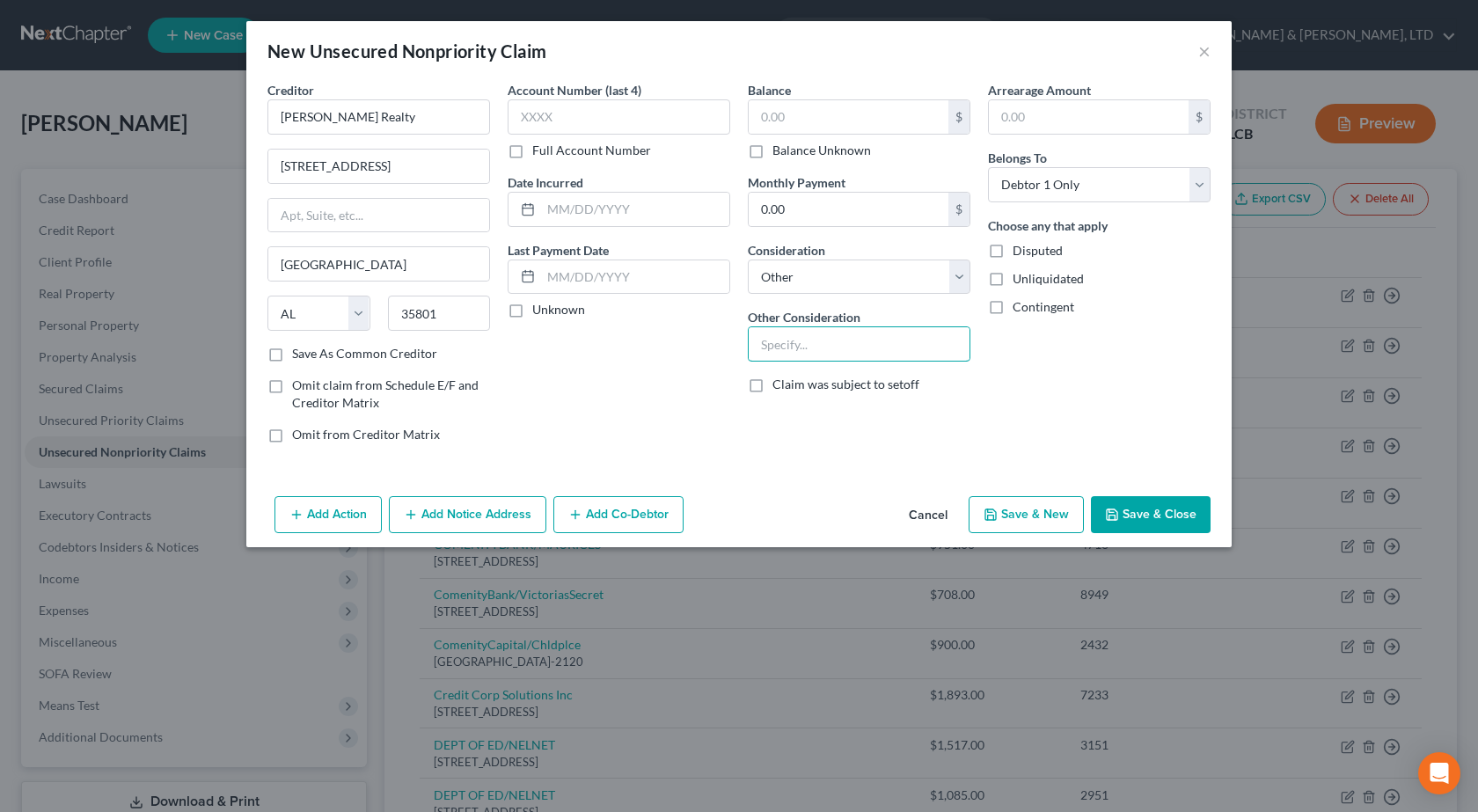
drag, startPoint x: 772, startPoint y: 341, endPoint x: 769, endPoint y: 321, distance: 20.2
click at [772, 341] on input "text" at bounding box center [859, 344] width 221 height 33
type input "Rent"
click at [687, 401] on div "Account Number (last 4) Full Account Number Date Incurred Last Payment Date Unk…" at bounding box center [618, 269] width 240 height 376
click at [882, 120] on input "text" at bounding box center [848, 117] width 200 height 33
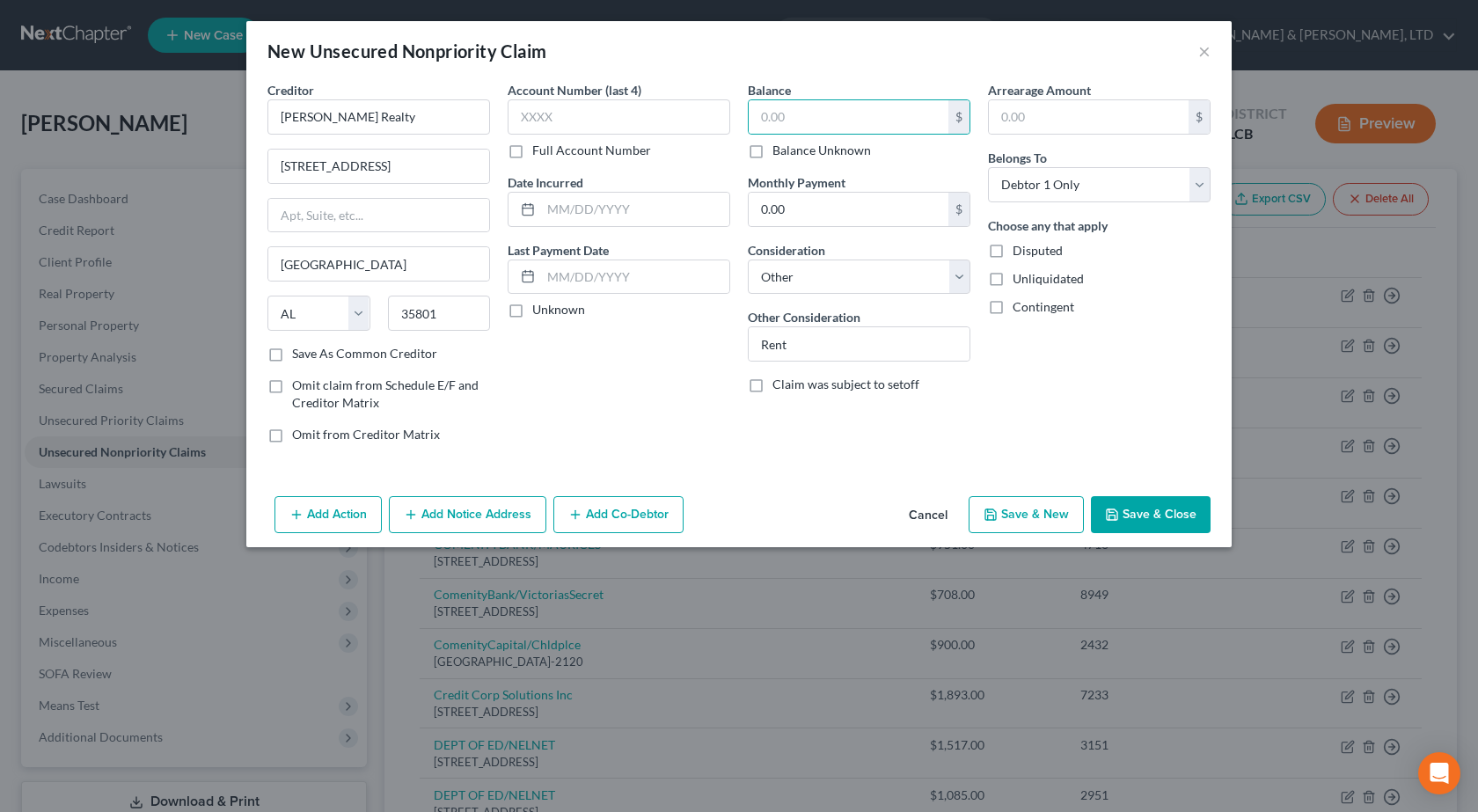
click at [772, 159] on label "Balance Unknown" at bounding box center [821, 150] width 99 height 17
click at [780, 153] on input "Balance Unknown" at bounding box center [785, 147] width 12 height 12
checkbox input "true"
type input "0.00"
click at [1162, 504] on button "Save & Close" at bounding box center [1151, 514] width 119 height 37
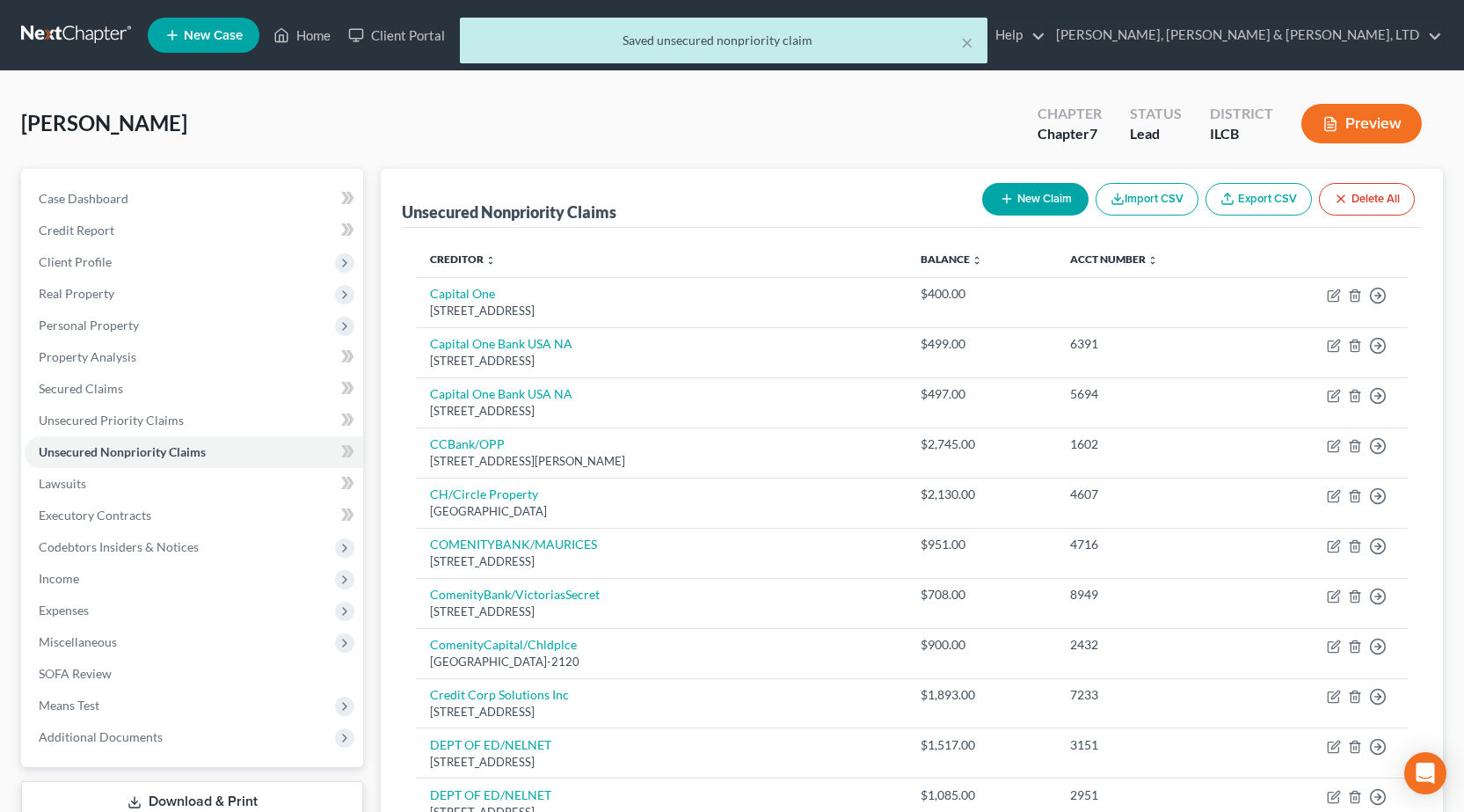
click at [1042, 198] on button "New Claim" at bounding box center [1035, 199] width 107 height 33
select select "0"
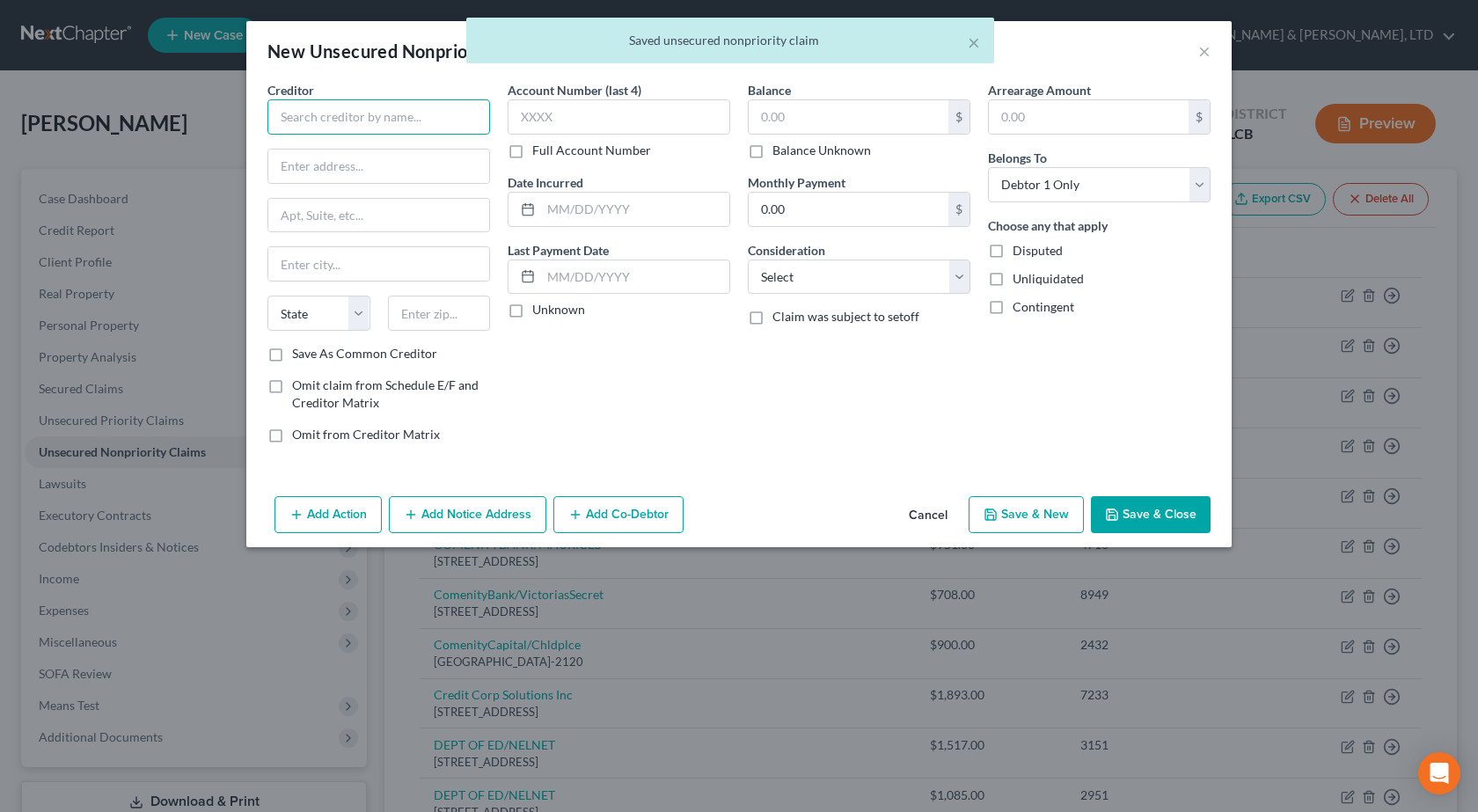
click at [317, 114] on input "text" at bounding box center [379, 117] width 223 height 35
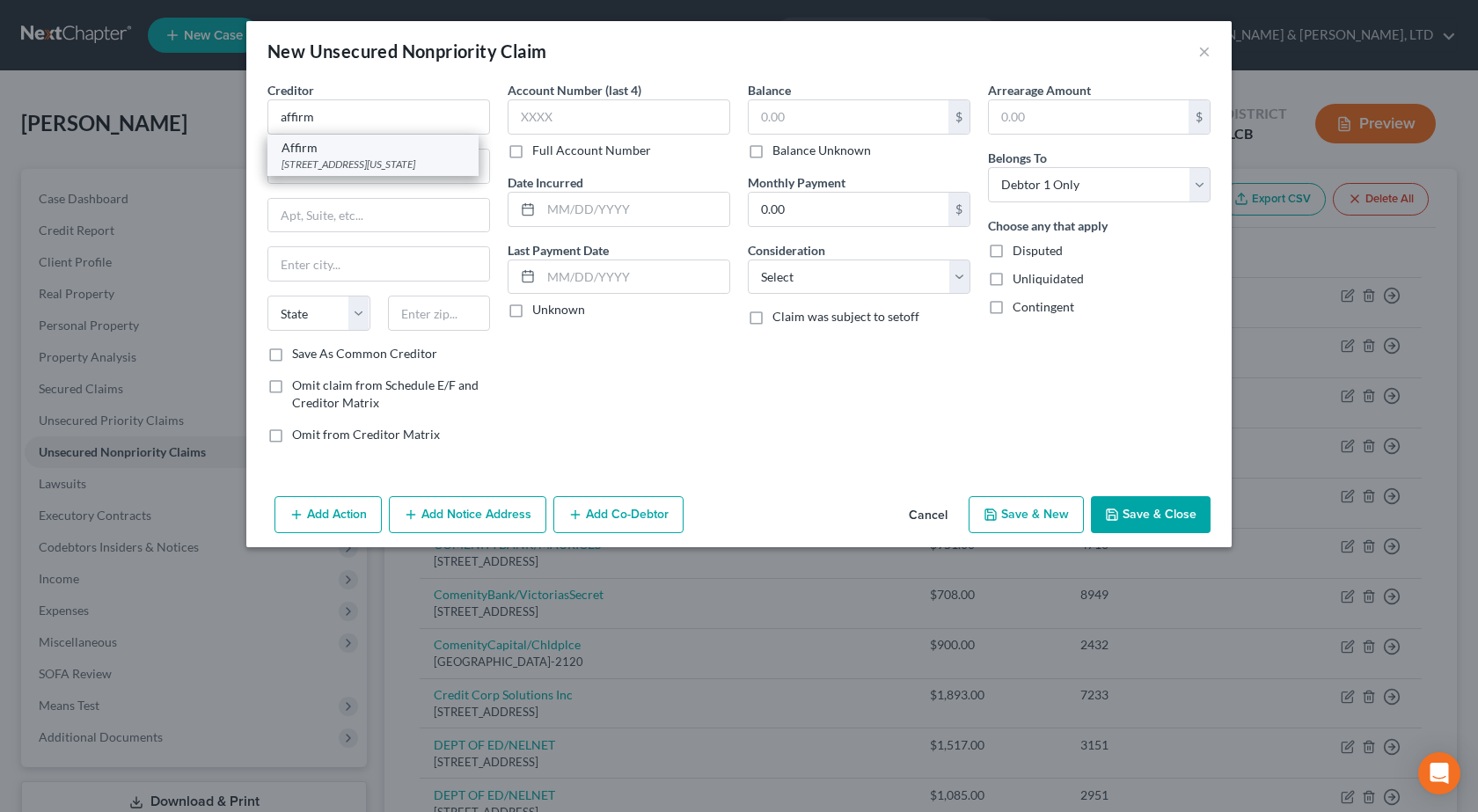
click at [320, 162] on div "650 California St, San Francisco, CA 94108" at bounding box center [373, 164] width 183 height 15
type input "Affirm"
type input "650 California St"
type input "San Francisco"
select select "4"
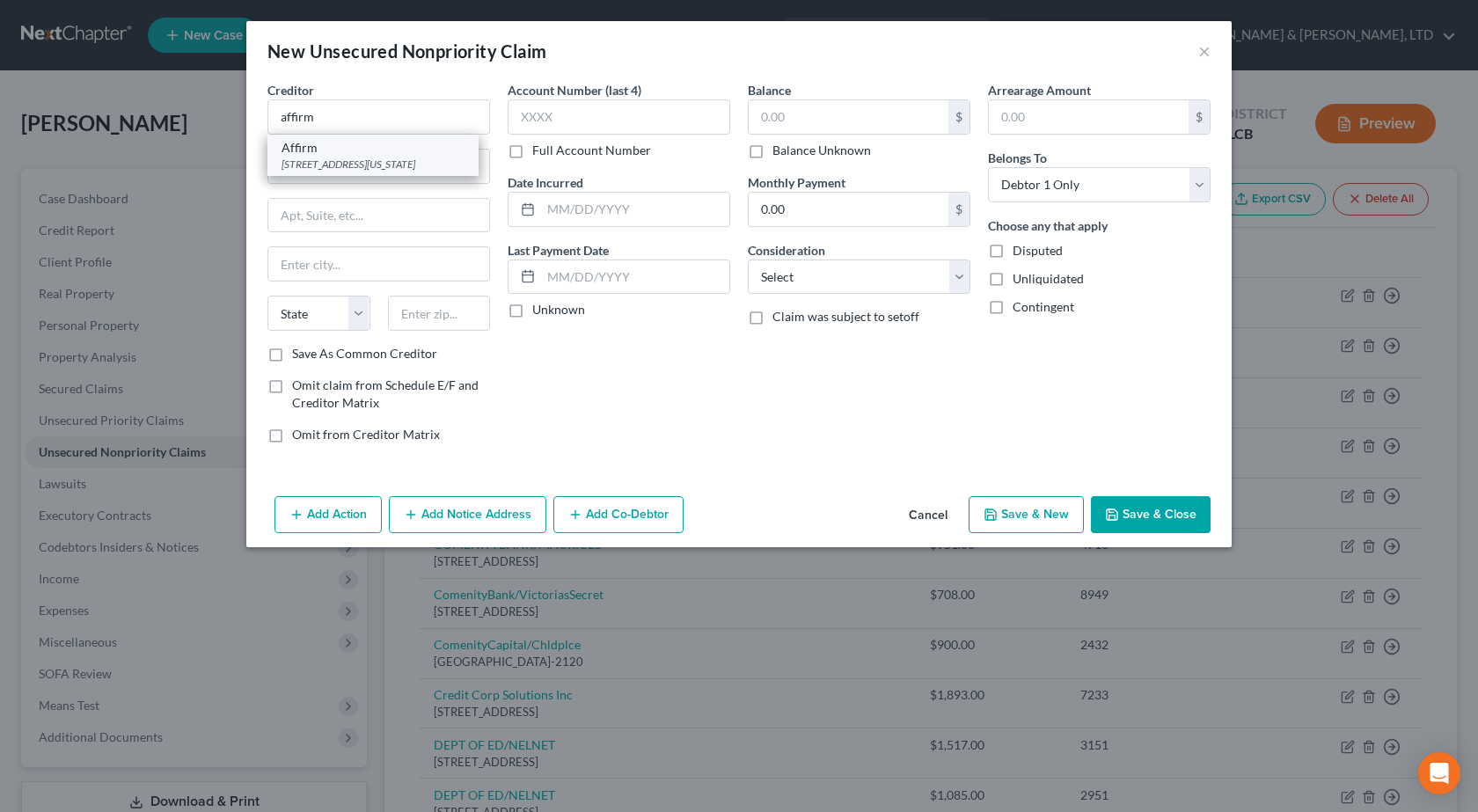
type input "94108"
click at [843, 113] on input "text" at bounding box center [848, 117] width 200 height 33
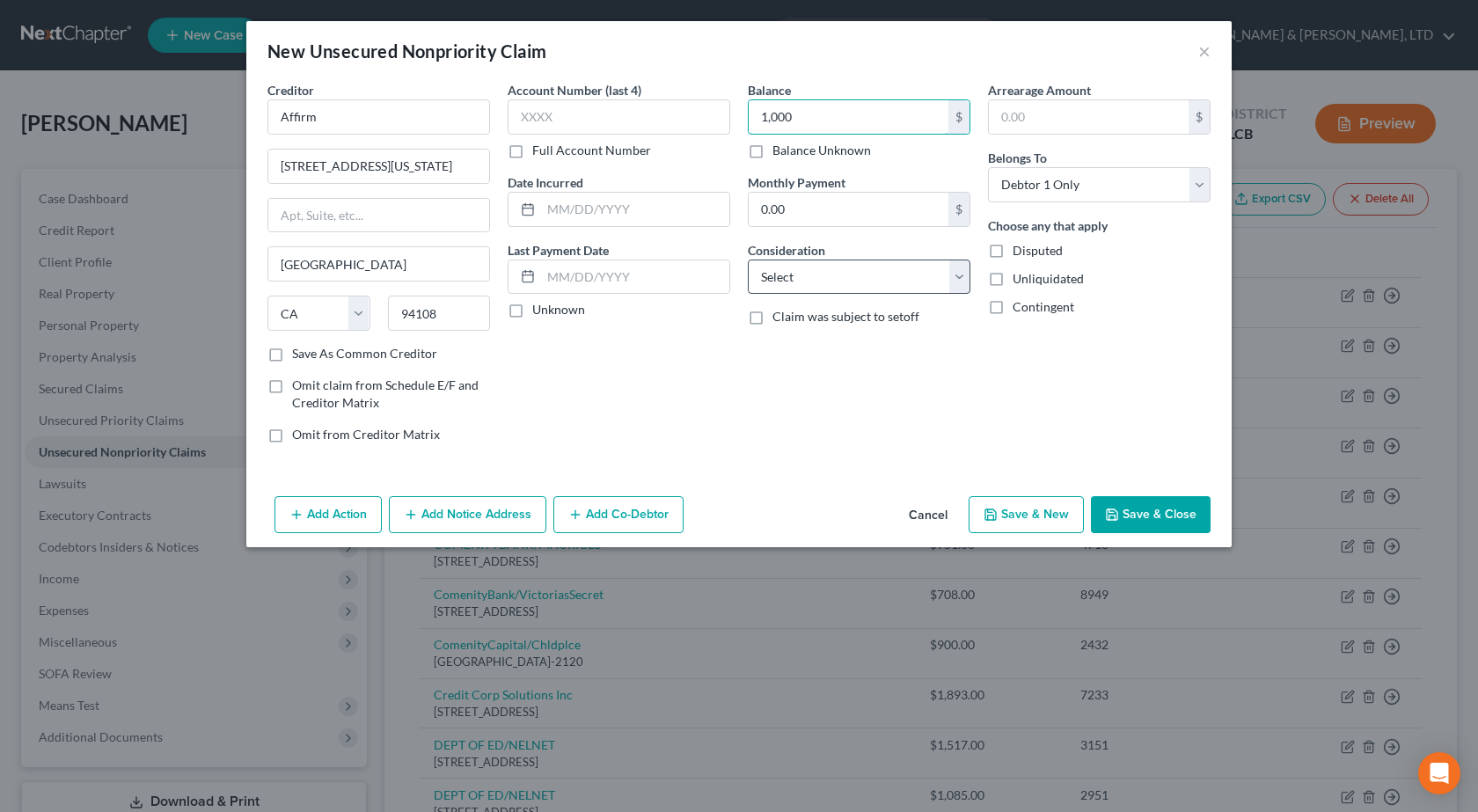
type input "1,000"
click at [836, 272] on select "Select Cable / Satellite Services Collection Agency Credit Card Debt Debt Couns…" at bounding box center [859, 277] width 223 height 35
select select "10"
click at [748, 260] on select "Select Cable / Satellite Services Collection Agency Credit Card Debt Debt Couns…" at bounding box center [859, 277] width 223 height 35
click at [1122, 514] on button "Save & Close" at bounding box center [1151, 514] width 119 height 37
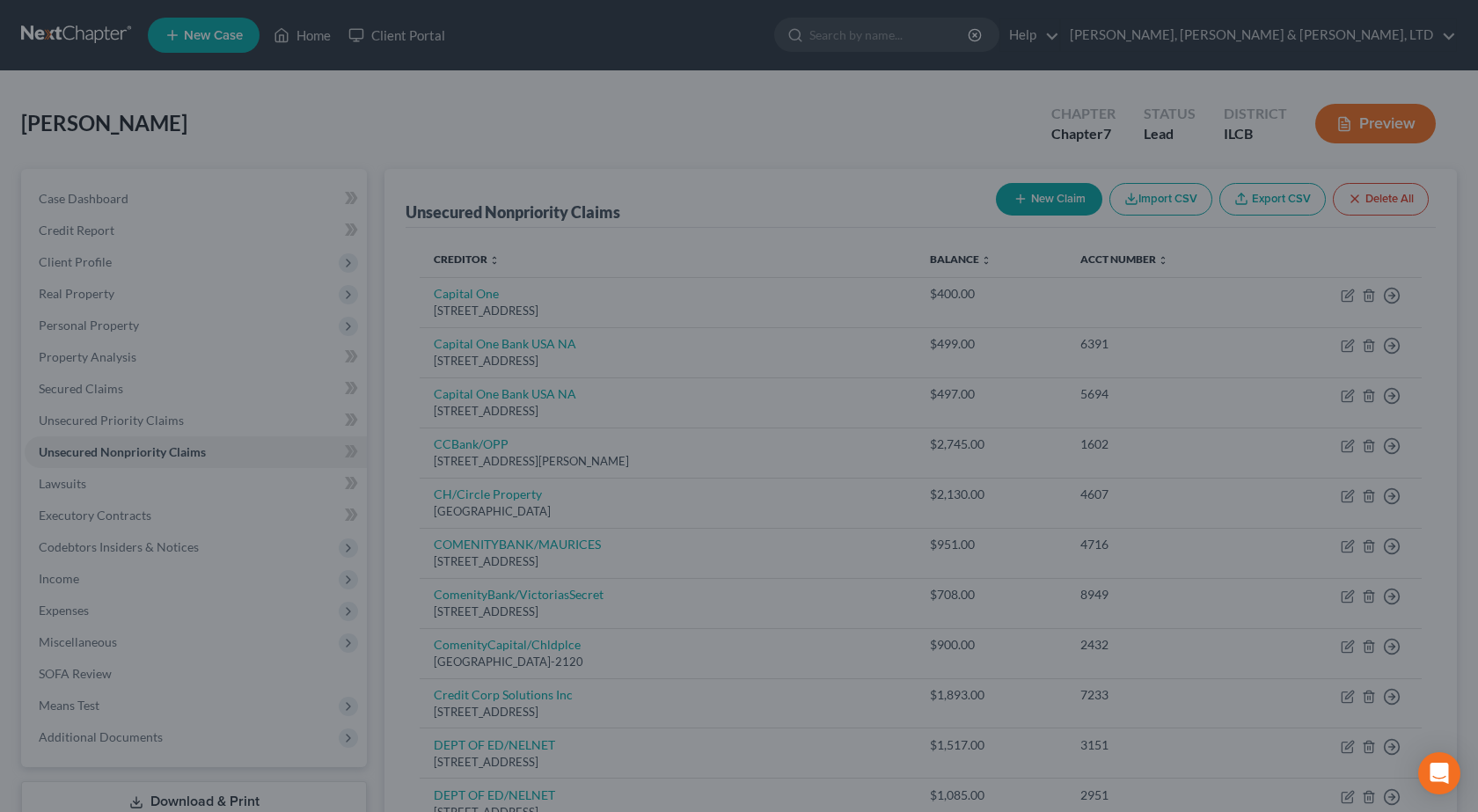
type input "1,000.00"
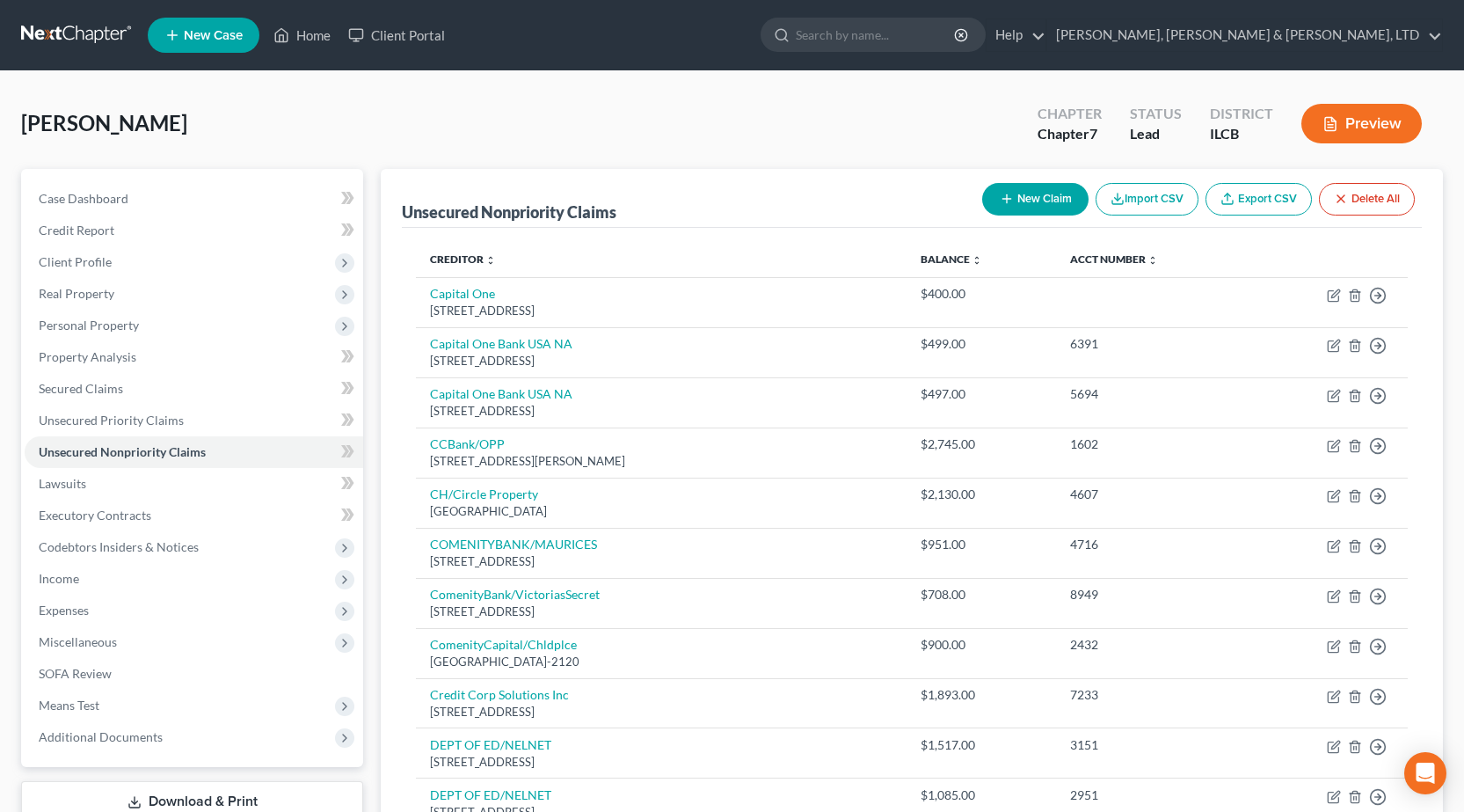
click at [1038, 194] on button "New Claim" at bounding box center [1035, 199] width 107 height 33
select select "0"
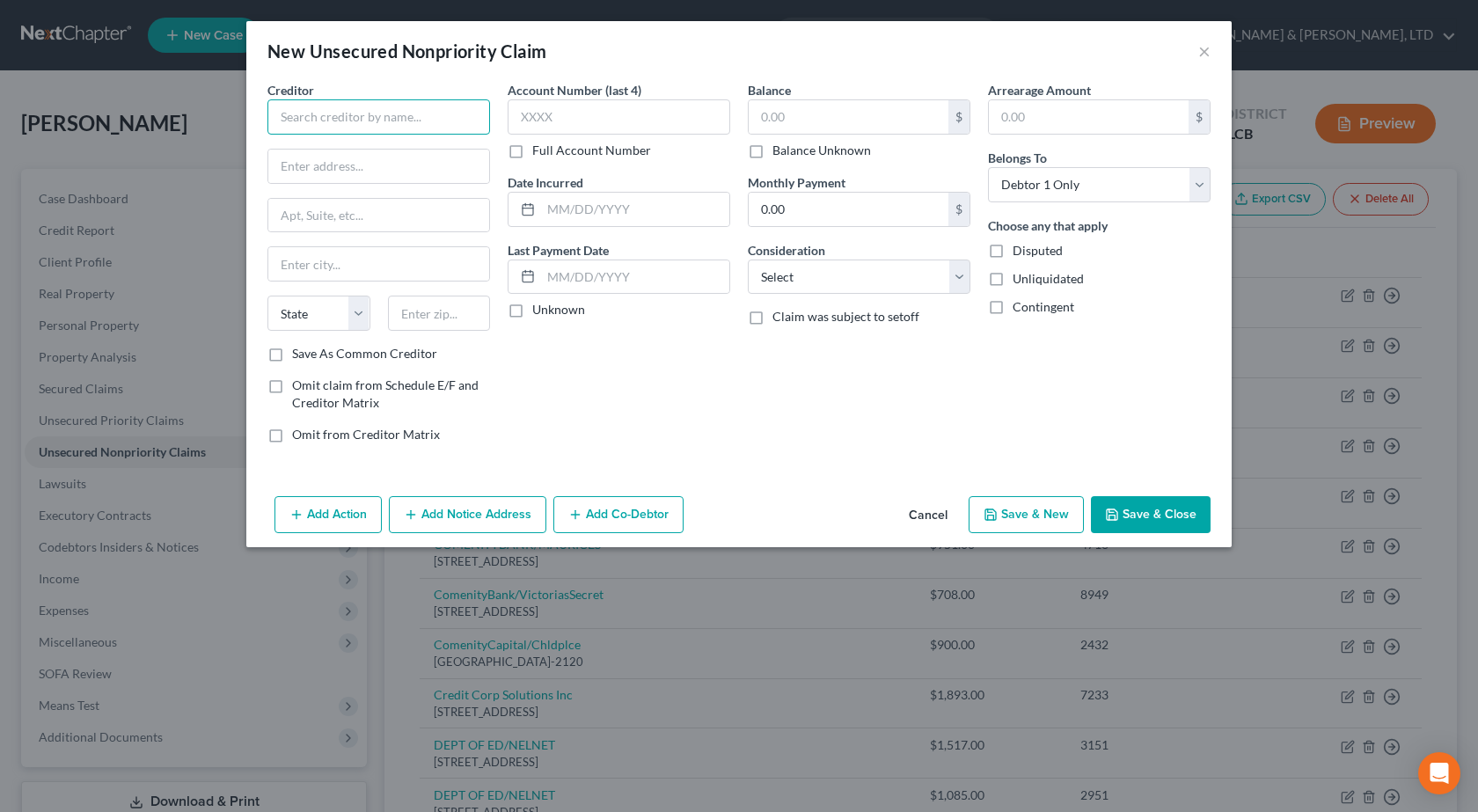
click at [324, 125] on input "text" at bounding box center [379, 117] width 223 height 35
paste input "FinWise Bank"
type input "FinWise Bank"
drag, startPoint x: 325, startPoint y: 170, endPoint x: 363, endPoint y: 182, distance: 39.8
click at [325, 169] on input "text" at bounding box center [379, 165] width 221 height 33
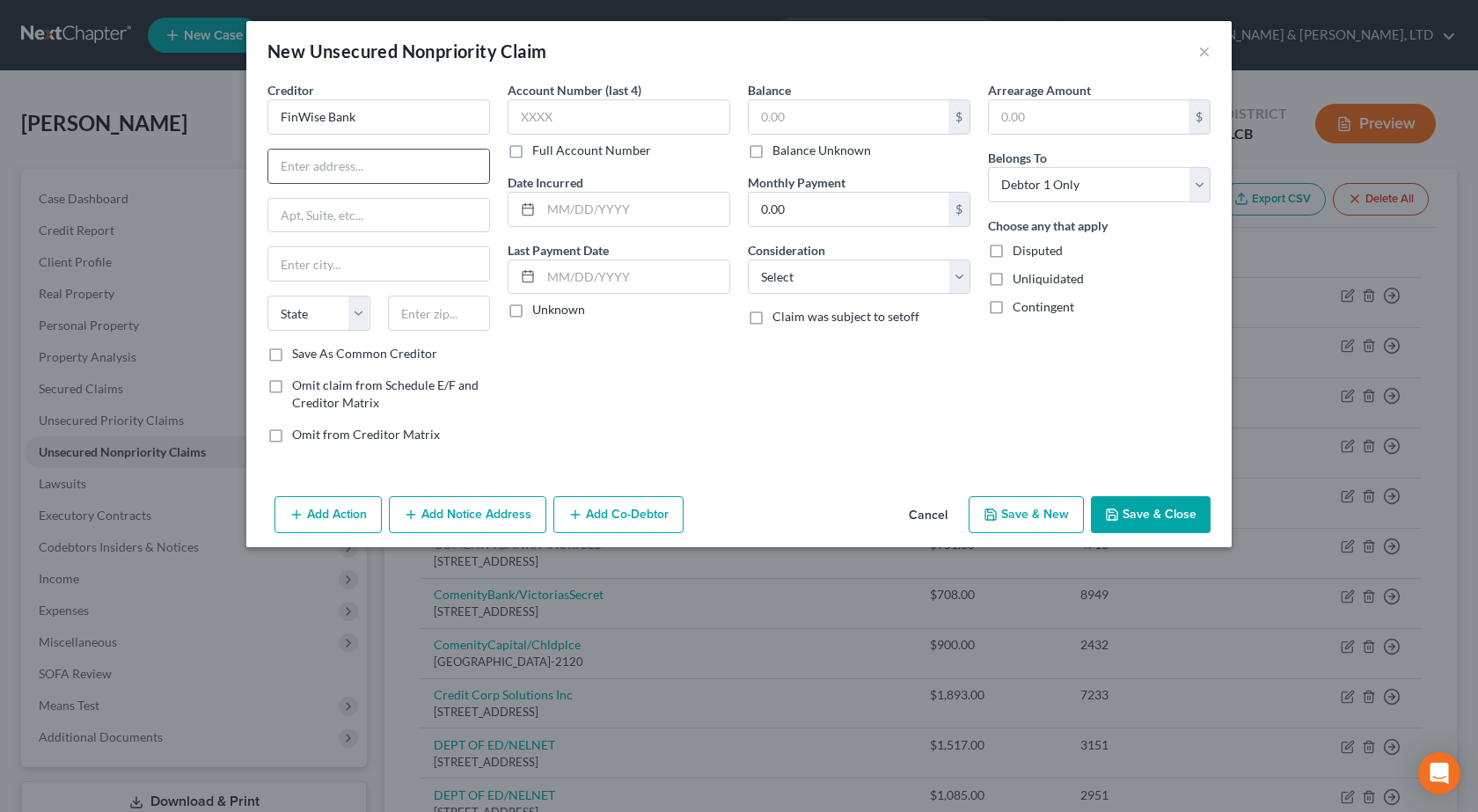
paste input "820 E 9400 S"
type input "820 E 9400 S"
drag, startPoint x: 415, startPoint y: 313, endPoint x: 406, endPoint y: 316, distance: 9.5
click at [416, 314] on input "text" at bounding box center [440, 313] width 103 height 35
type input "84094"
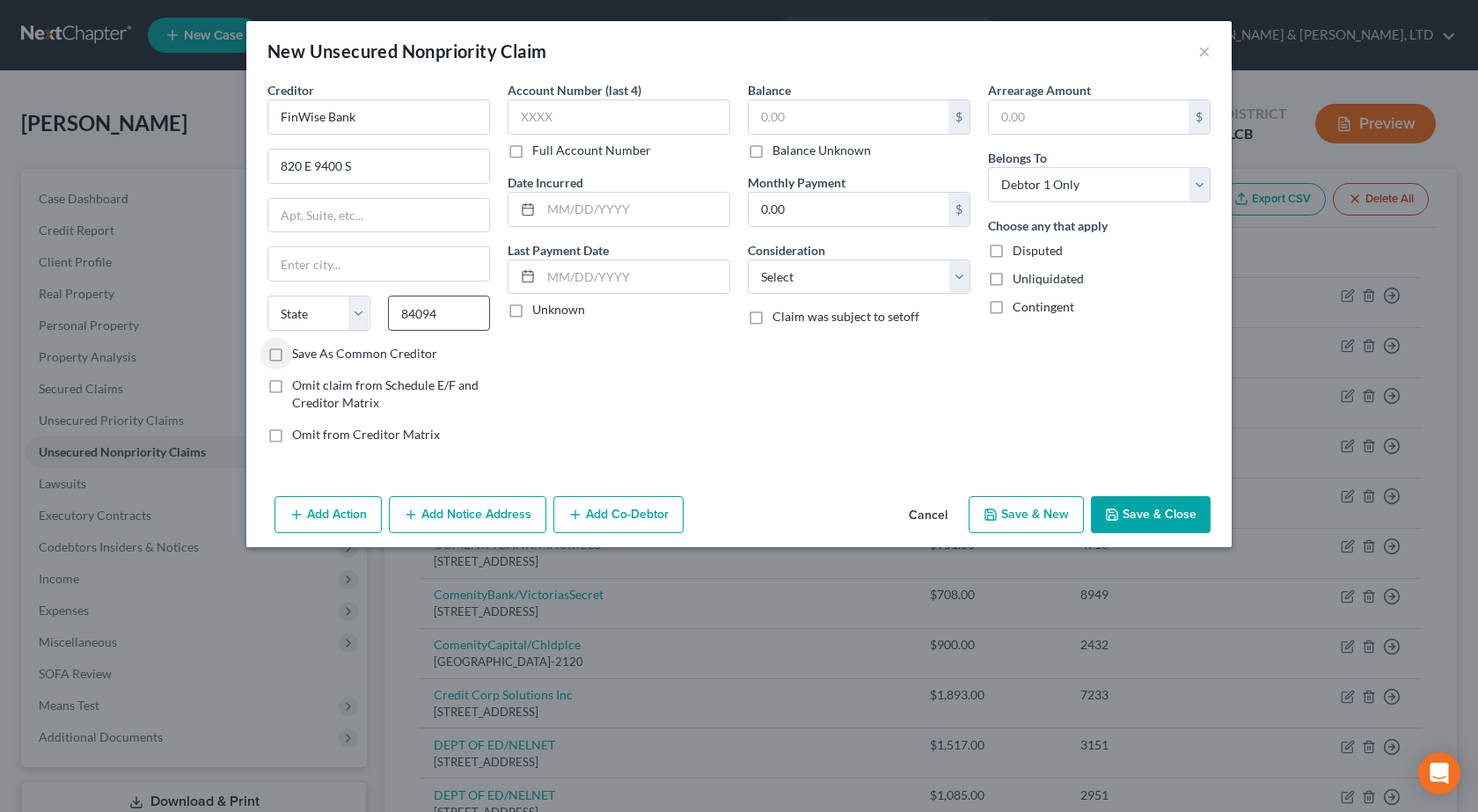
type input "Sandy"
select select "46"
click at [655, 381] on div "Account Number (last 4) Full Account Number Date Incurred Last Payment Date Unk…" at bounding box center [618, 269] width 240 height 376
click at [817, 271] on select "Select Cable / Satellite Services Collection Agency Credit Card Debt Debt Couns…" at bounding box center [859, 277] width 223 height 35
select select "10"
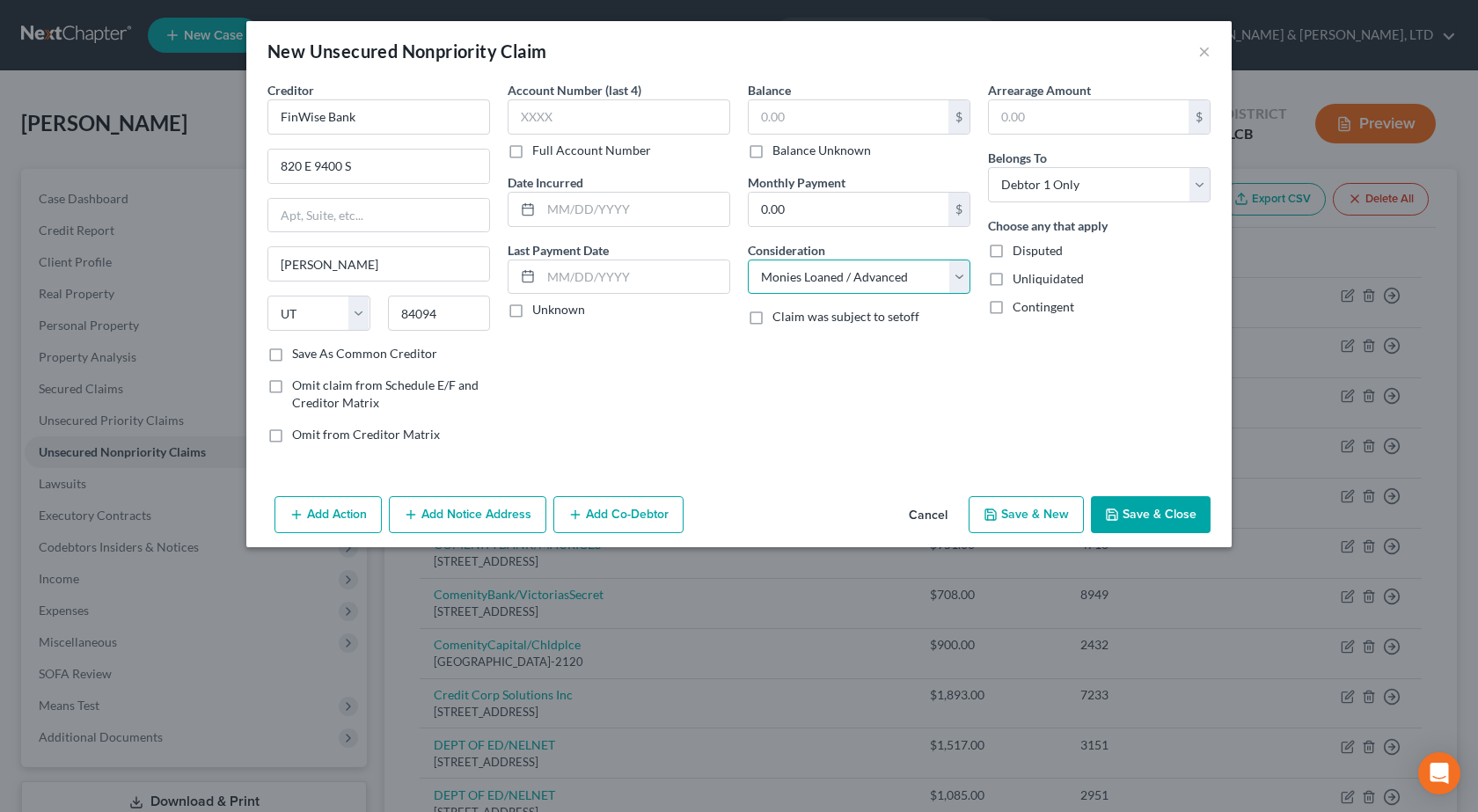
click at [748, 260] on select "Select Cable / Satellite Services Collection Agency Credit Card Debt Debt Couns…" at bounding box center [859, 277] width 223 height 35
click at [1161, 518] on button "Save & Close" at bounding box center [1151, 514] width 119 height 37
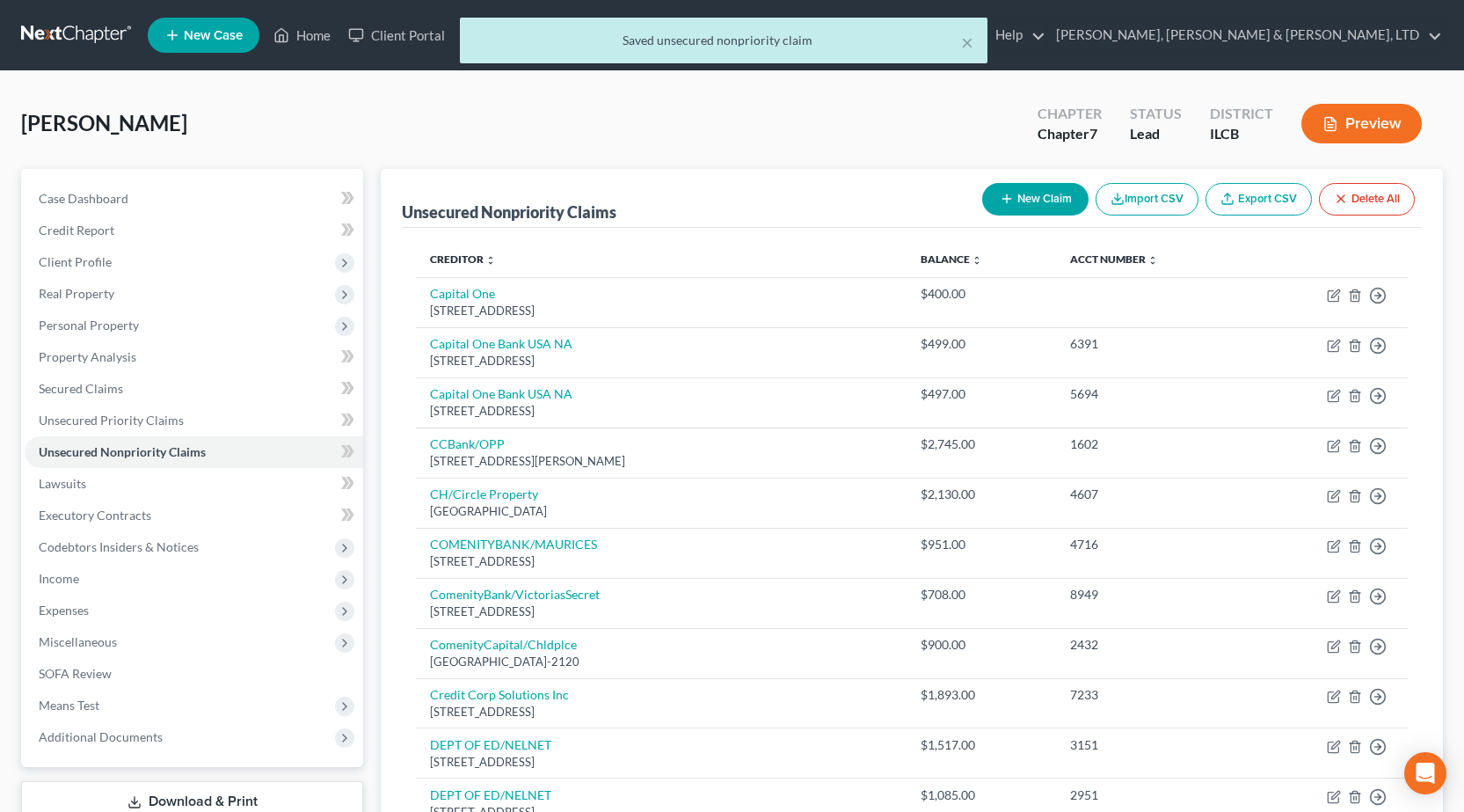
click at [1035, 201] on button "New Claim" at bounding box center [1035, 199] width 107 height 33
select select "0"
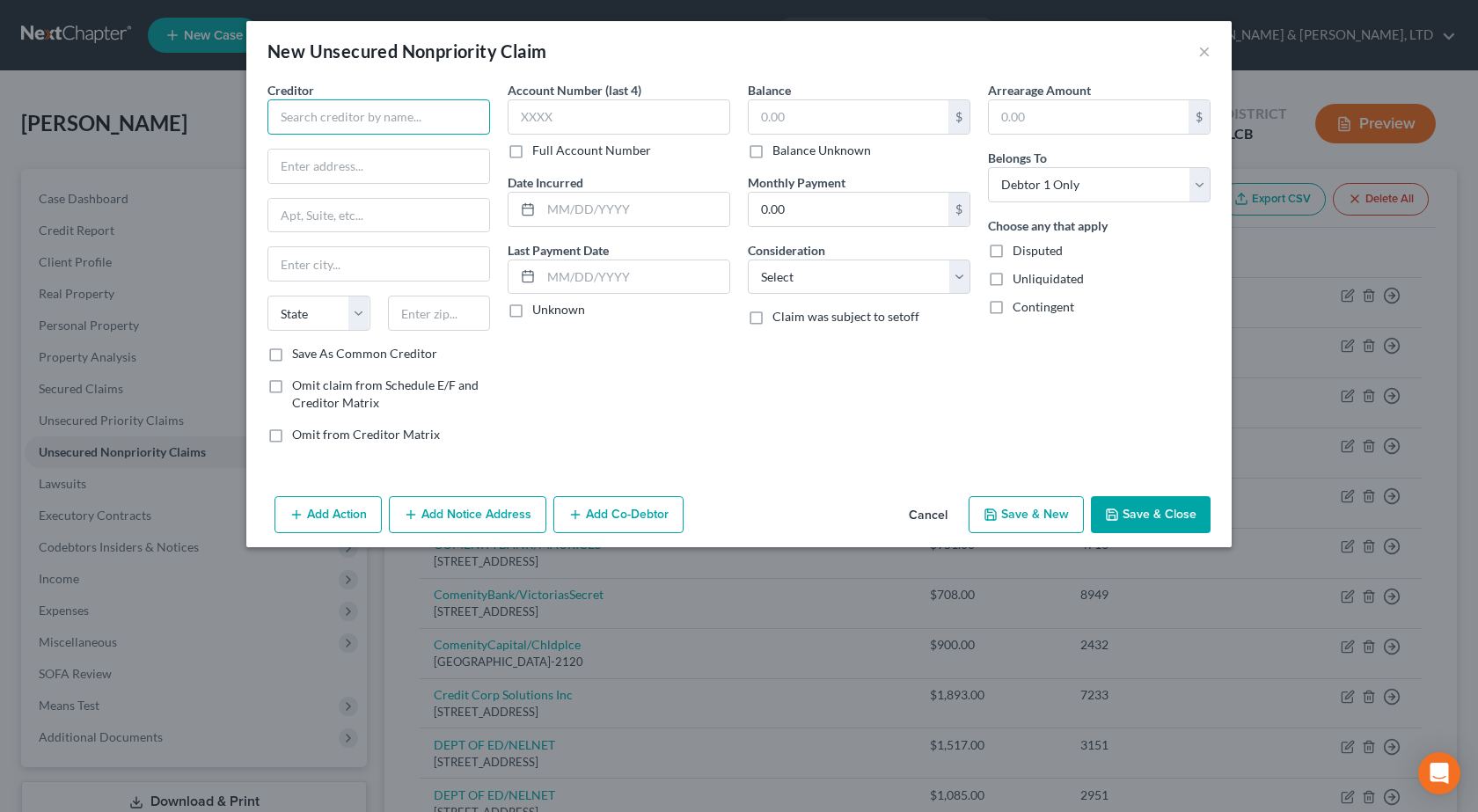
click at [336, 118] on input "text" at bounding box center [379, 117] width 223 height 35
type input "oportun"
drag, startPoint x: 364, startPoint y: 112, endPoint x: 0, endPoint y: 116, distance: 364.0
click at [0, 116] on div "New Unsecured Nonpriority Claim × Creditor * oportun State AL AK AR AZ CA CO CT…" at bounding box center [739, 406] width 1478 height 812
paste input "OppLoans"
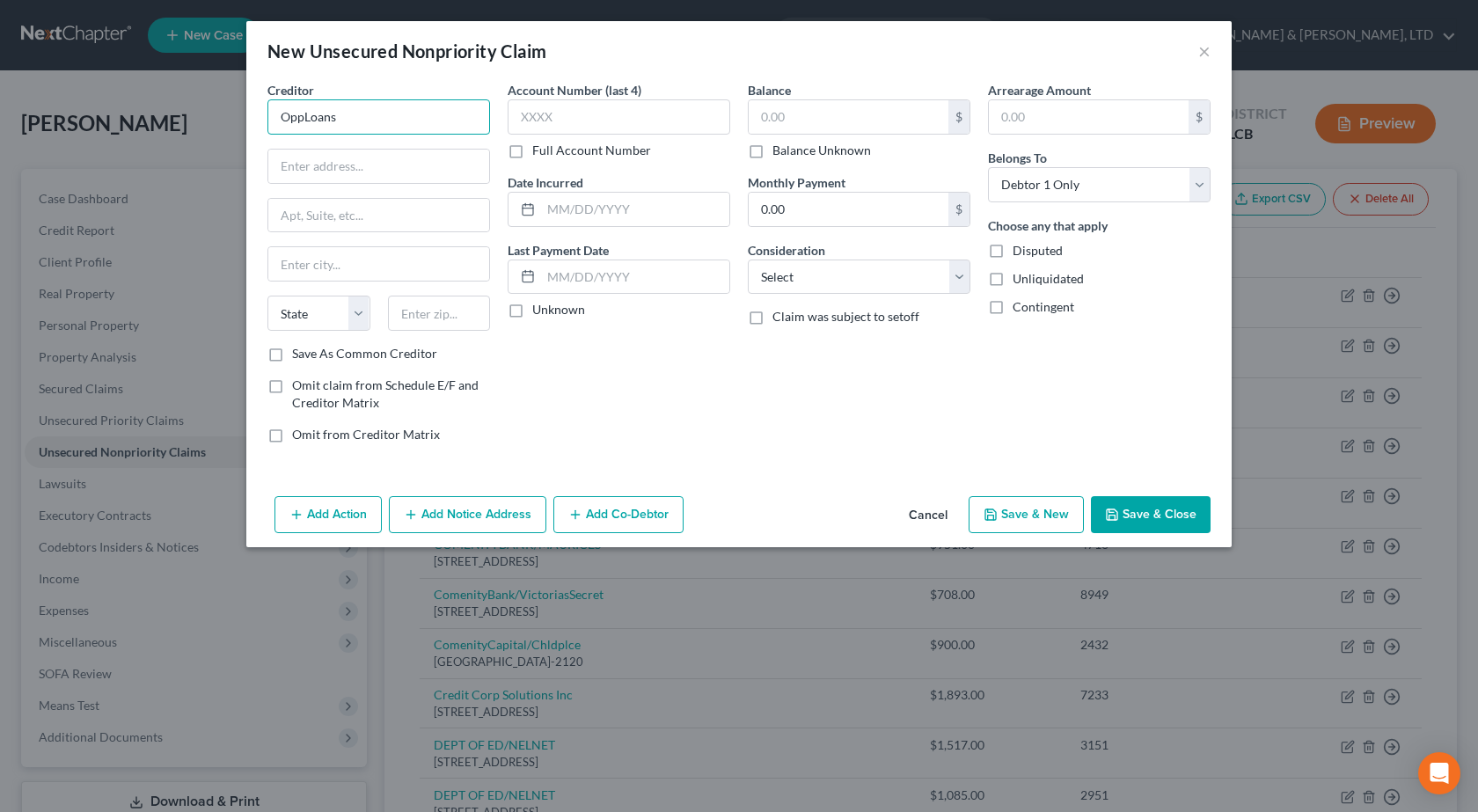
type input "OppLoans"
click at [380, 165] on input "text" at bounding box center [379, 165] width 221 height 33
paste input "P.O. Box 5040"
type input "P.O. Box 5040"
click at [438, 328] on input "text" at bounding box center [440, 313] width 103 height 35
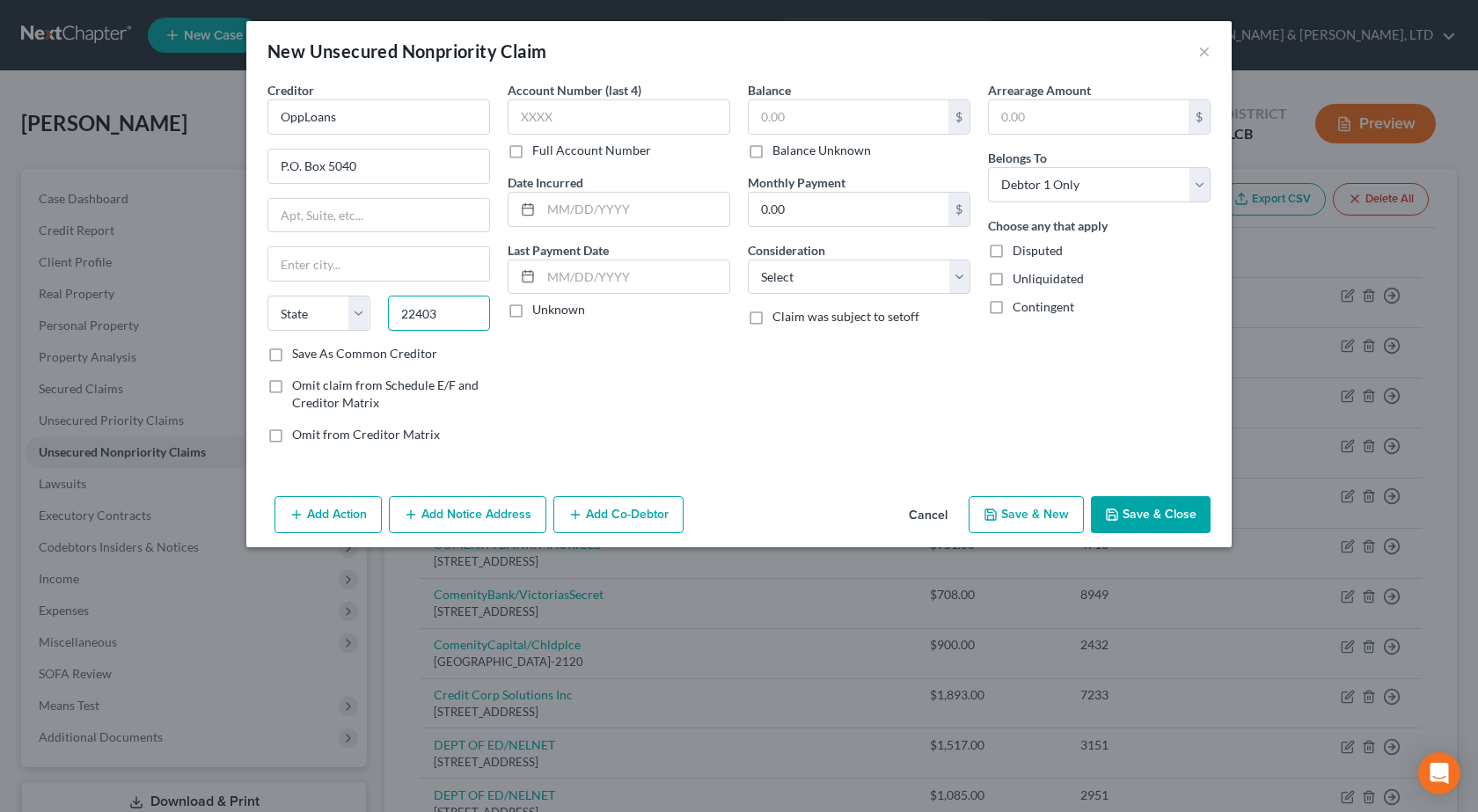
type input "22403"
type input "Fredericksburg"
select select "48"
click at [722, 486] on div "Creditor * OppLoans P.O. Box 5040 Fredericksburg State AL AK AR AZ CA CO CT DE …" at bounding box center [738, 284] width 985 height 408
click at [815, 274] on select "Select Cable / Satellite Services Collection Agency Credit Card Debt Debt Couns…" at bounding box center [859, 277] width 223 height 35
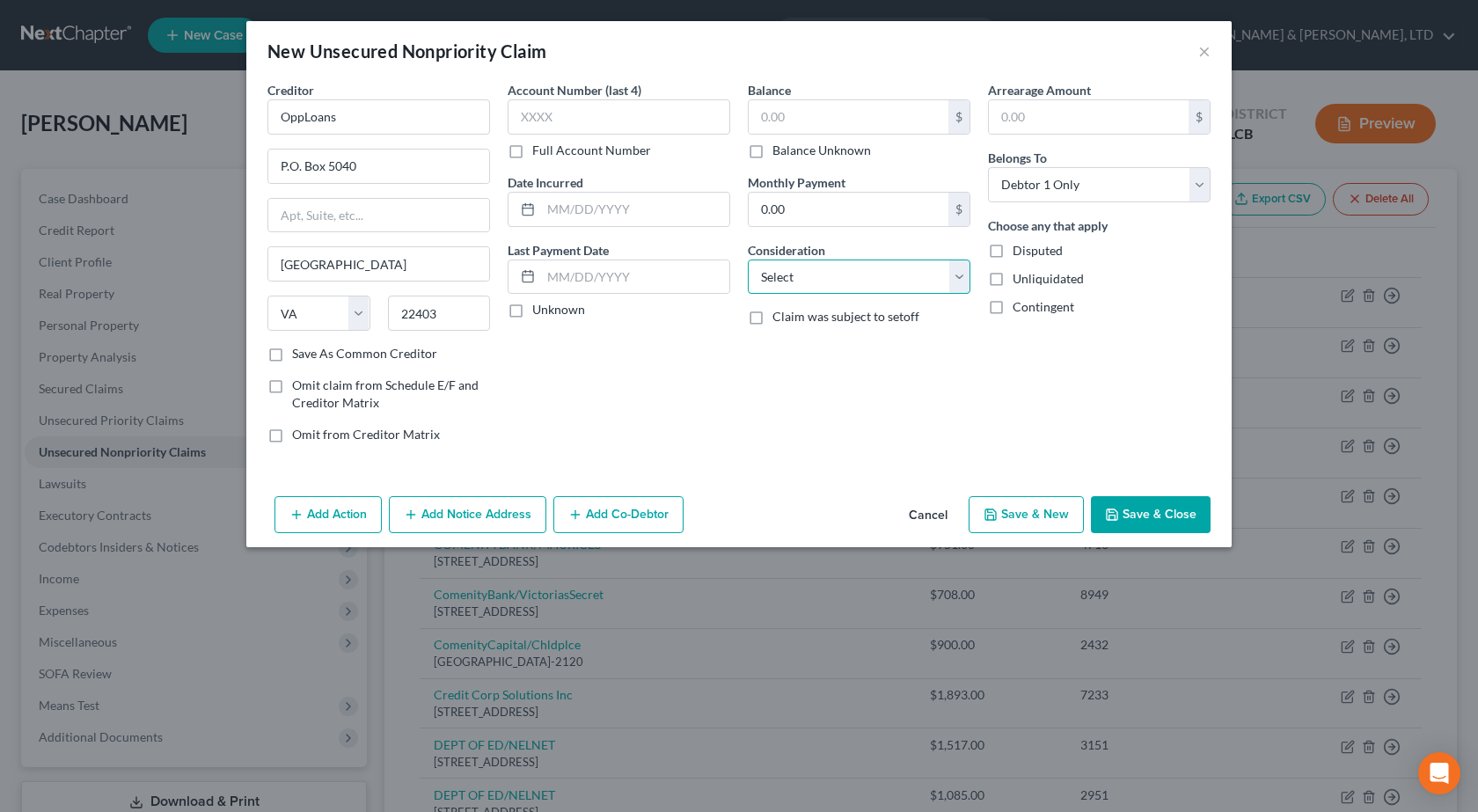
select select "10"
click at [748, 260] on select "Select Cable / Satellite Services Collection Agency Credit Card Debt Debt Couns…" at bounding box center [859, 277] width 223 height 35
click at [1159, 512] on button "Save & Close" at bounding box center [1151, 514] width 119 height 37
